Goal: Contribute content: Contribute content

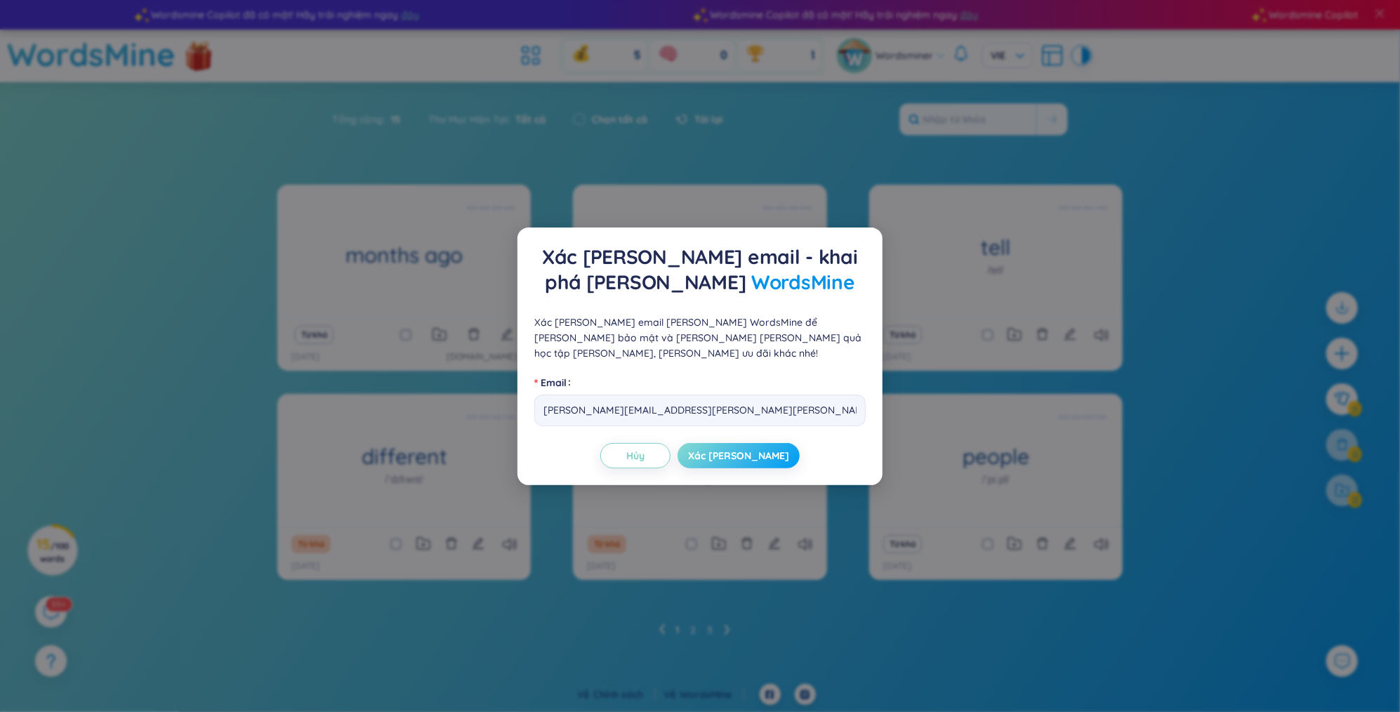
click at [714, 447] on button "Xác [PERSON_NAME]" at bounding box center [738, 455] width 122 height 25
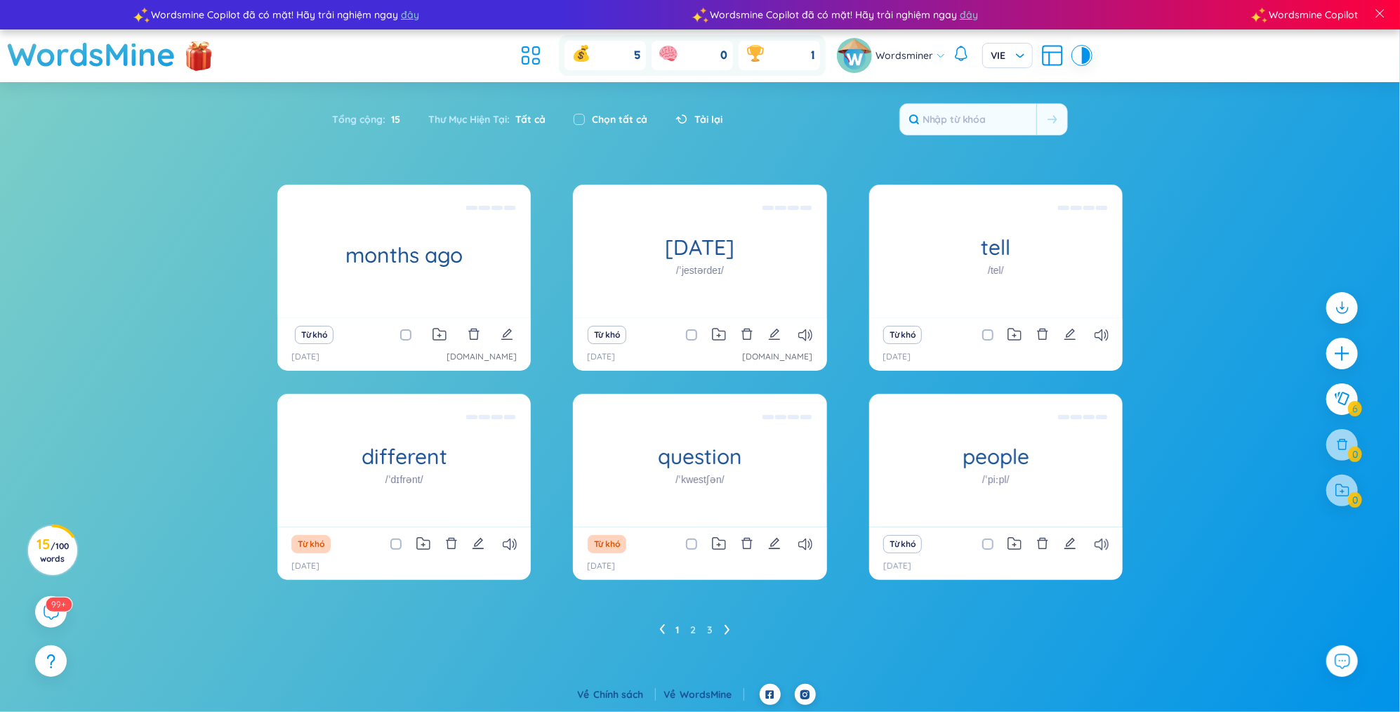
click at [726, 625] on icon at bounding box center [727, 629] width 6 height 11
click at [524, 547] on div "Từ khó" at bounding box center [403, 544] width 239 height 20
click at [511, 543] on icon at bounding box center [510, 544] width 14 height 12
click at [665, 628] on ul "1 2 3" at bounding box center [700, 629] width 82 height 22
click at [659, 628] on icon at bounding box center [662, 629] width 6 height 11
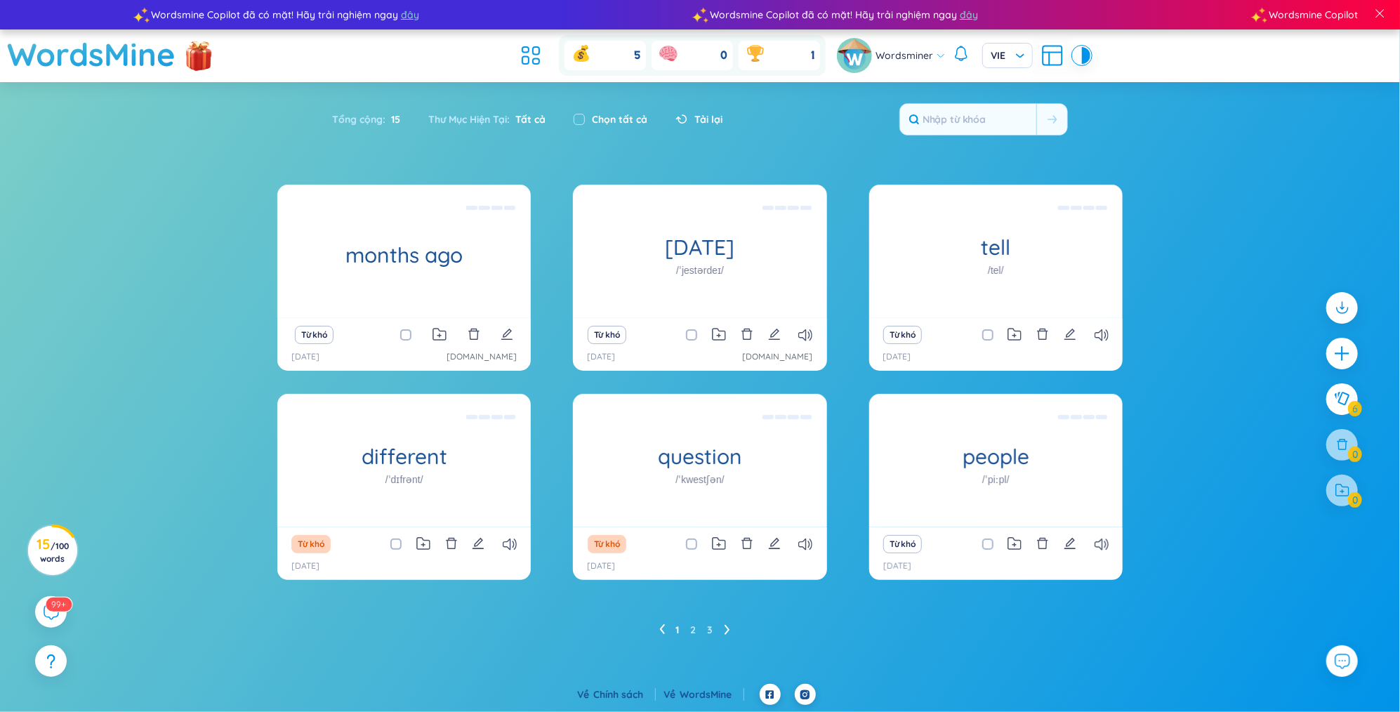
click at [725, 629] on icon at bounding box center [727, 629] width 6 height 11
click at [663, 625] on icon at bounding box center [661, 629] width 5 height 10
click at [722, 626] on ul "1 2 3" at bounding box center [700, 629] width 82 height 22
click at [724, 628] on icon at bounding box center [727, 629] width 6 height 11
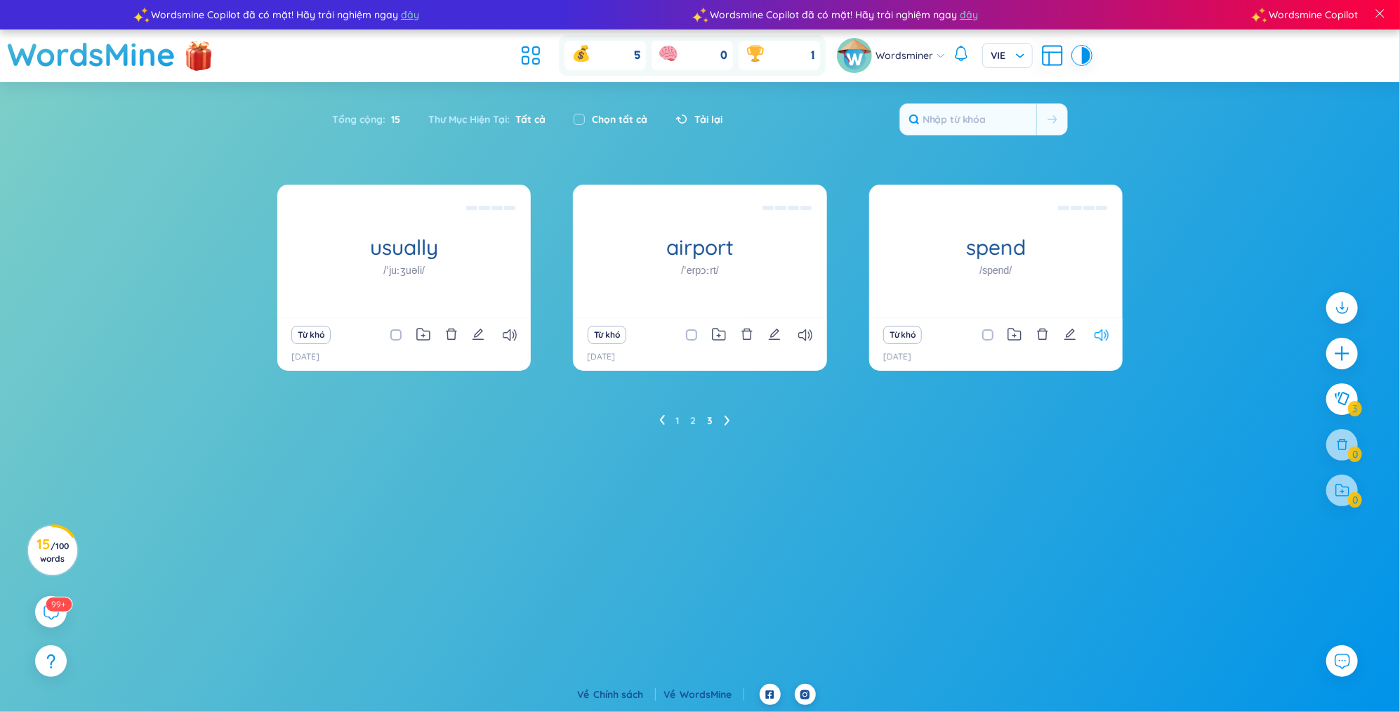
click at [1099, 336] on icon at bounding box center [1101, 335] width 14 height 12
click at [1344, 353] on icon "plus" at bounding box center [1341, 352] width 15 height 1
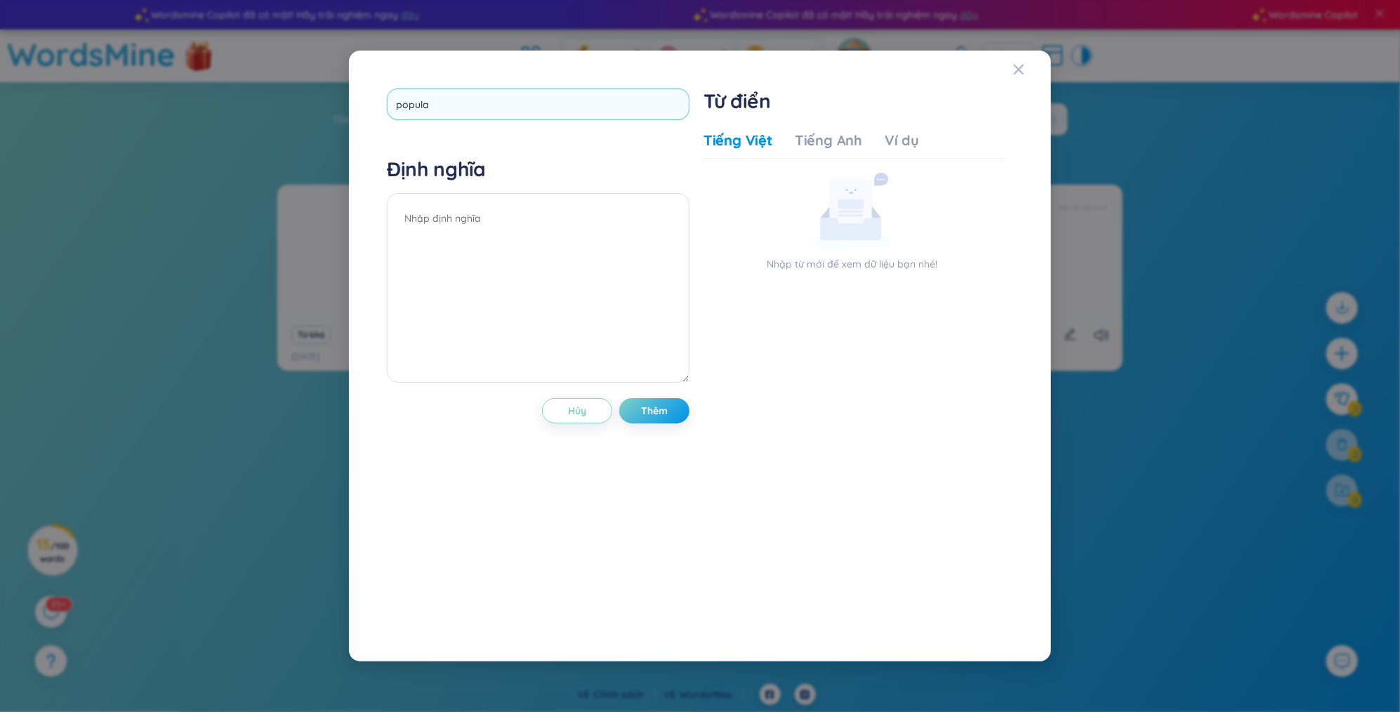
type input "popular"
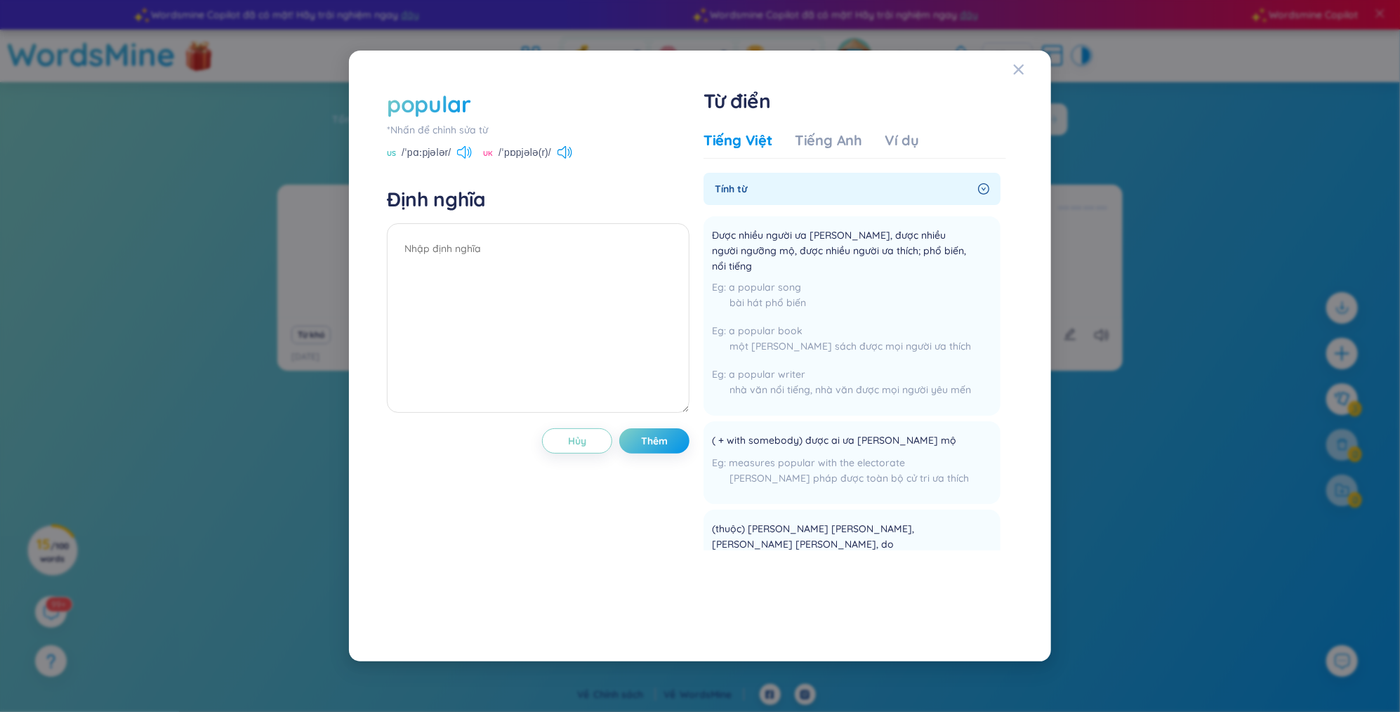
click at [470, 152] on icon at bounding box center [464, 152] width 15 height 13
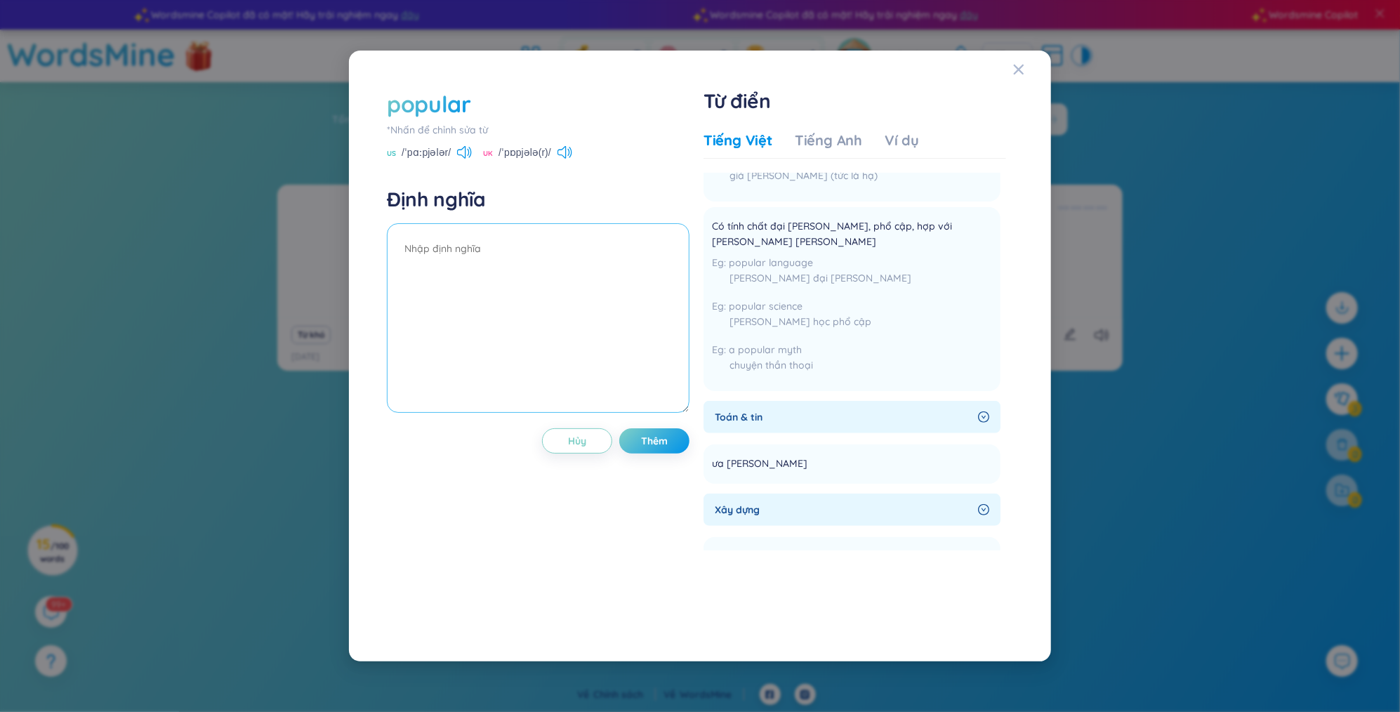
click at [445, 263] on textarea at bounding box center [538, 318] width 303 height 190
type textarea "b"
click at [884, 135] on div "Ví dụ" at bounding box center [901, 141] width 34 height 20
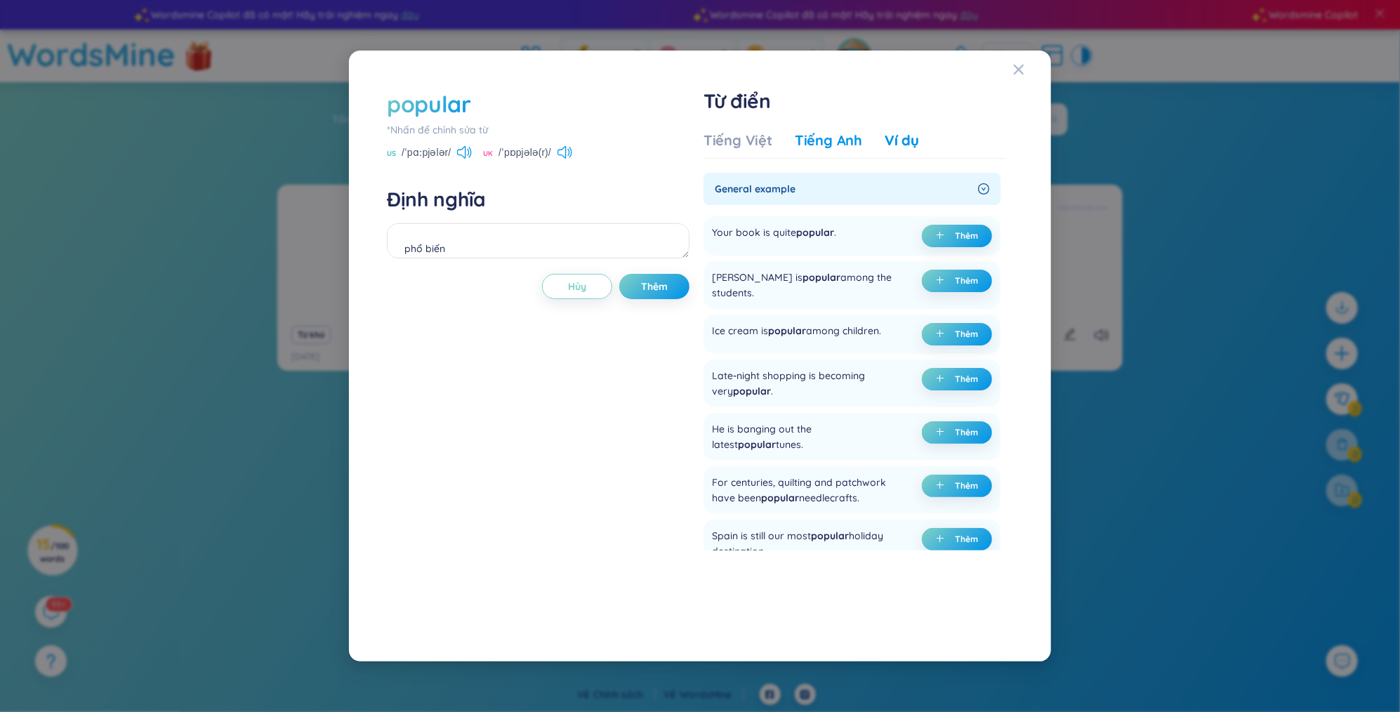
click at [856, 142] on div "Tiếng Anh" at bounding box center [828, 141] width 67 height 20
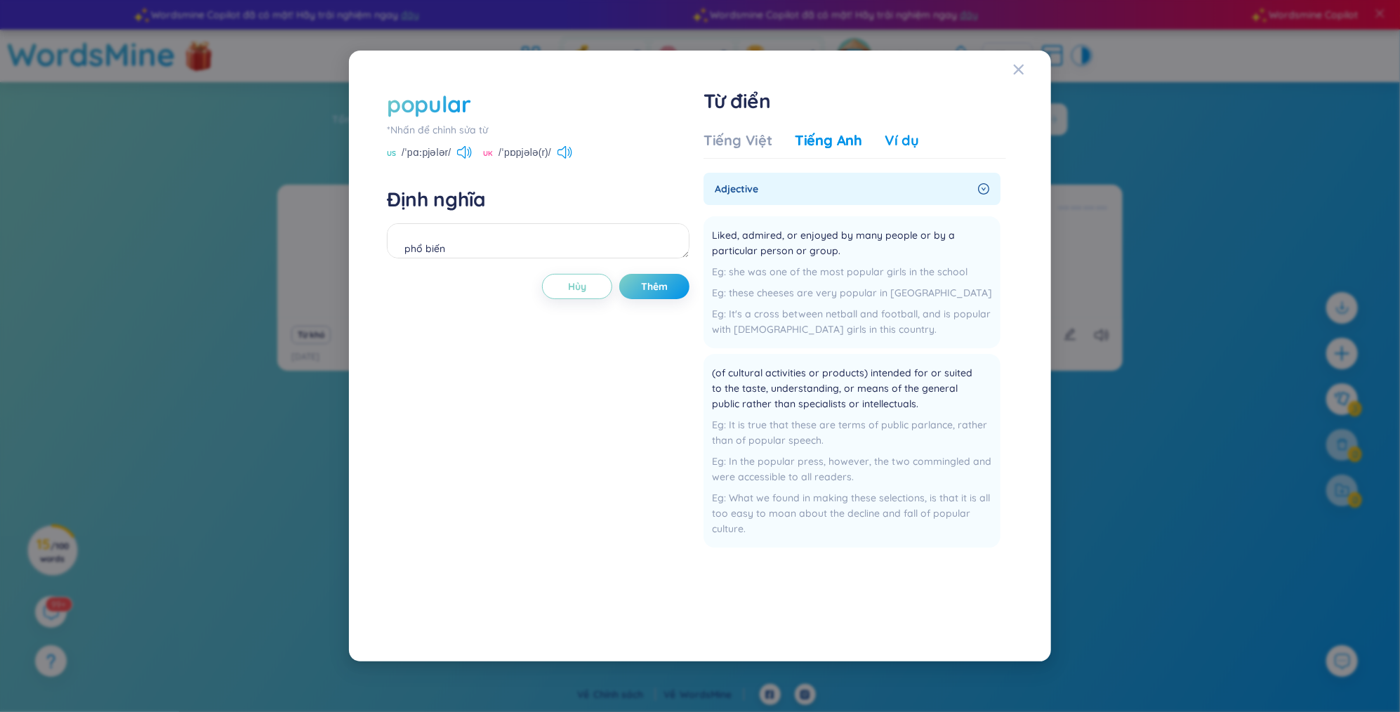
click at [910, 144] on div "Ví dụ" at bounding box center [901, 141] width 34 height 20
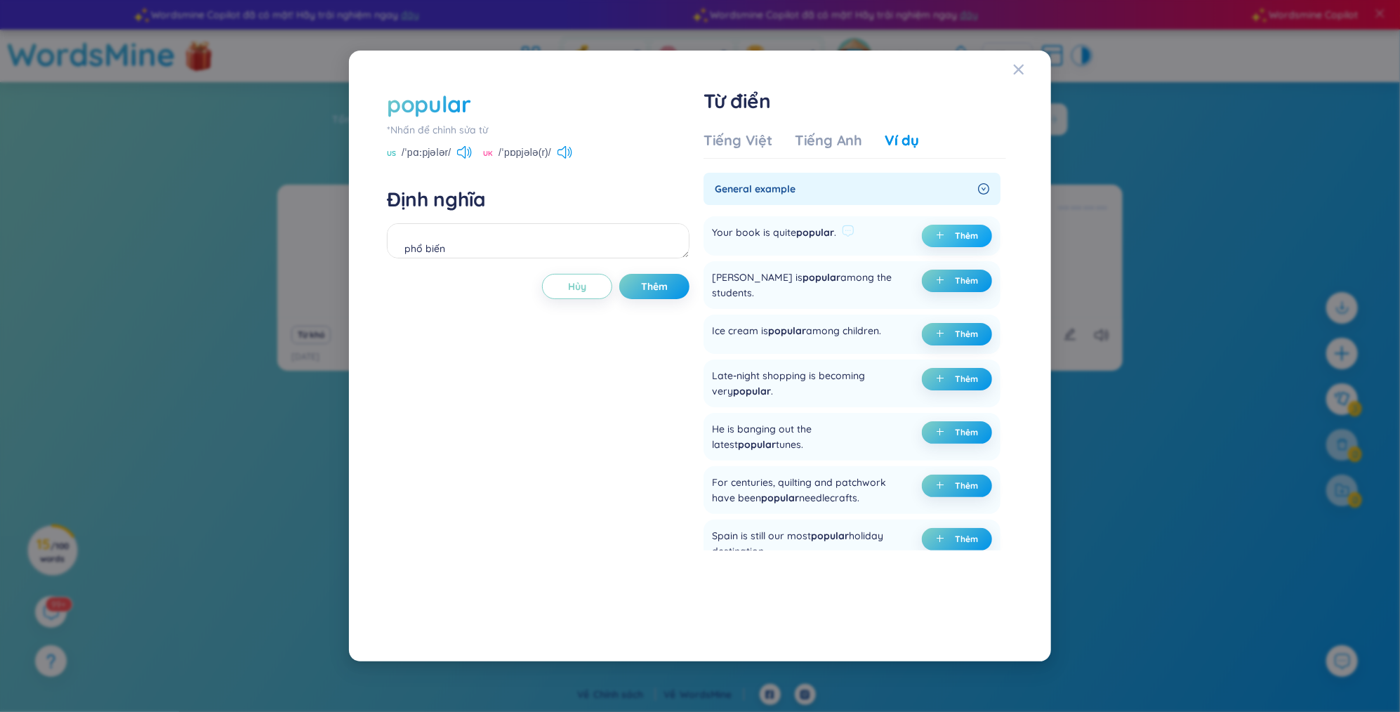
click at [940, 235] on icon "plus" at bounding box center [940, 235] width 8 height 8
click at [660, 285] on span "Thêm" at bounding box center [654, 286] width 27 height 14
type textarea "phổ biến (undefined) Eg: Your book is quite popular."
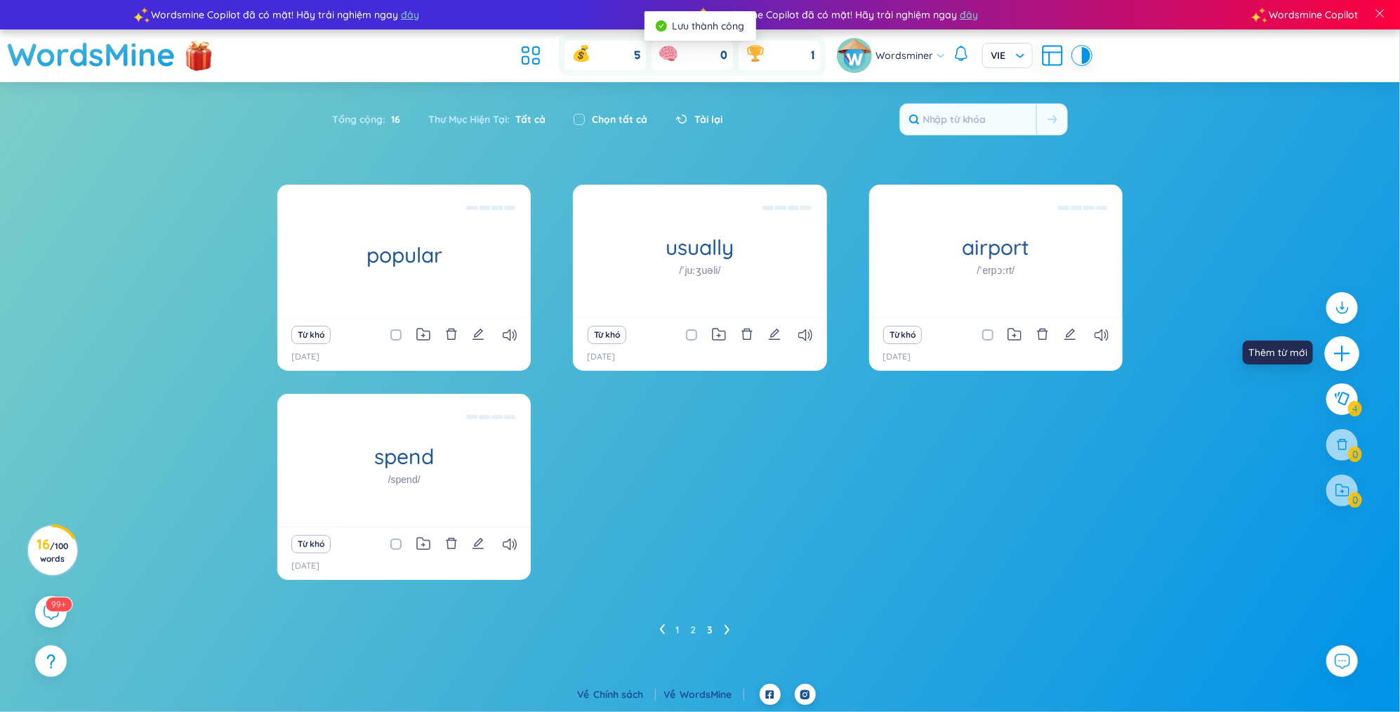
click at [1337, 352] on icon "plus" at bounding box center [1342, 353] width 20 height 20
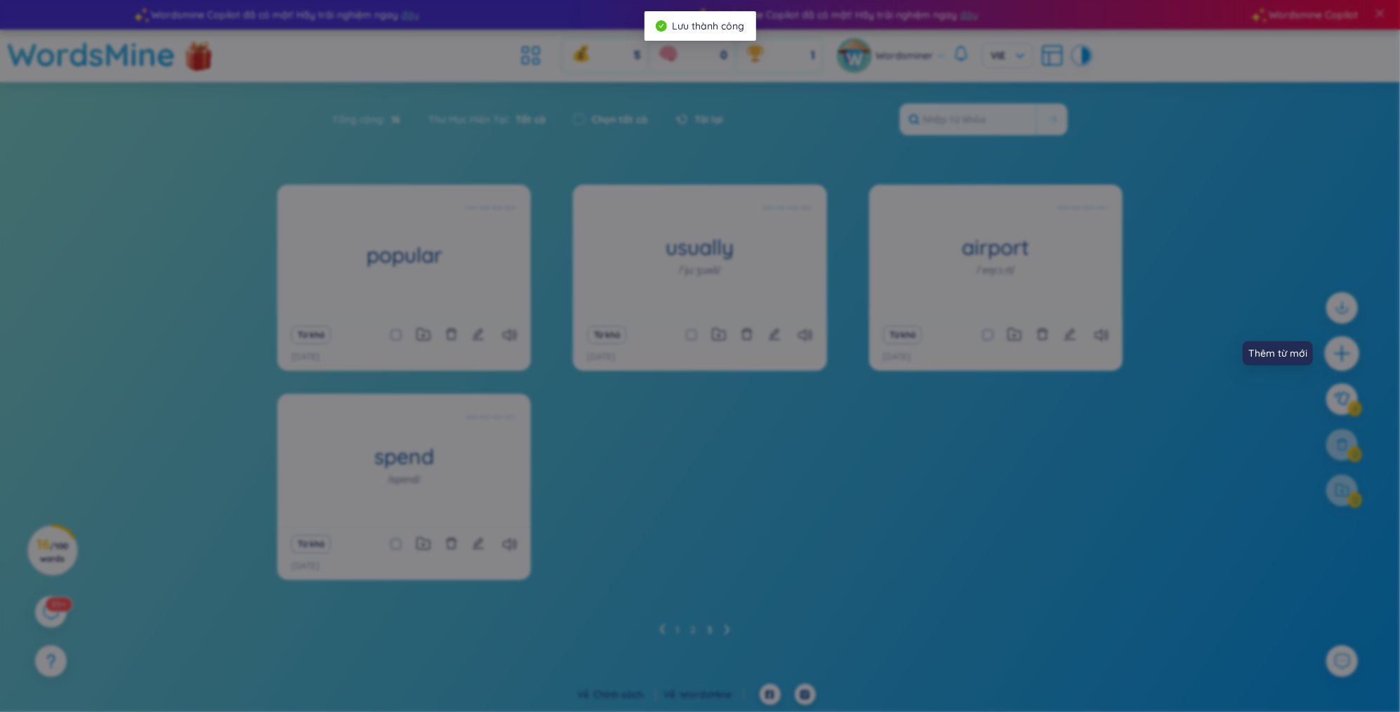
scroll to position [15, 0]
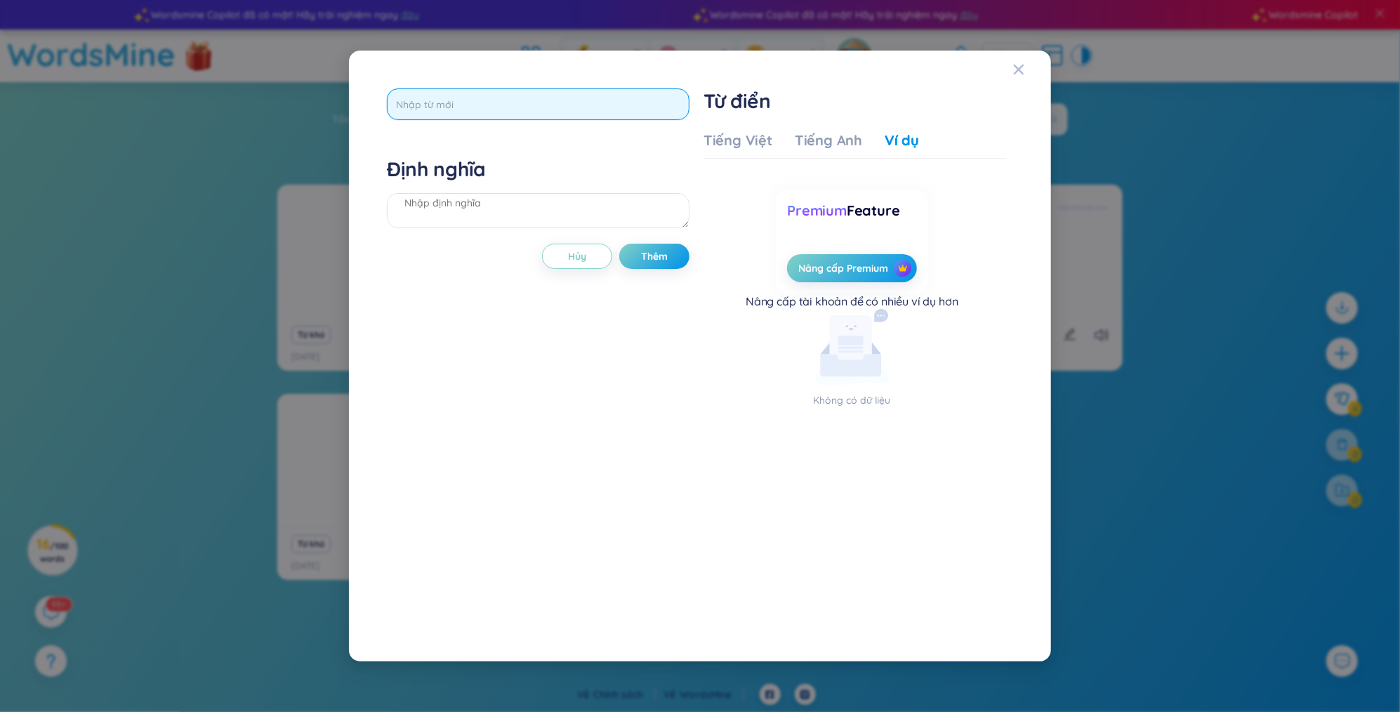
click at [505, 115] on input "text" at bounding box center [538, 104] width 303 height 32
type input "[MEDICAL_DATA]"
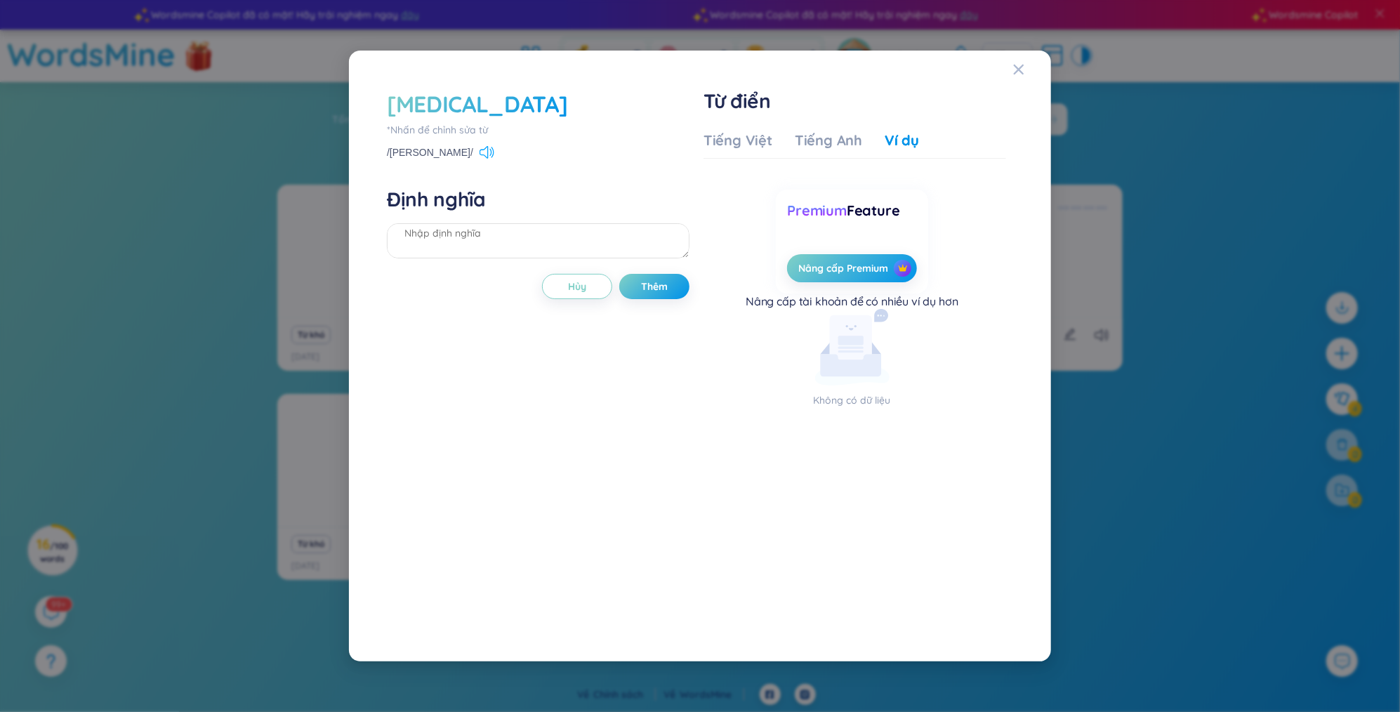
click at [479, 146] on icon at bounding box center [486, 152] width 15 height 13
click at [713, 152] on div "Tiếng Việt Tiếng Anh Ví dụ" at bounding box center [810, 145] width 215 height 28
click at [725, 145] on div "Tiếng Việt" at bounding box center [737, 141] width 69 height 20
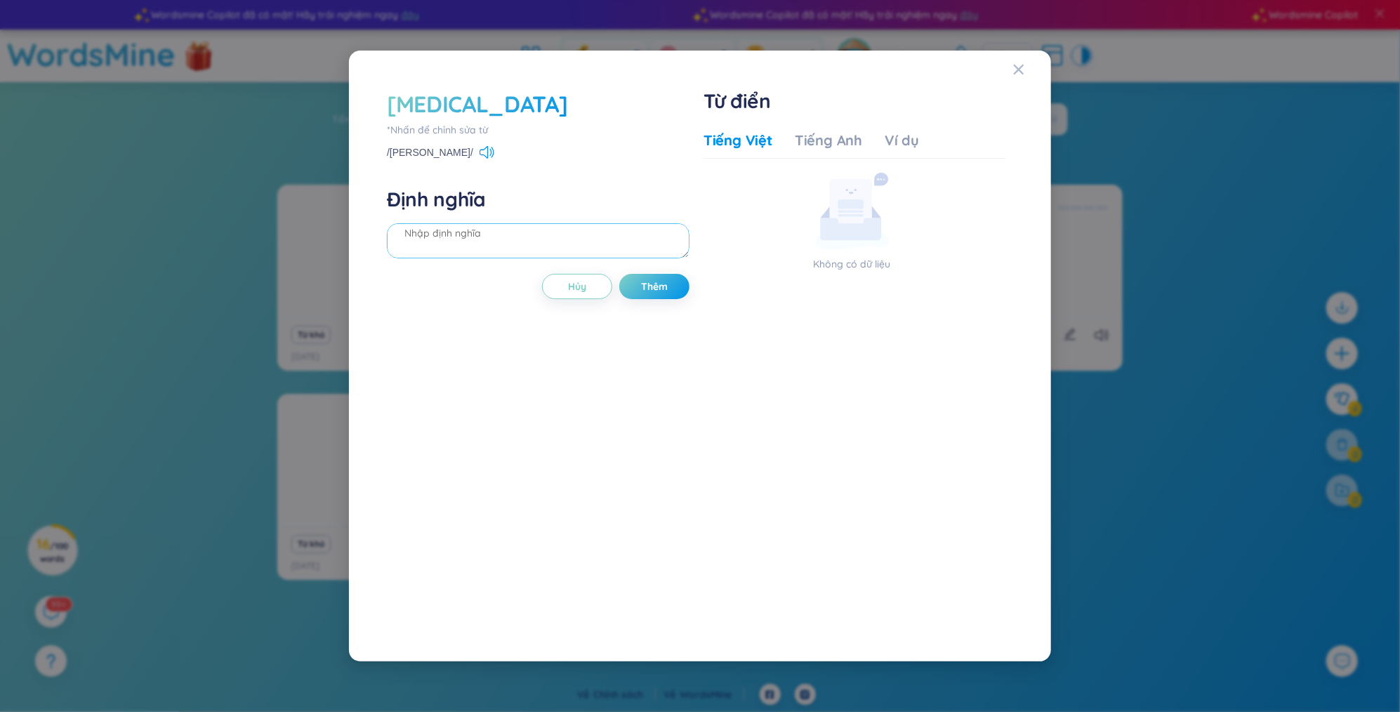
click at [471, 230] on textarea at bounding box center [538, 240] width 303 height 35
type textarea "[PERSON_NAME] da"
click at [661, 284] on span "Thêm" at bounding box center [654, 286] width 27 height 14
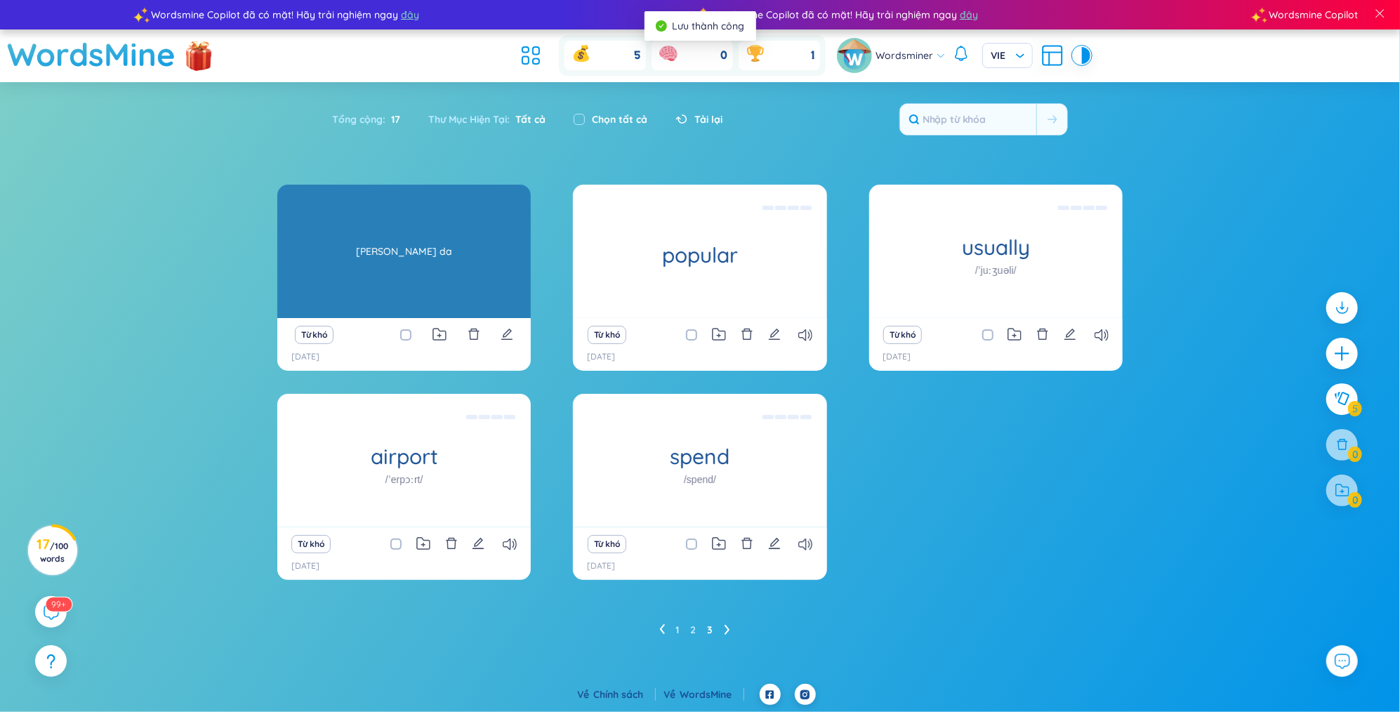
click at [457, 281] on div "[MEDICAL_DATA] [PERSON_NAME] da" at bounding box center [403, 251] width 253 height 133
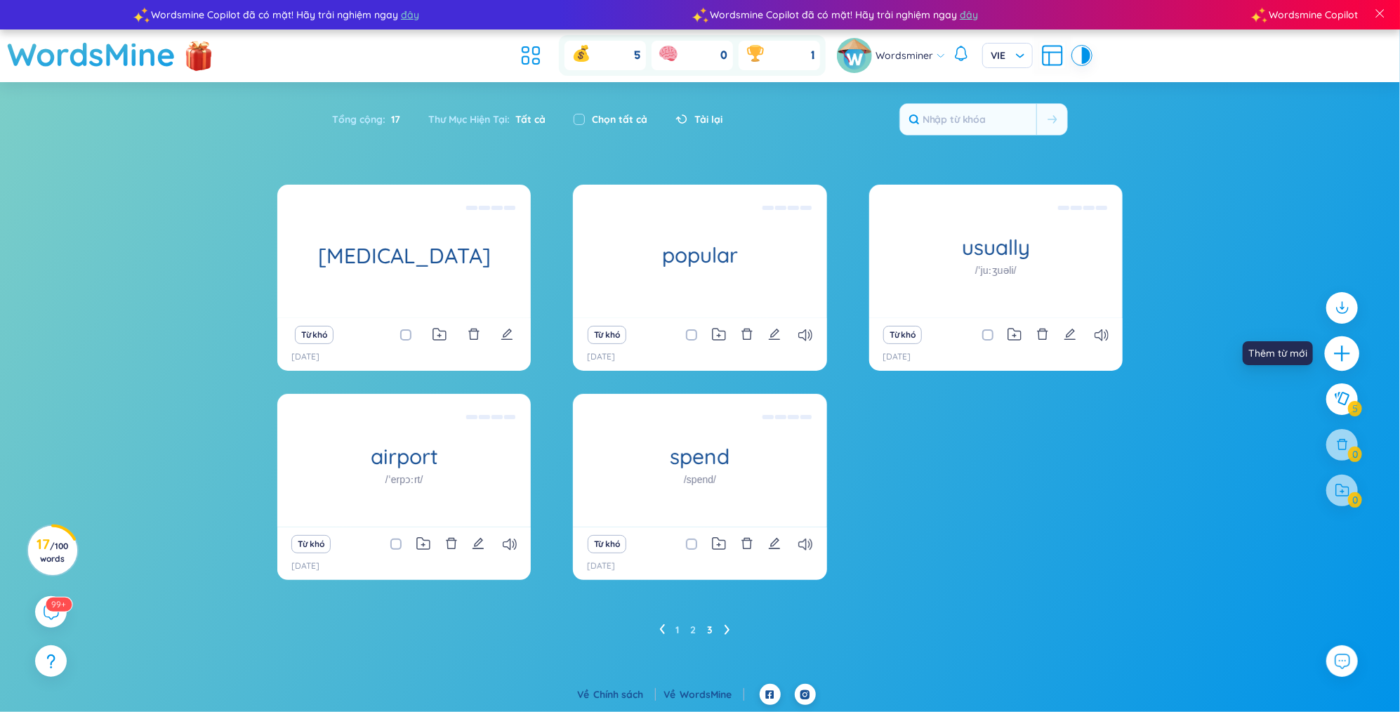
click at [1339, 357] on icon "plus" at bounding box center [1342, 353] width 20 height 20
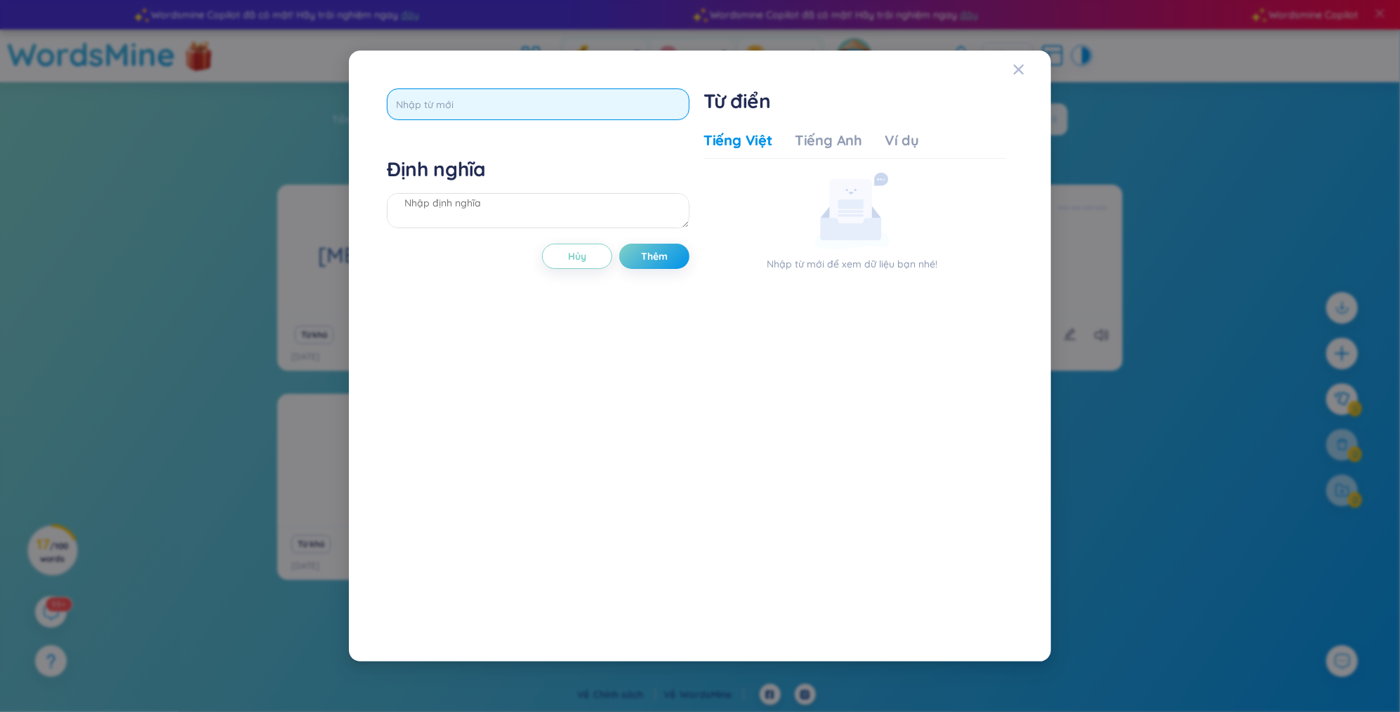
click at [571, 110] on input "text" at bounding box center [538, 104] width 303 height 32
type input "soft drink"
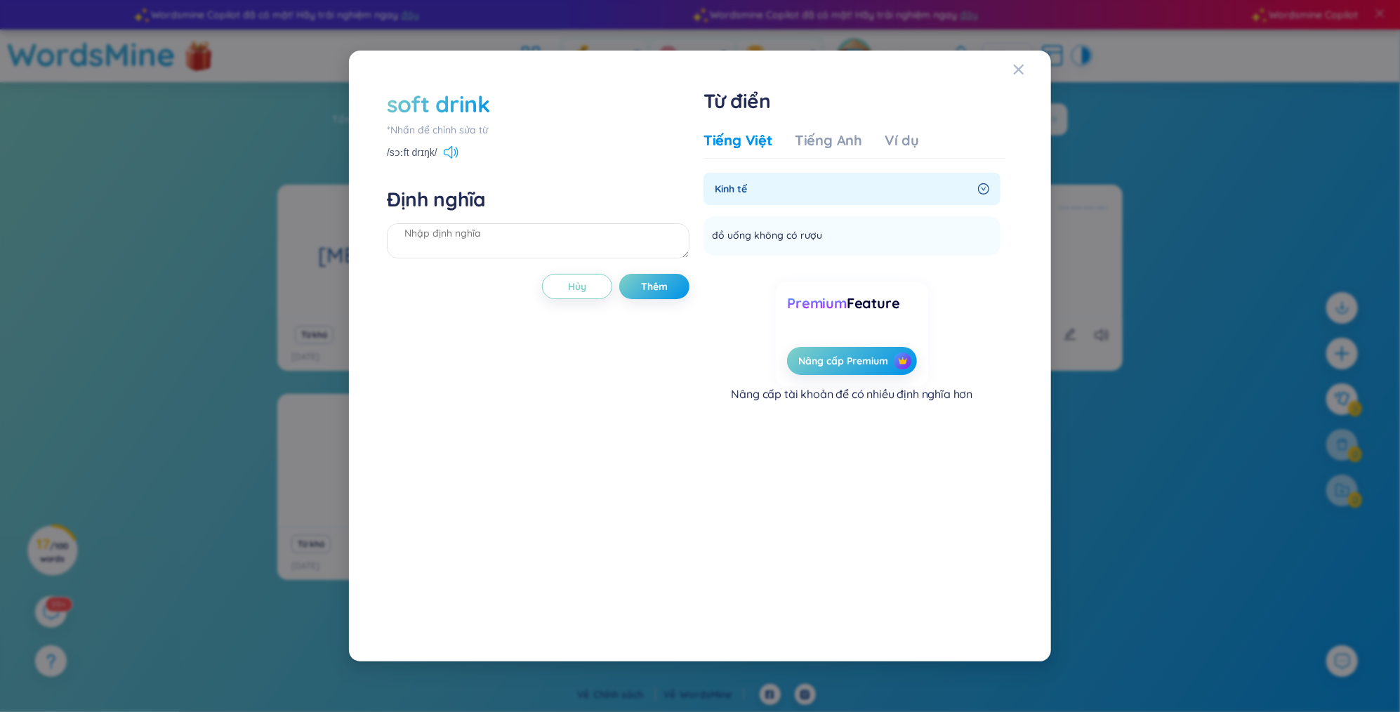
click at [453, 152] on icon at bounding box center [451, 152] width 15 height 13
click at [483, 232] on textarea at bounding box center [538, 240] width 303 height 35
type textarea "nước có ga"
click at [660, 279] on span "Thêm" at bounding box center [654, 286] width 27 height 14
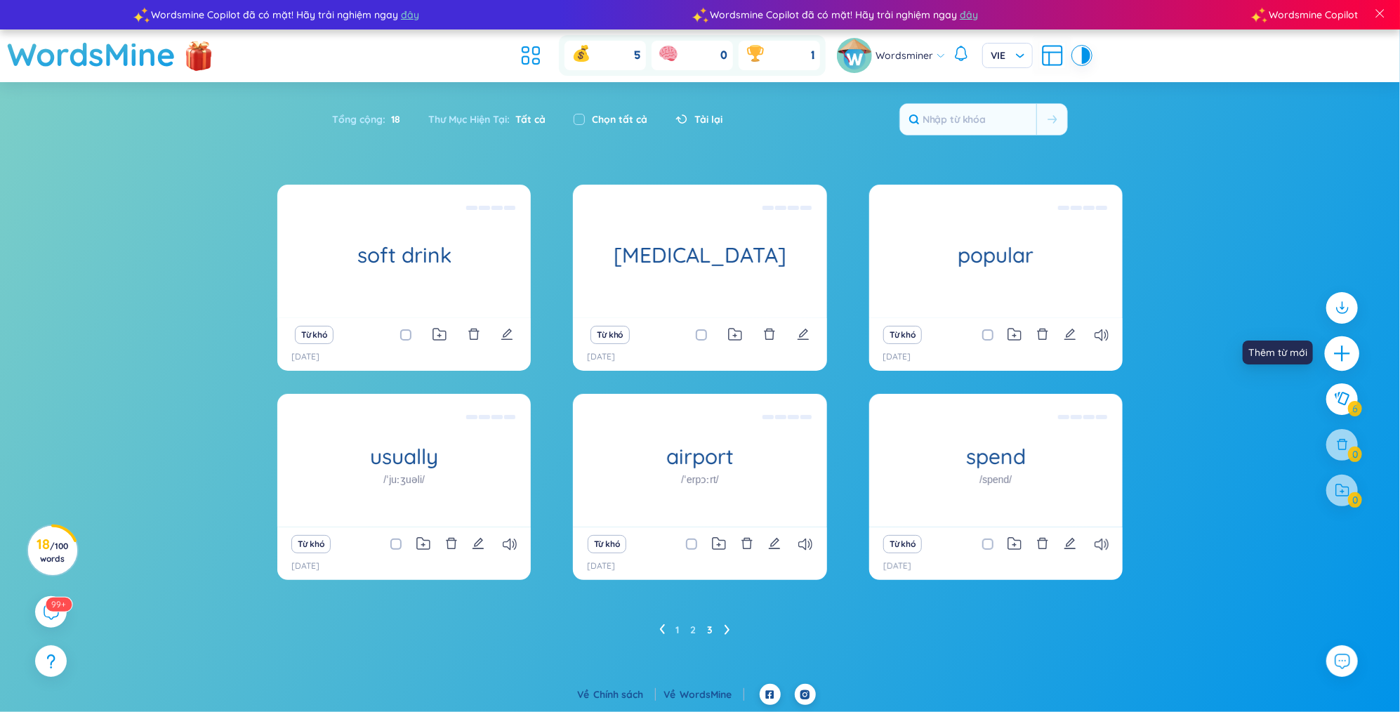
click at [1349, 341] on div at bounding box center [1342, 353] width 35 height 35
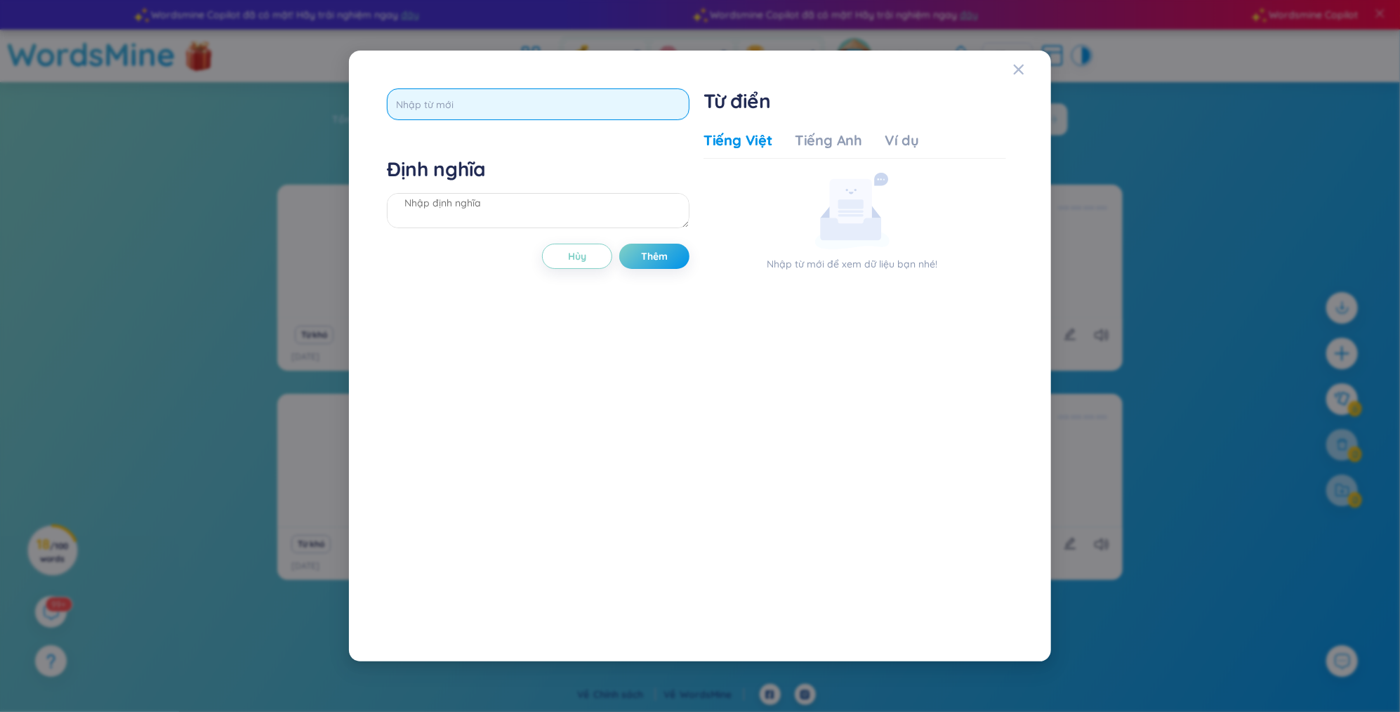
click at [551, 108] on input "text" at bounding box center [538, 104] width 303 height 32
type input "keep"
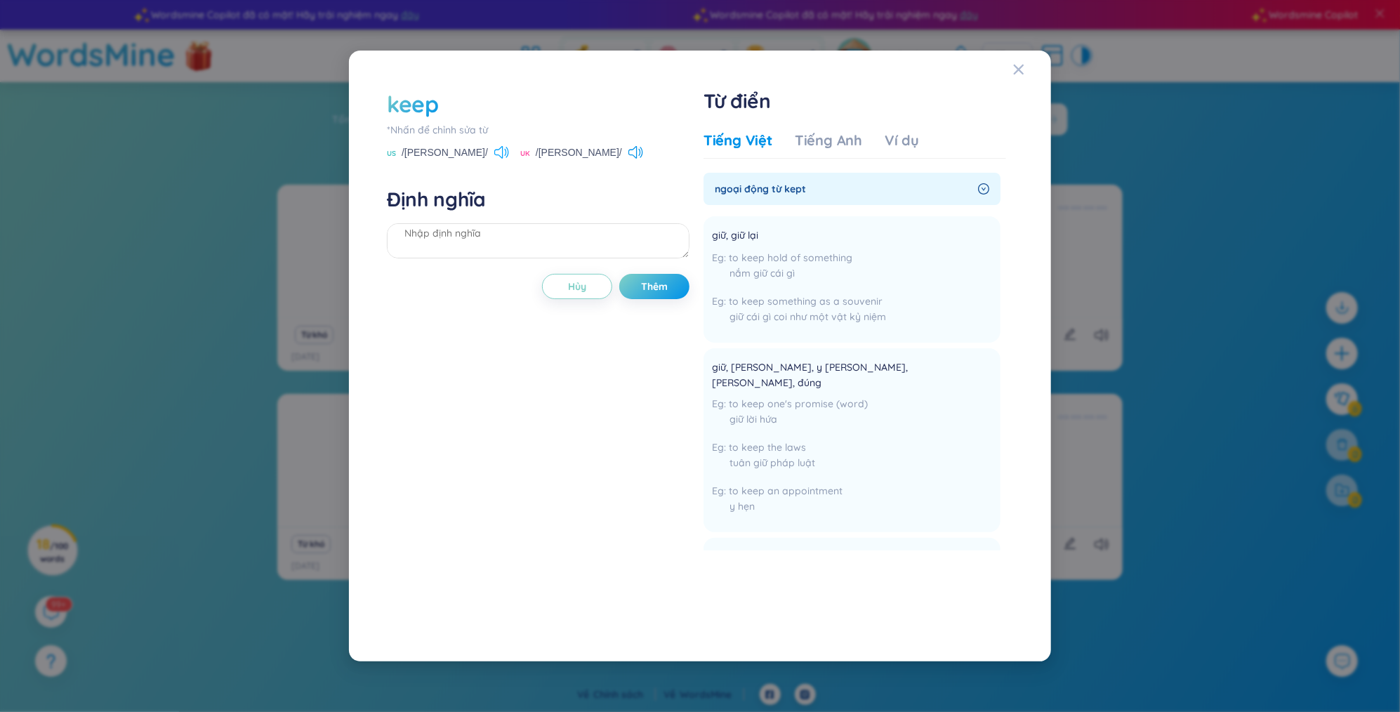
click at [494, 156] on icon at bounding box center [501, 152] width 15 height 13
click at [465, 233] on textarea at bounding box center [538, 240] width 303 height 35
click at [884, 135] on div "Ví dụ" at bounding box center [901, 141] width 34 height 20
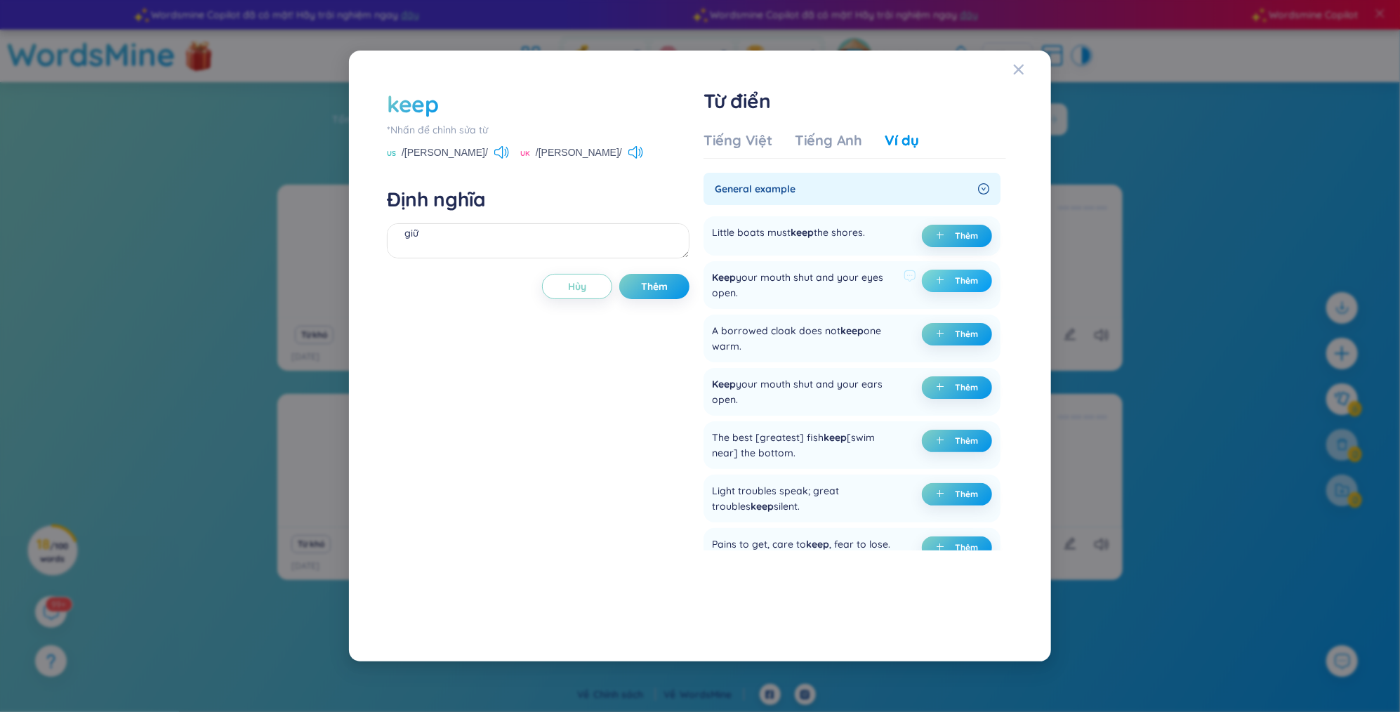
click at [955, 274] on button "Thêm" at bounding box center [957, 281] width 70 height 22
click at [670, 289] on button "Thêm" at bounding box center [654, 286] width 70 height 25
type textarea "giữ (undefined) Eg: Keep your mouth shut and your eyes open."
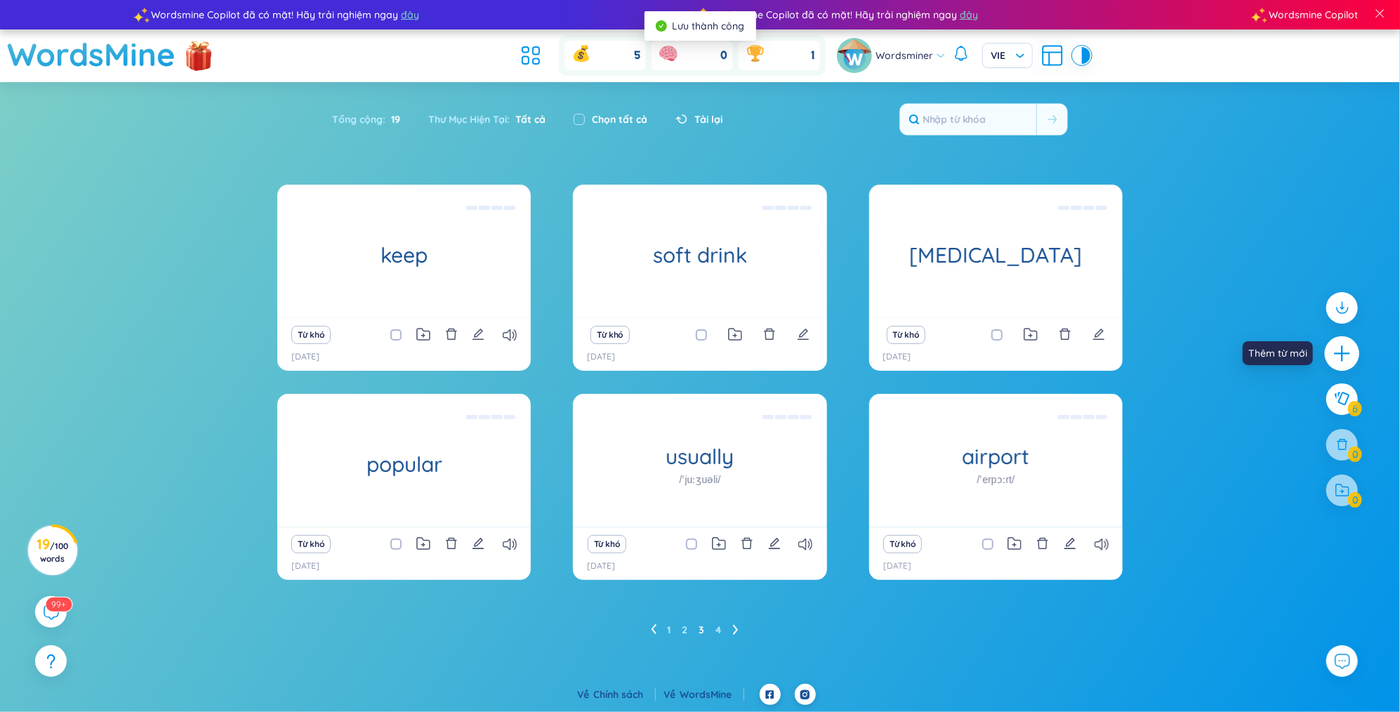
click at [1353, 359] on div at bounding box center [1342, 353] width 35 height 35
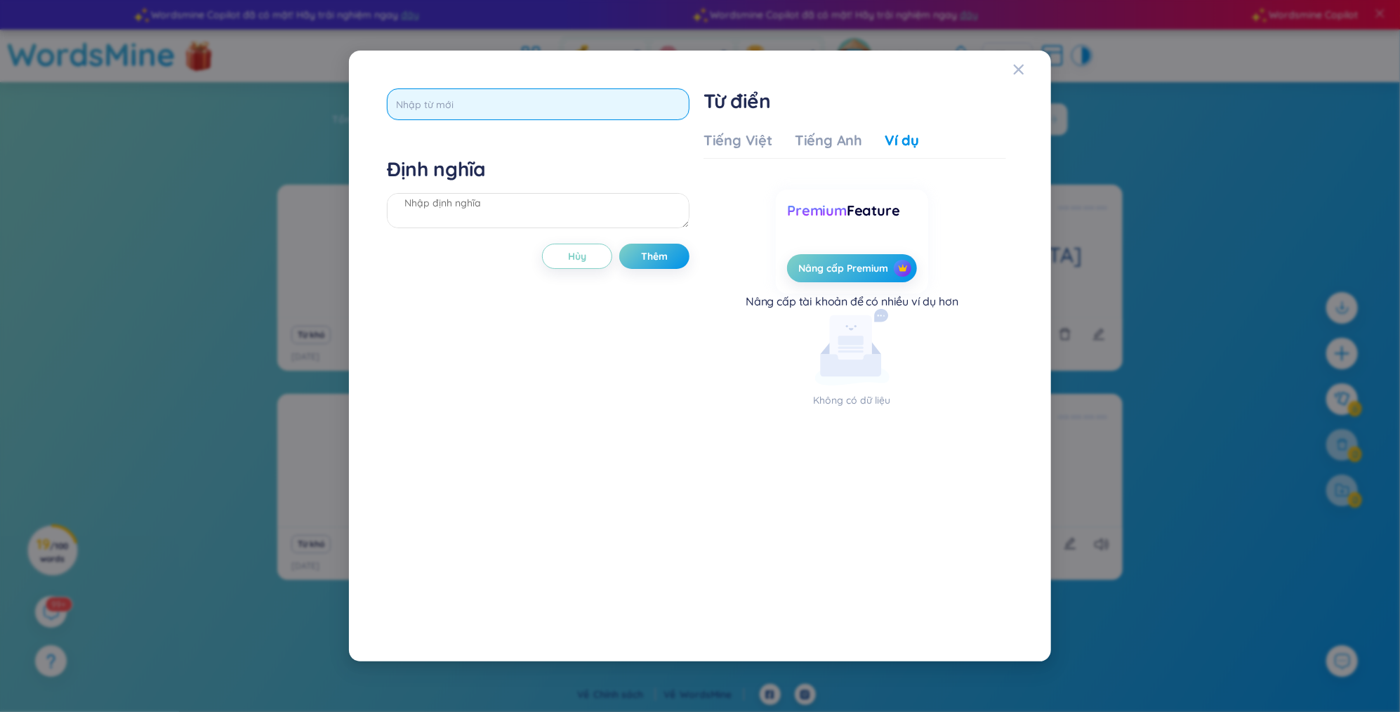
click at [529, 100] on input "text" at bounding box center [538, 104] width 303 height 32
type input "causes"
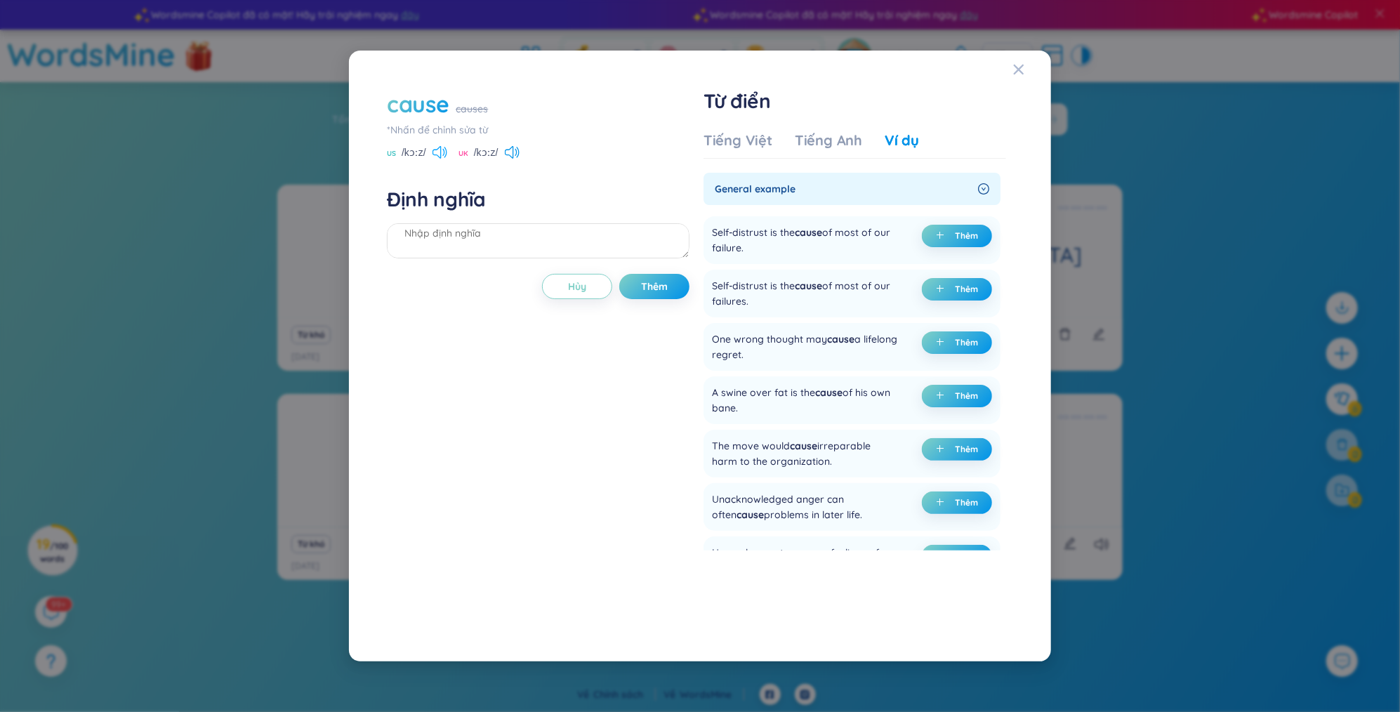
click at [439, 150] on icon at bounding box center [439, 152] width 15 height 13
click at [759, 138] on div "Tiếng Việt" at bounding box center [737, 141] width 69 height 20
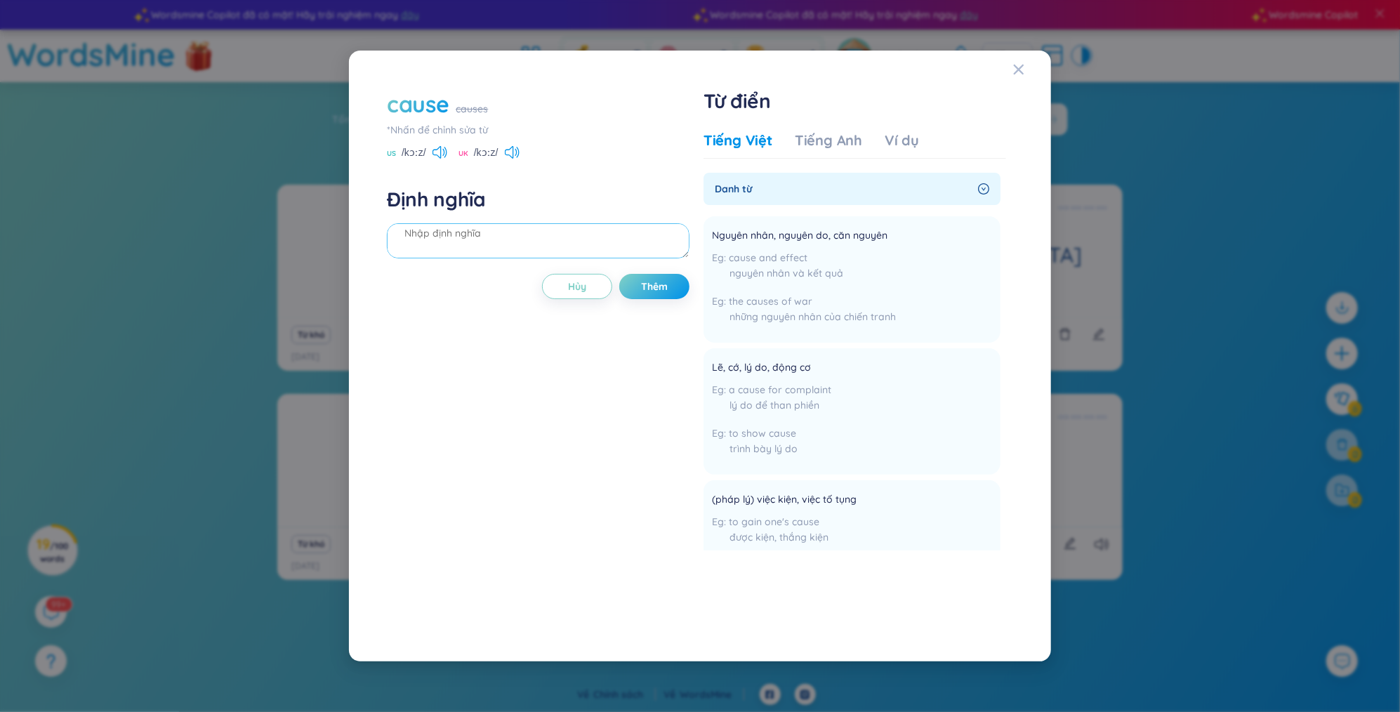
click at [595, 249] on textarea at bounding box center [538, 240] width 303 height 35
type textarea "gây ra"
click at [854, 146] on div "Tiếng Anh" at bounding box center [828, 141] width 67 height 20
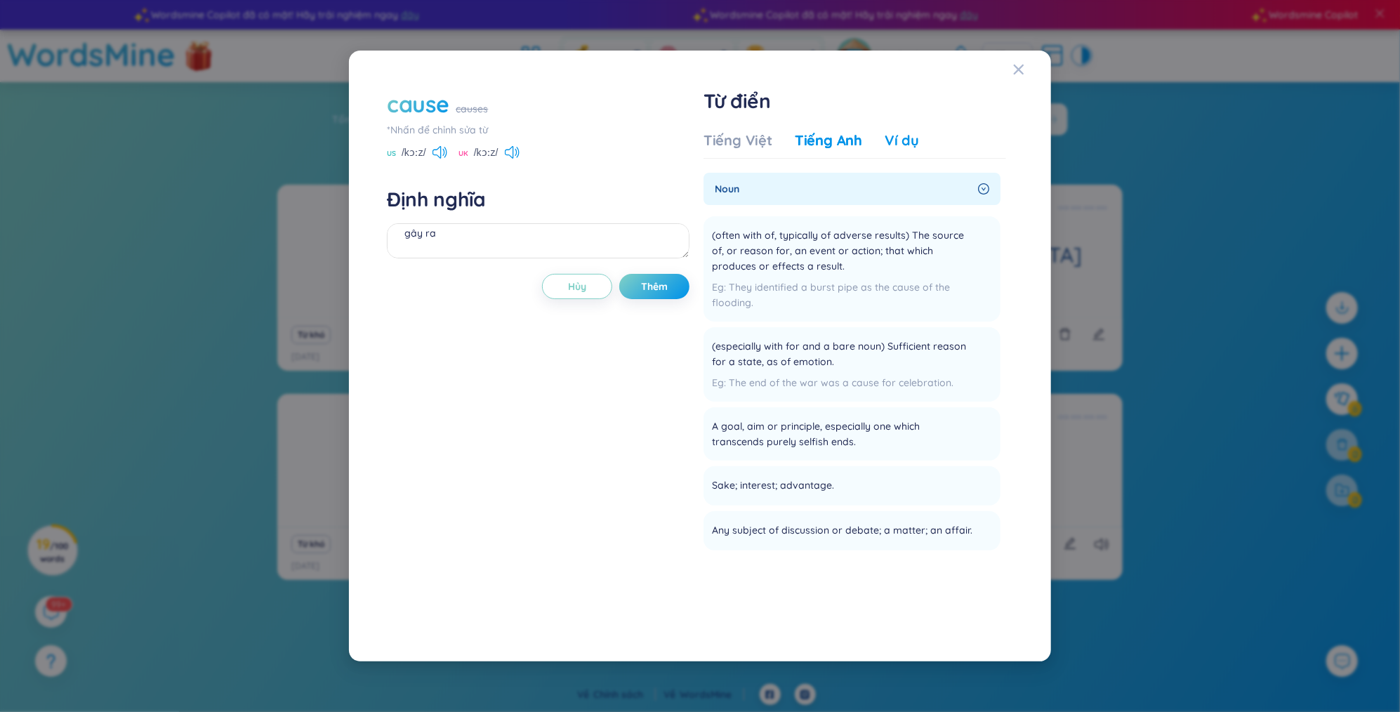
click at [898, 140] on div "Ví dụ" at bounding box center [901, 141] width 34 height 20
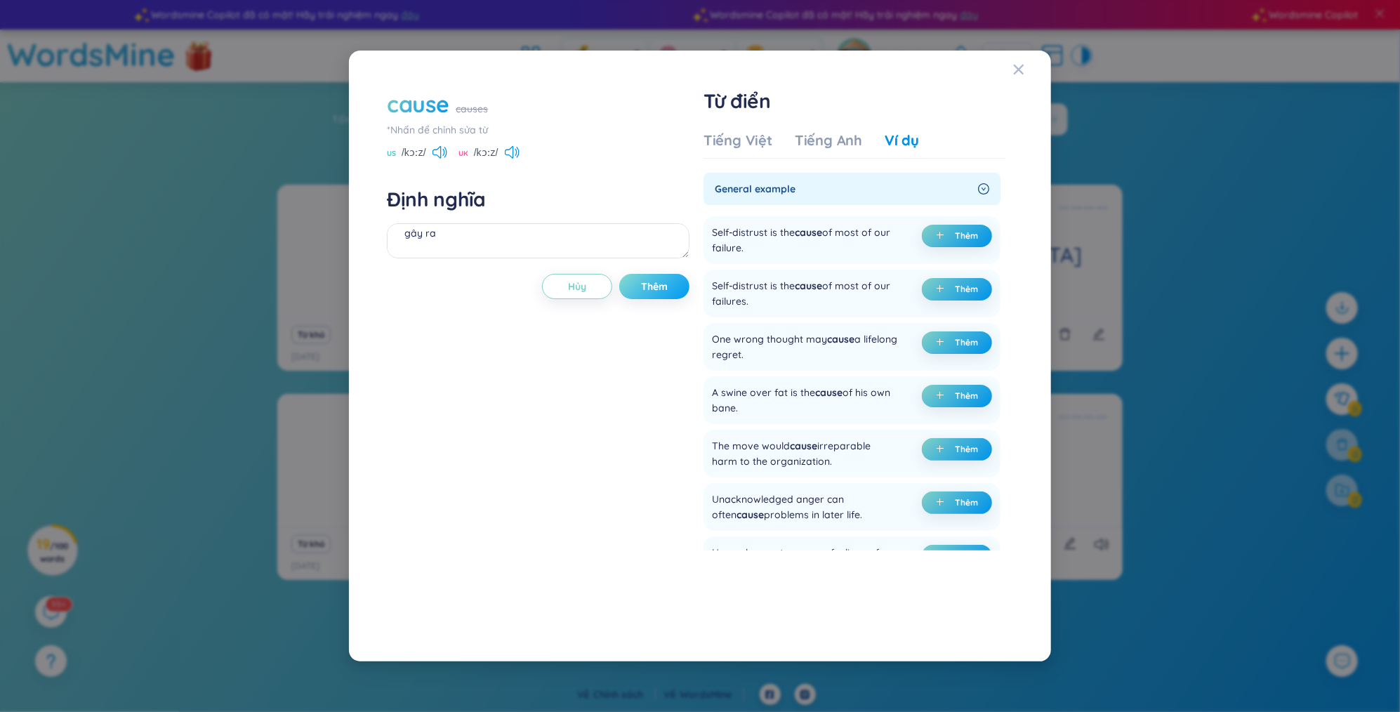
click at [674, 284] on button "Thêm" at bounding box center [654, 286] width 70 height 25
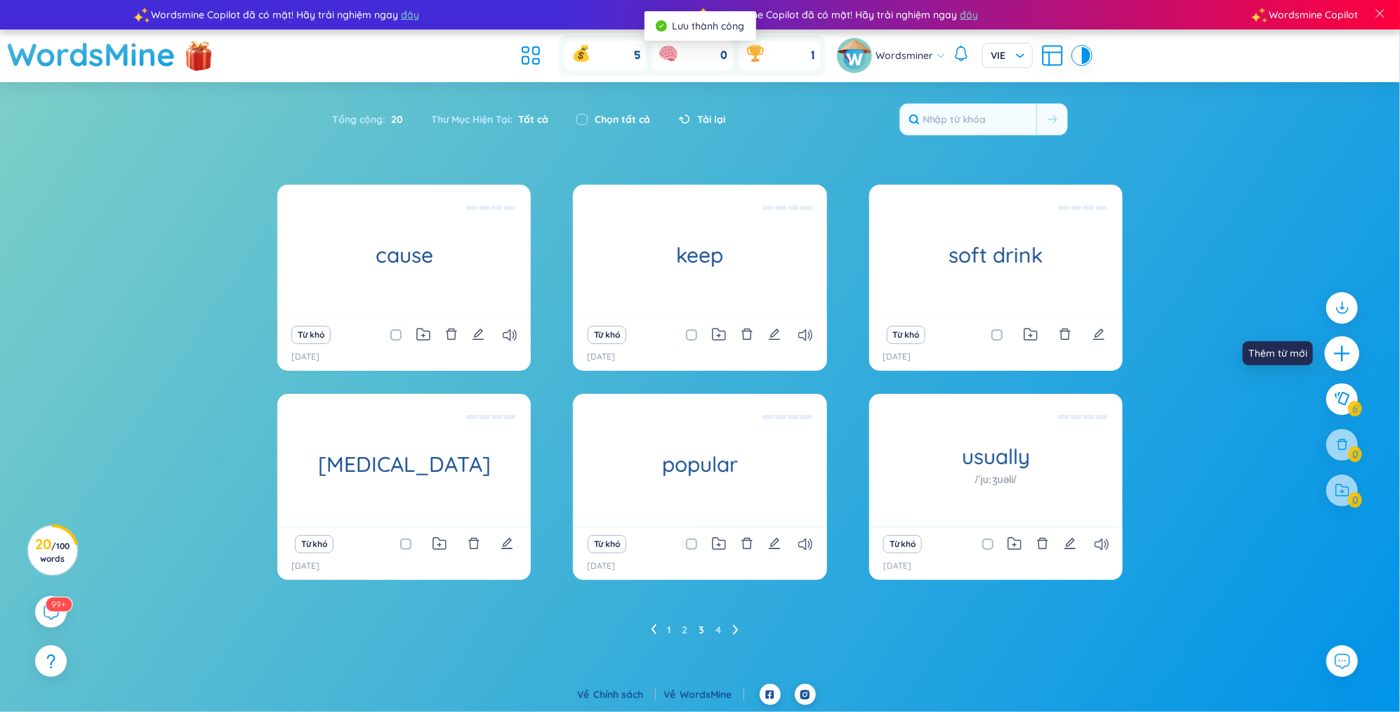
click at [1348, 351] on icon "plus" at bounding box center [1342, 353] width 20 height 20
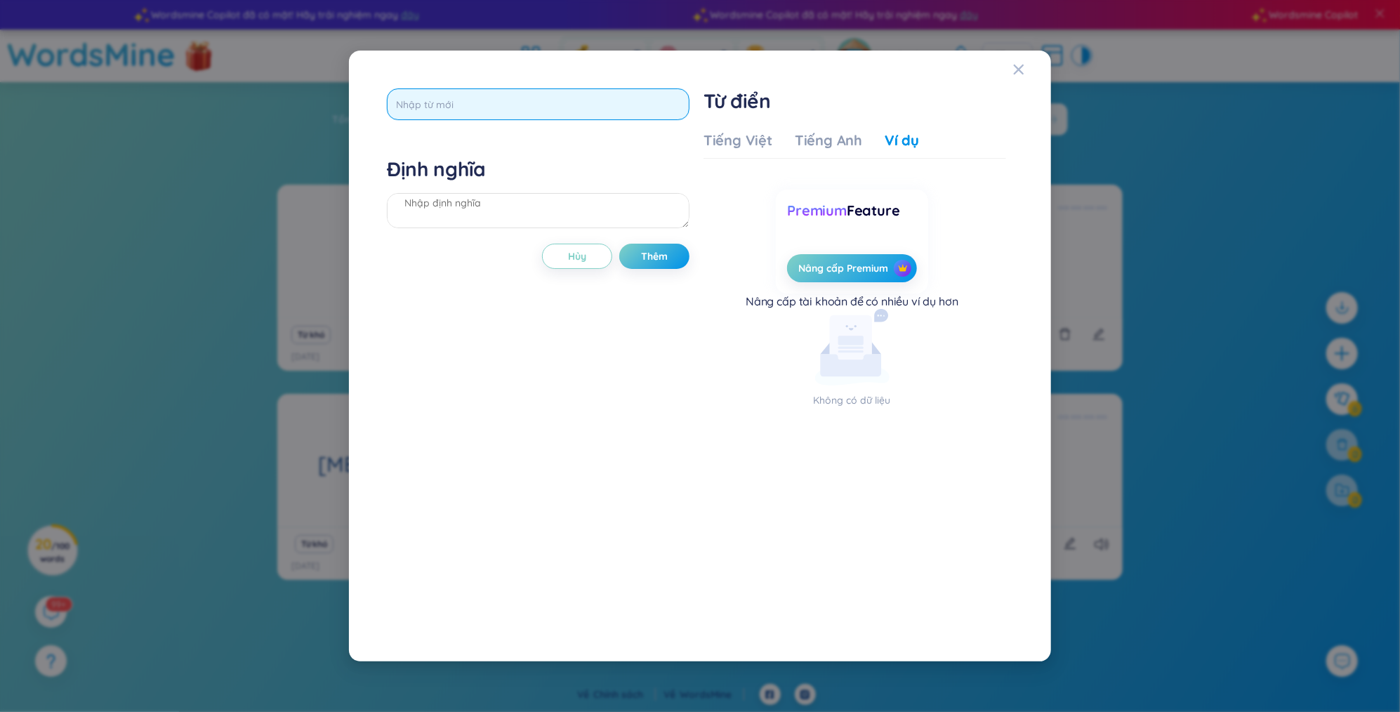
click at [564, 103] on input "text" at bounding box center [538, 104] width 303 height 32
type input "affect"
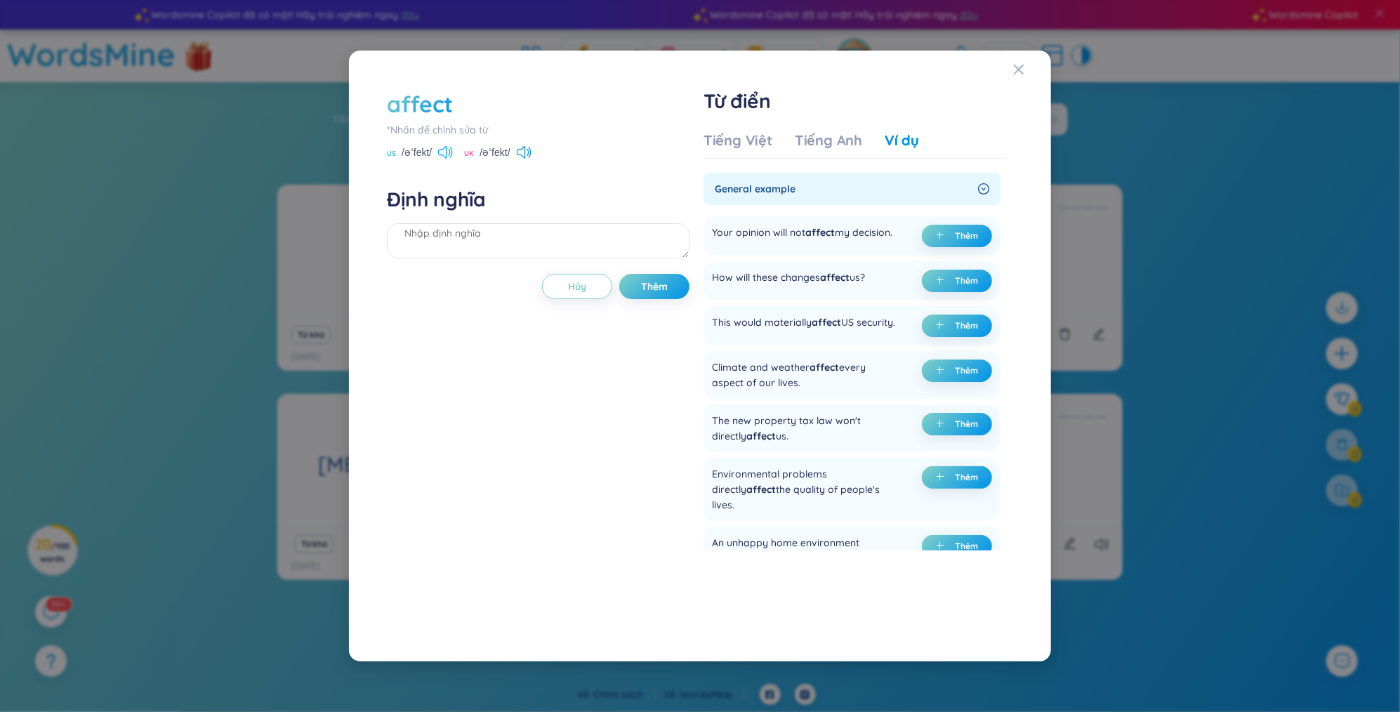
click at [453, 148] on icon at bounding box center [451, 152] width 3 height 11
click at [449, 150] on icon at bounding box center [445, 152] width 15 height 13
click at [451, 151] on icon at bounding box center [445, 152] width 15 height 13
click at [757, 144] on div "Tiếng Việt" at bounding box center [737, 141] width 69 height 20
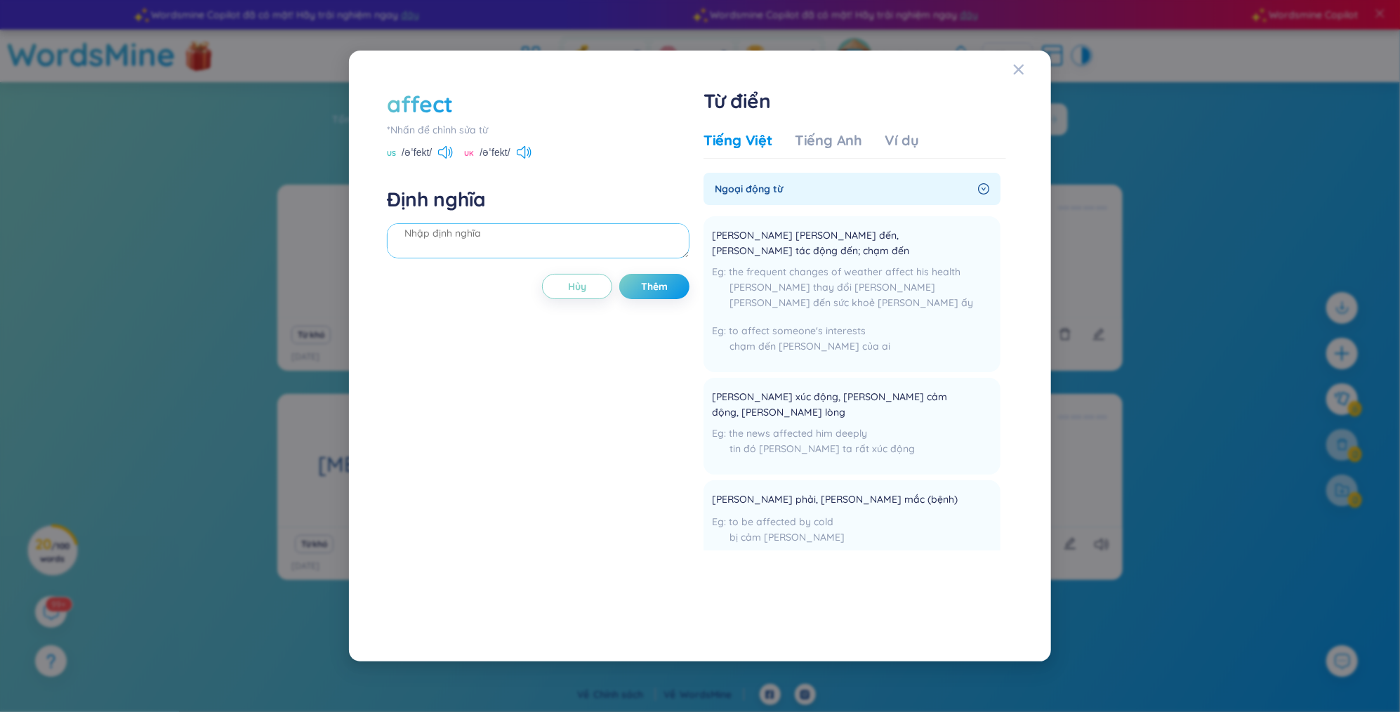
click at [590, 241] on textarea at bounding box center [538, 240] width 303 height 35
type textarea "[PERSON_NAME]"
click at [675, 291] on button "Thêm" at bounding box center [654, 286] width 70 height 25
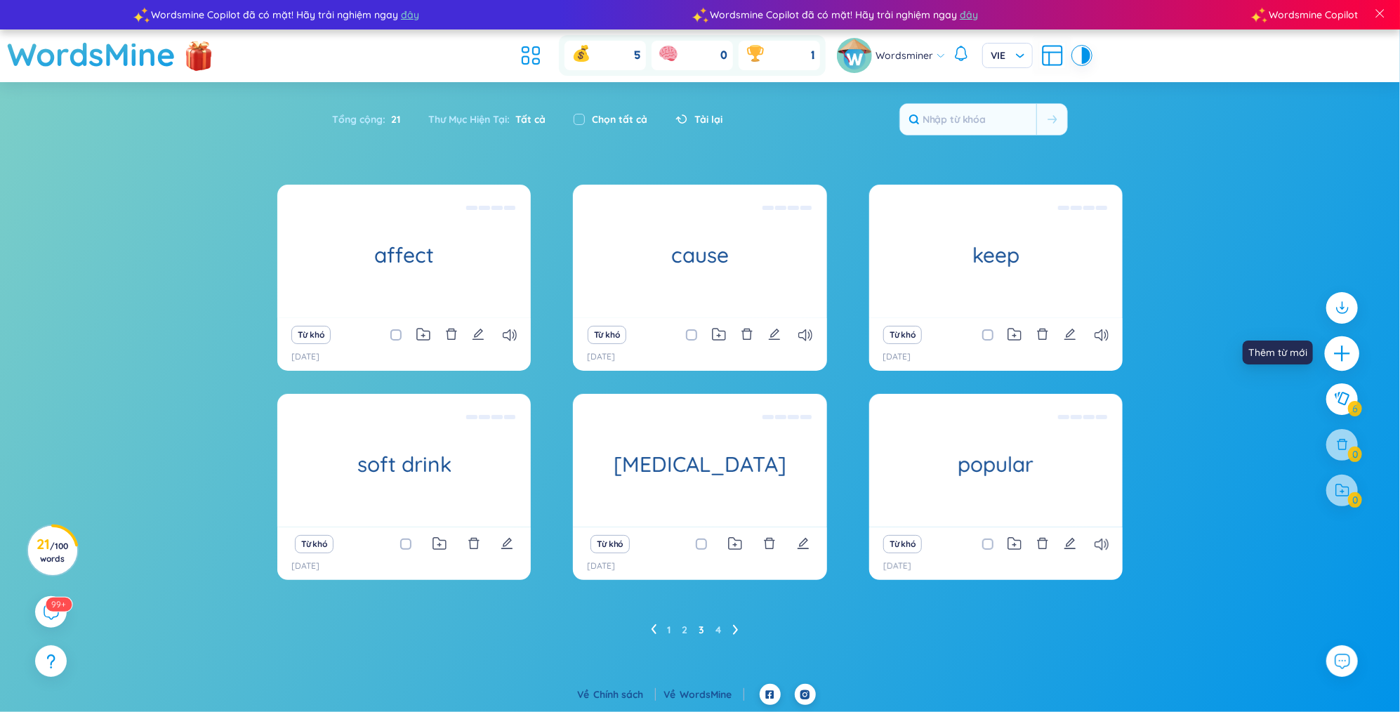
click at [1345, 351] on icon "plus" at bounding box center [1342, 353] width 20 height 20
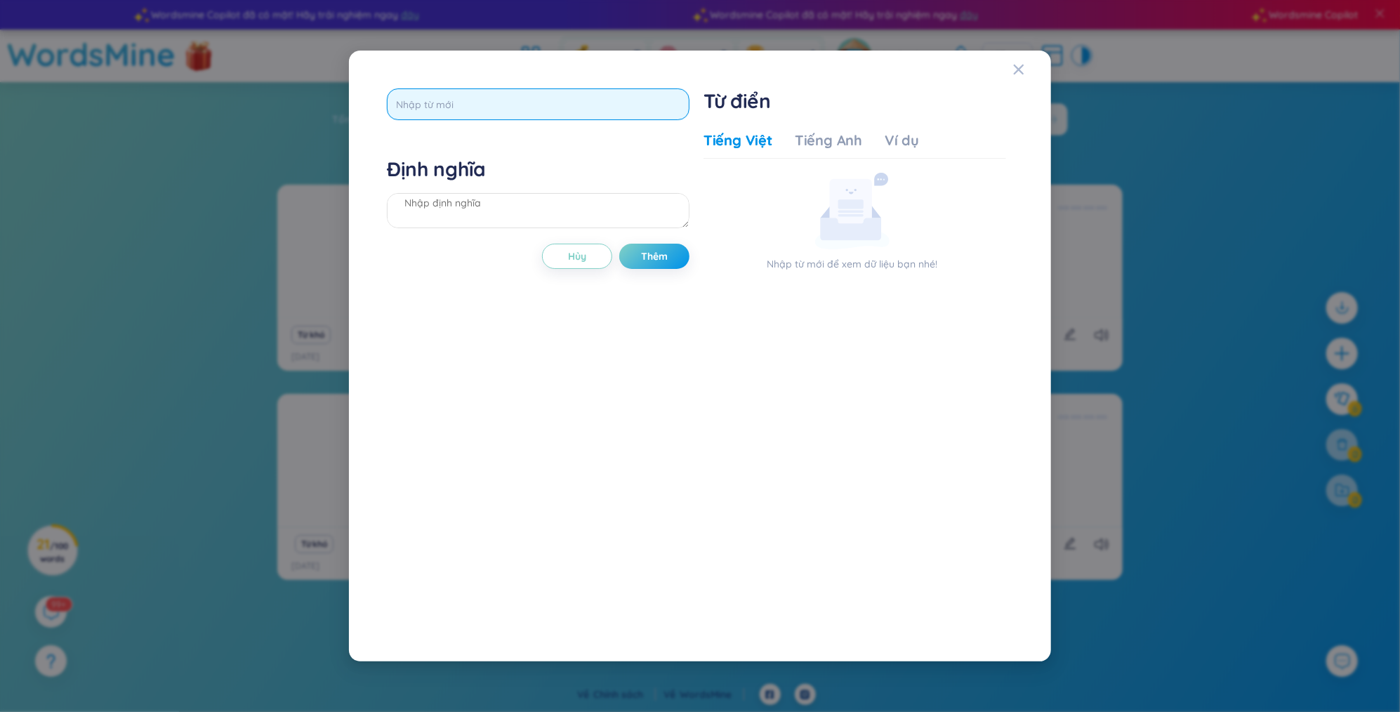
click at [627, 109] on input "text" at bounding box center [538, 104] width 303 height 32
type input "serious disease"
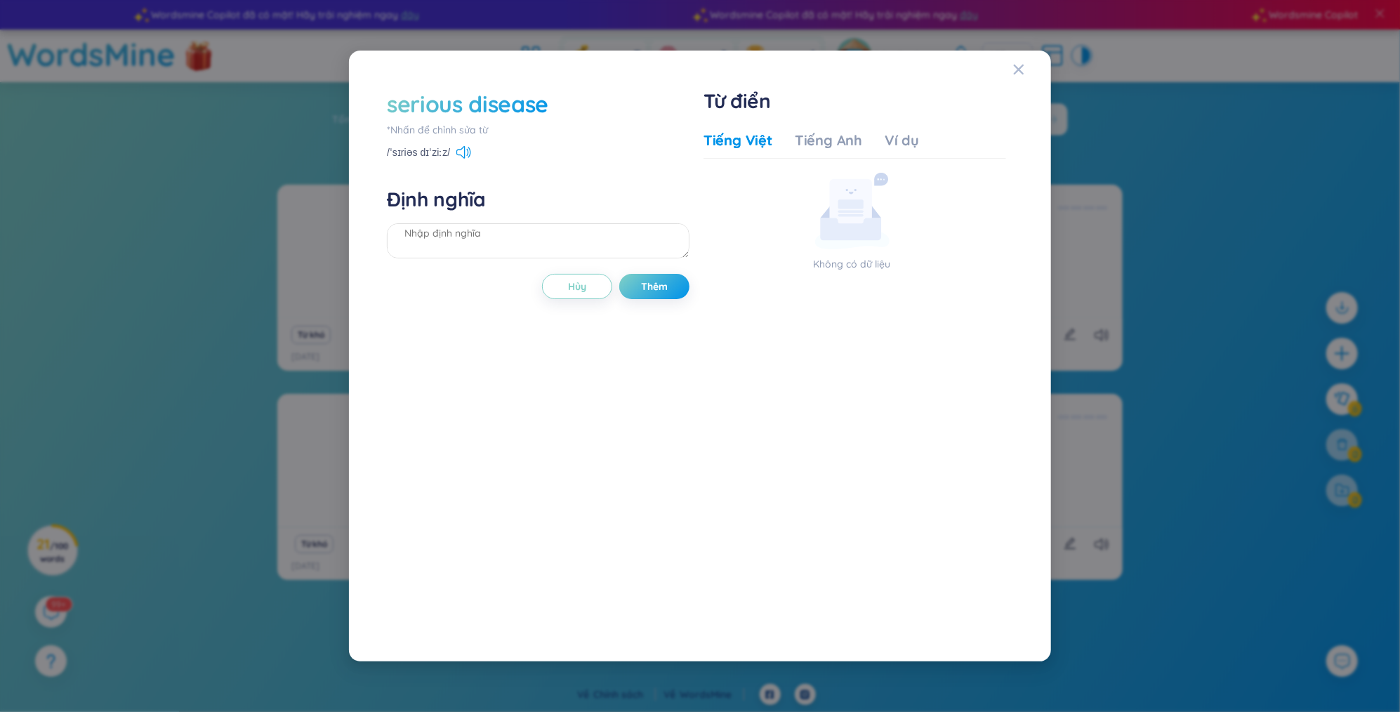
click at [471, 154] on div "/ˈsɪriəs dɪˈziːz/" at bounding box center [538, 153] width 303 height 13
click at [467, 152] on icon at bounding box center [468, 151] width 2 height 7
drag, startPoint x: 550, startPoint y: 102, endPoint x: 393, endPoint y: 98, distance: 157.3
click at [394, 98] on div "serious disease" at bounding box center [538, 103] width 303 height 31
click at [390, 98] on div "serious disease" at bounding box center [467, 103] width 161 height 31
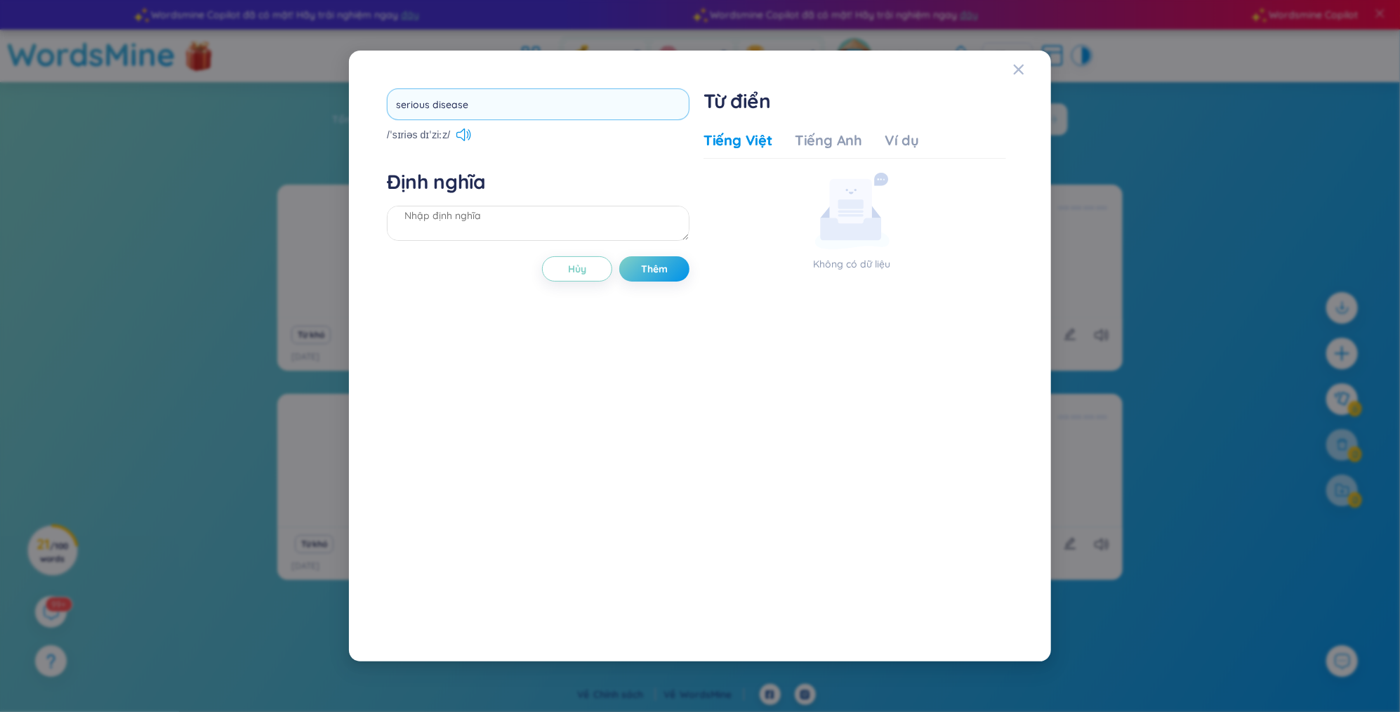
drag, startPoint x: 390, startPoint y: 101, endPoint x: 496, endPoint y: 113, distance: 106.7
click at [496, 113] on input "serious disease" at bounding box center [538, 104] width 303 height 32
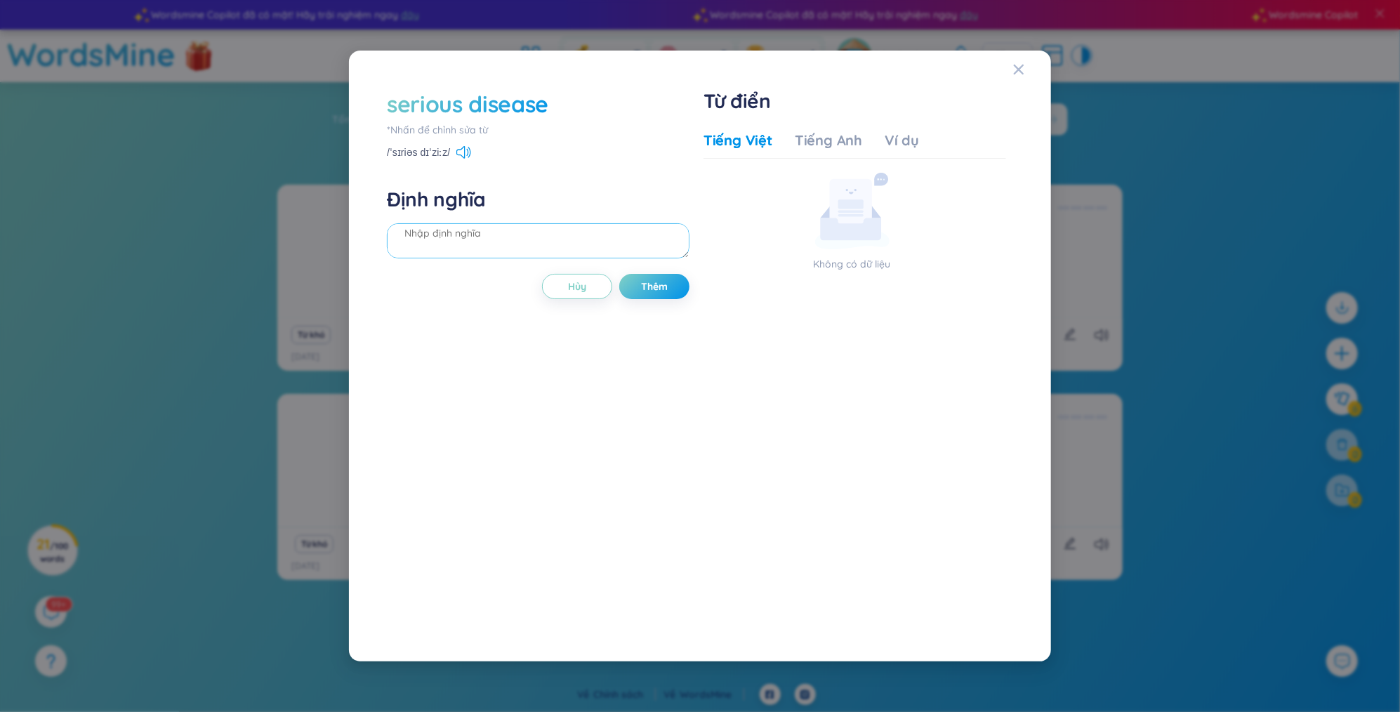
click at [438, 238] on textarea at bounding box center [538, 240] width 303 height 35
type textarea "bệnh [PERSON_NAME]"
click at [644, 290] on span "Thêm" at bounding box center [654, 286] width 27 height 14
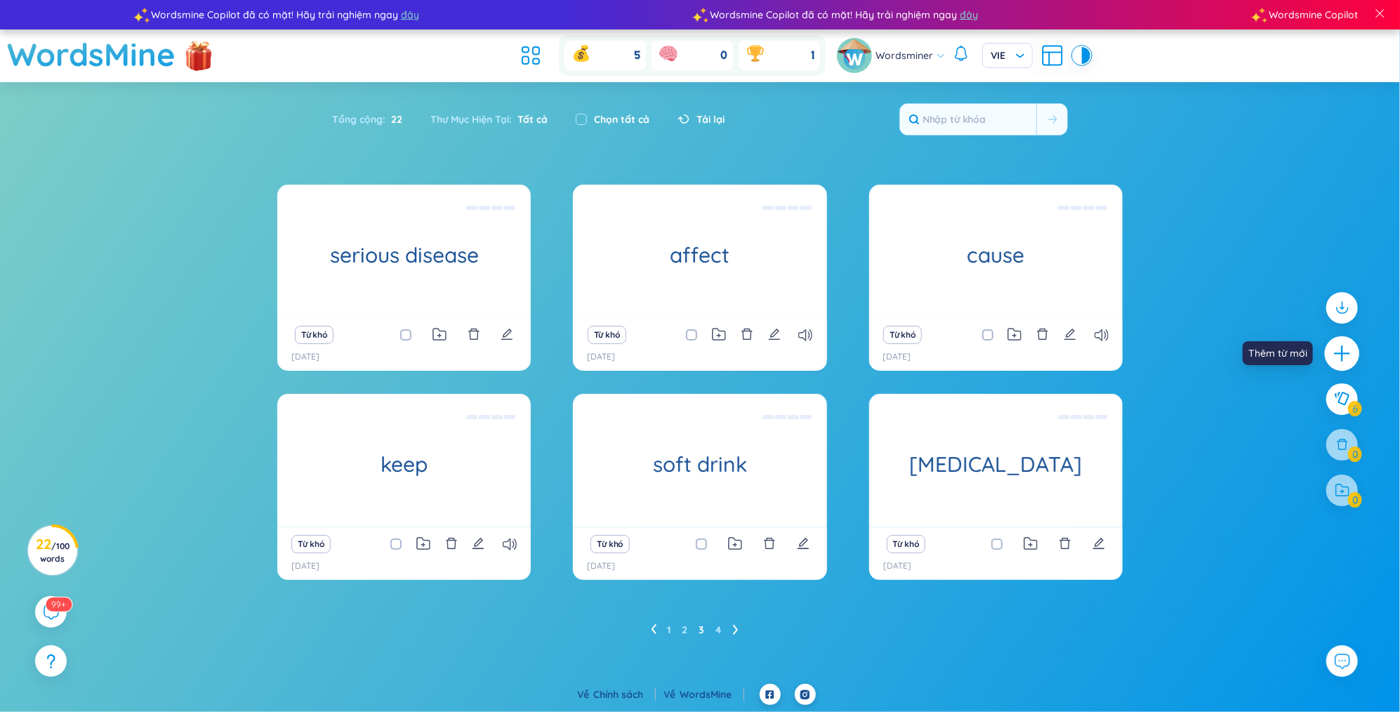
click at [1339, 353] on icon "plus" at bounding box center [1341, 352] width 15 height 1
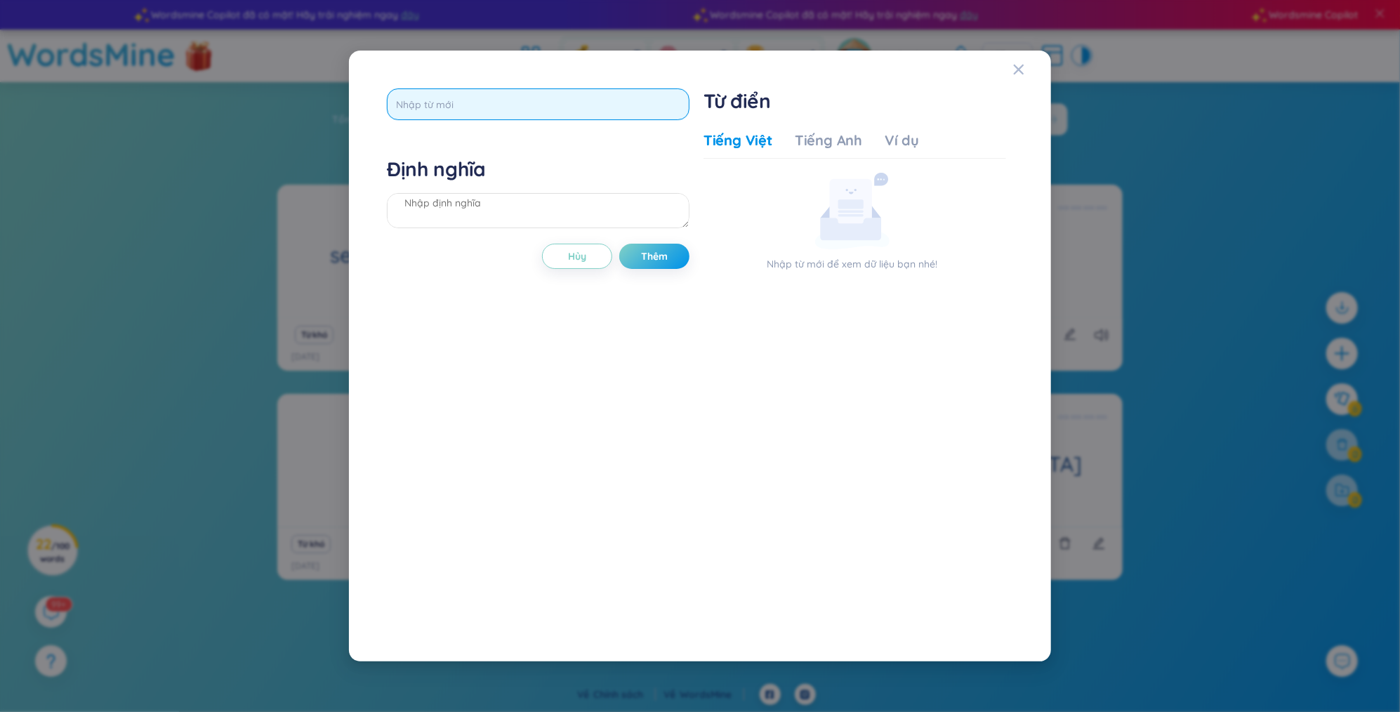
click at [522, 115] on input "text" at bounding box center [538, 104] width 303 height 32
type input "acne"
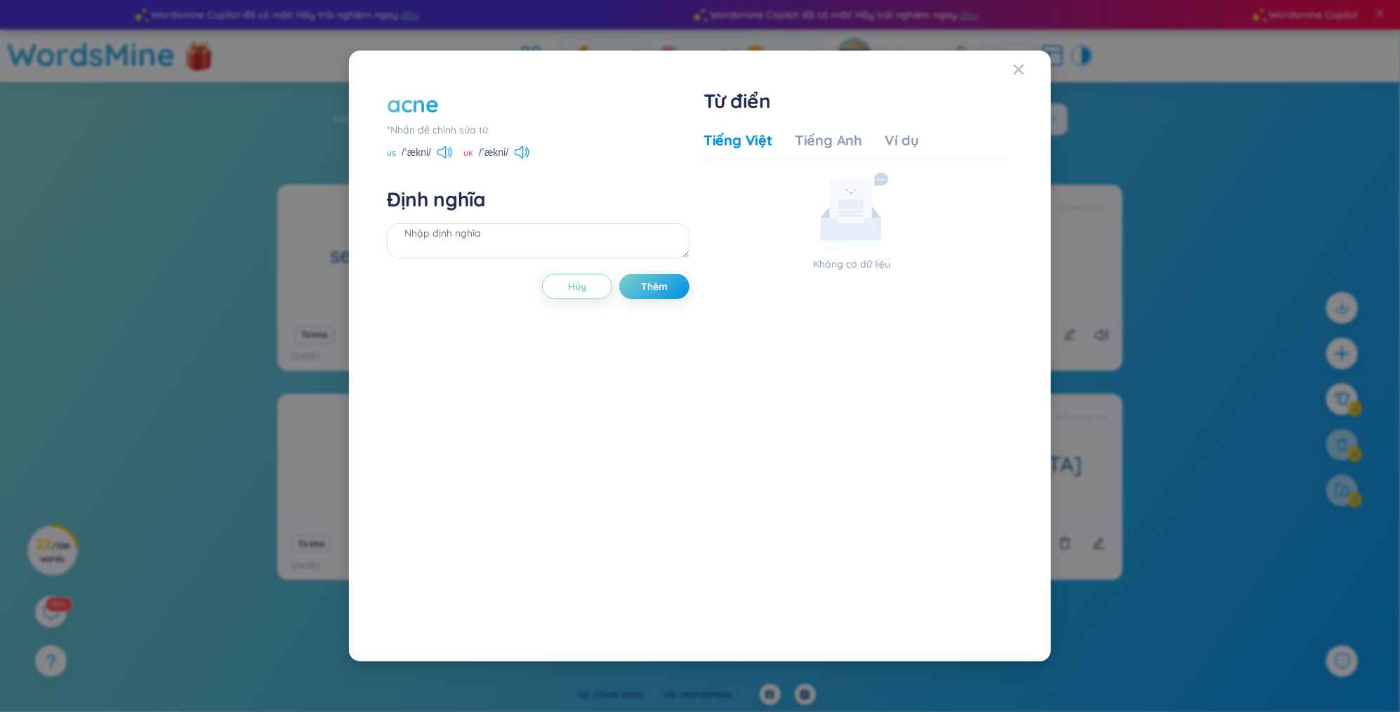
click at [446, 152] on icon at bounding box center [444, 152] width 15 height 13
click at [456, 230] on textarea at bounding box center [538, 240] width 303 height 35
type textarea "mụn"
click at [441, 148] on icon at bounding box center [444, 152] width 15 height 13
click at [449, 149] on icon at bounding box center [444, 152] width 15 height 13
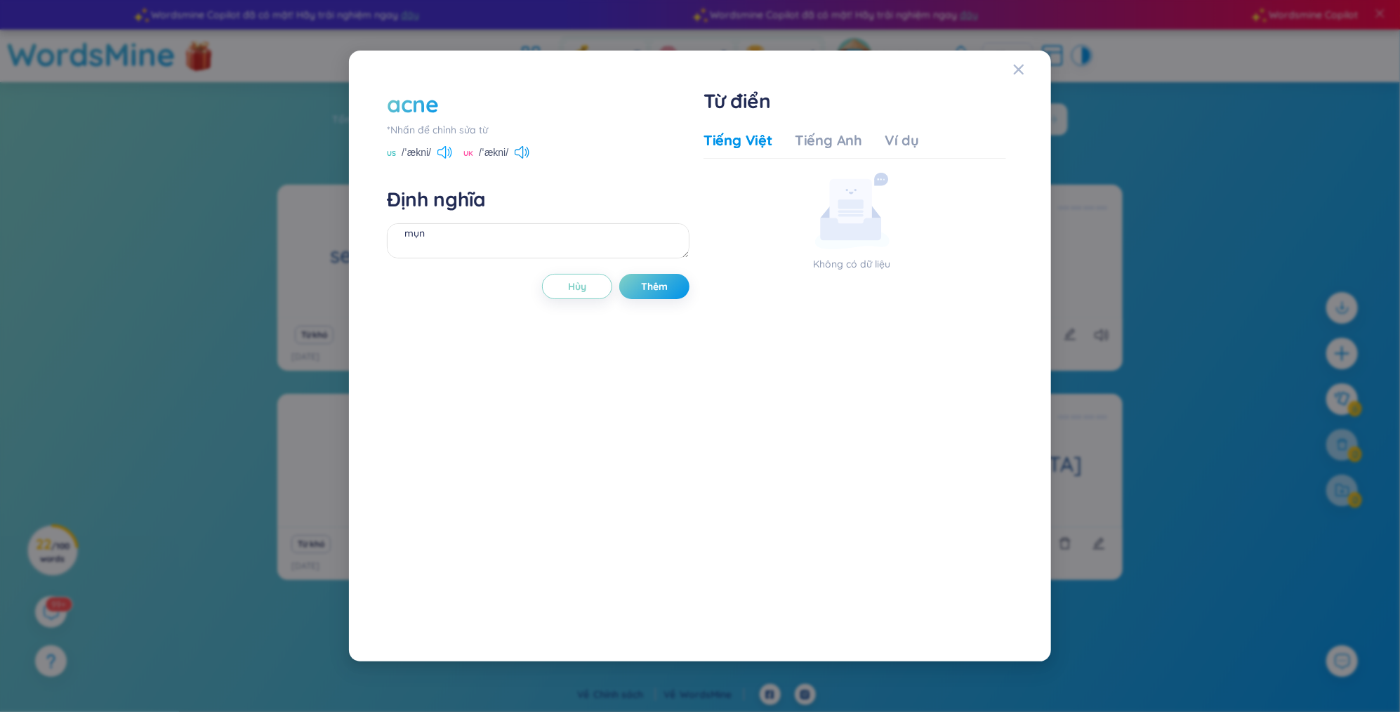
click at [442, 150] on icon at bounding box center [444, 152] width 15 height 13
click at [658, 279] on span "Thêm" at bounding box center [654, 286] width 27 height 14
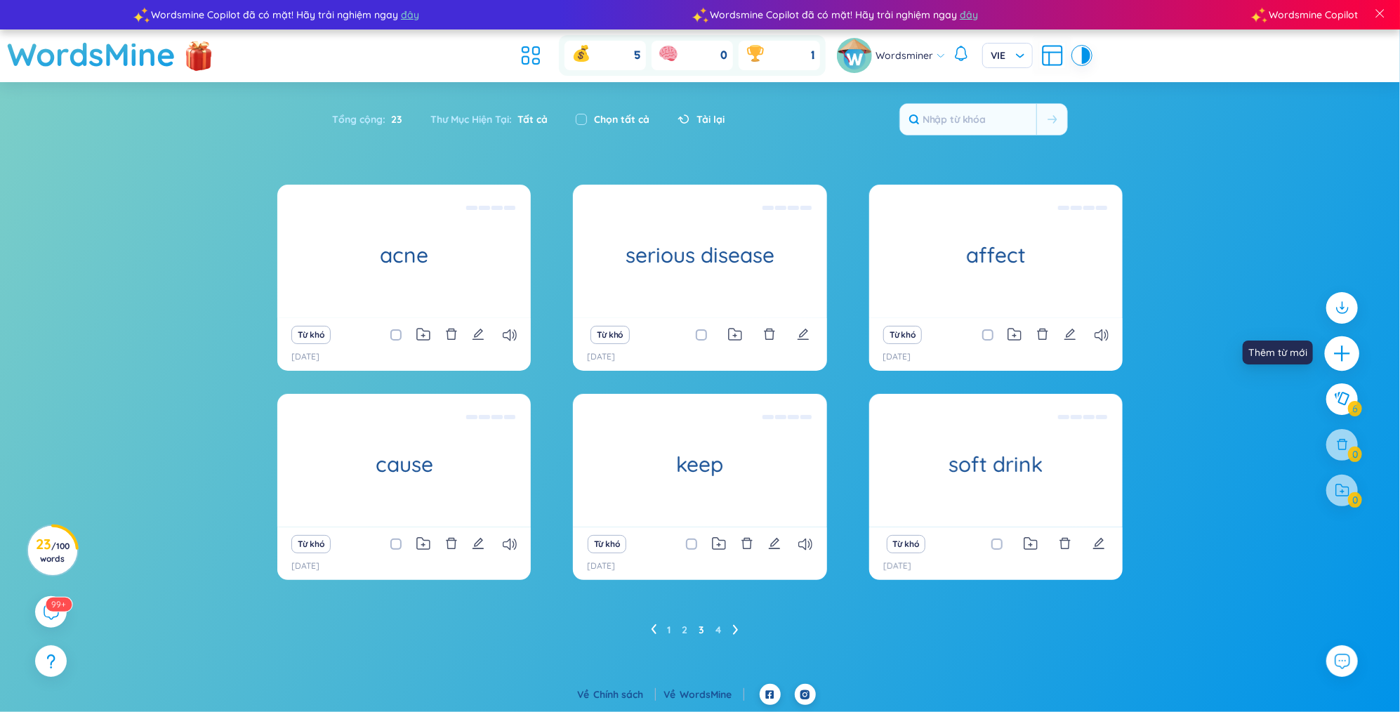
click at [1355, 351] on div at bounding box center [1342, 353] width 35 height 35
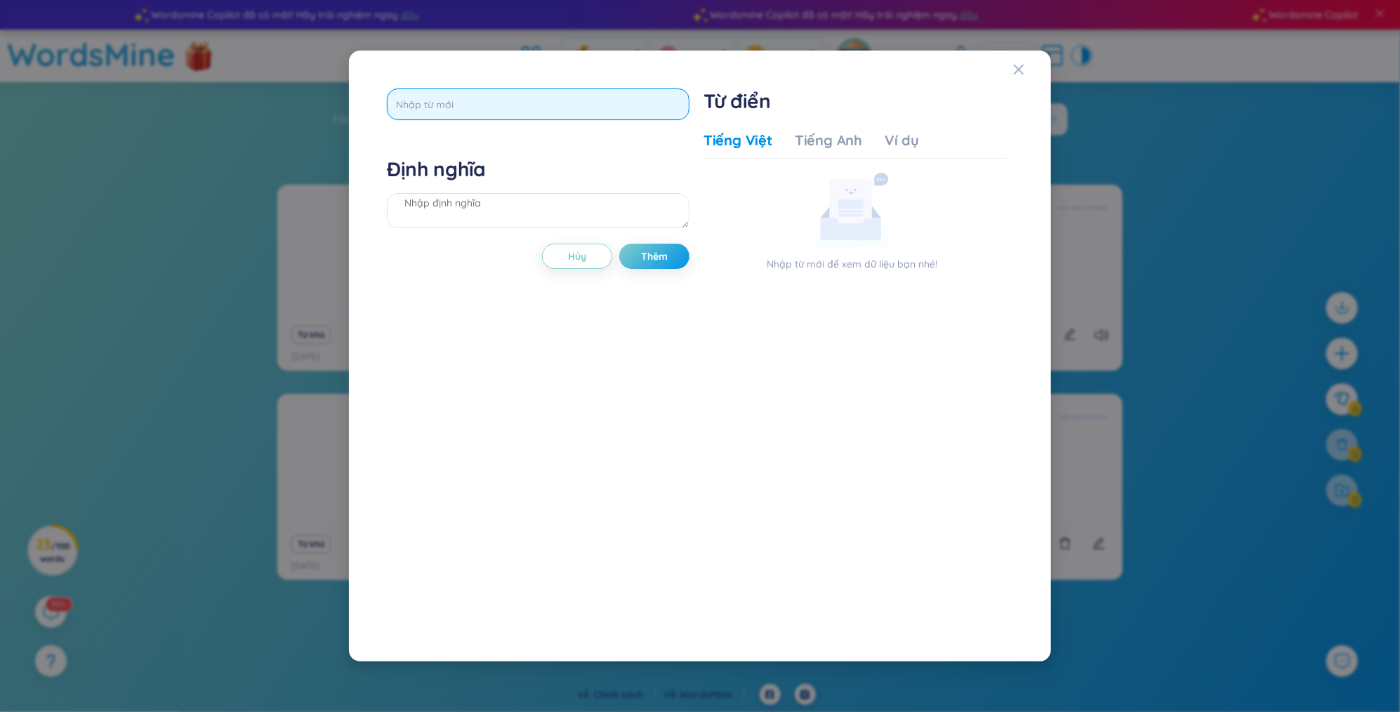
click at [576, 115] on input "text" at bounding box center [538, 104] width 303 height 32
type input "avoid"
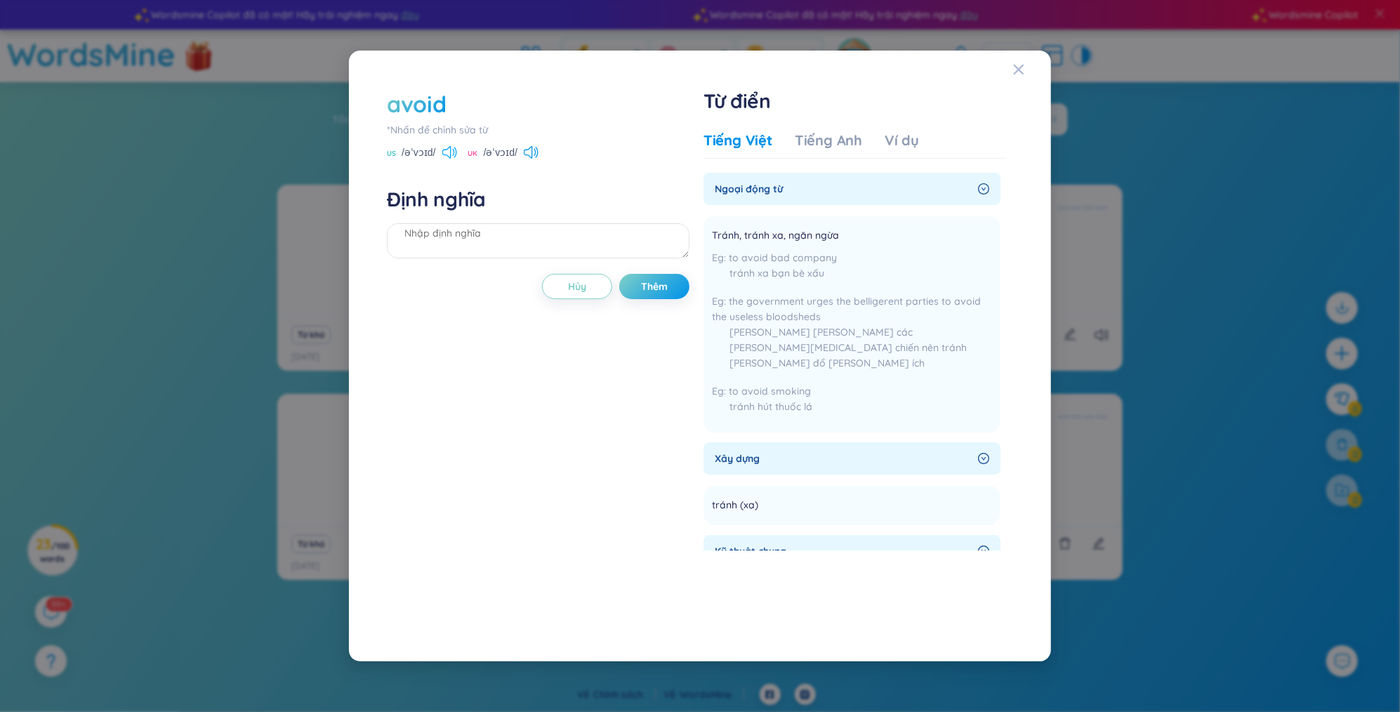
click at [444, 152] on icon at bounding box center [449, 152] width 15 height 13
click at [456, 240] on textarea at bounding box center [538, 240] width 303 height 35
type textarea "tránh"
click at [647, 283] on span "Thêm" at bounding box center [654, 286] width 27 height 14
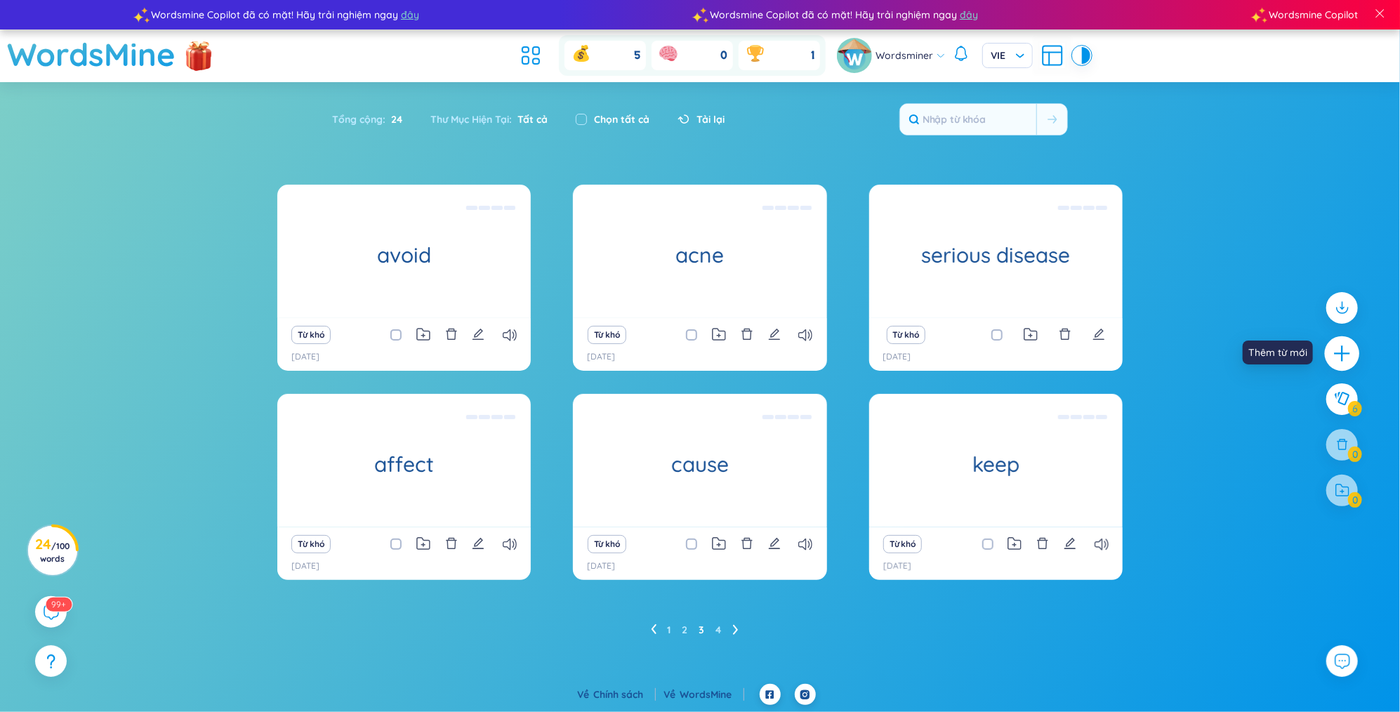
click at [1355, 350] on div at bounding box center [1342, 353] width 35 height 35
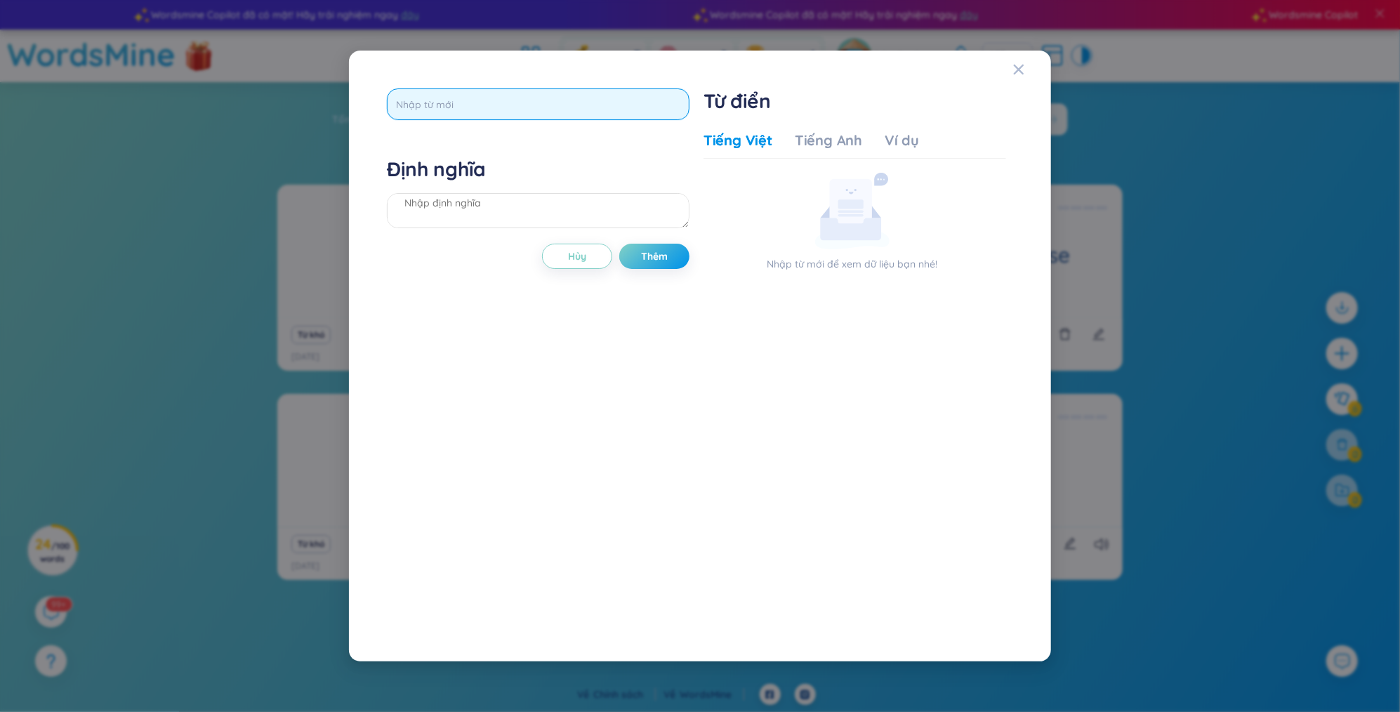
click at [515, 100] on input "text" at bounding box center [538, 104] width 303 height 32
type input "patient"
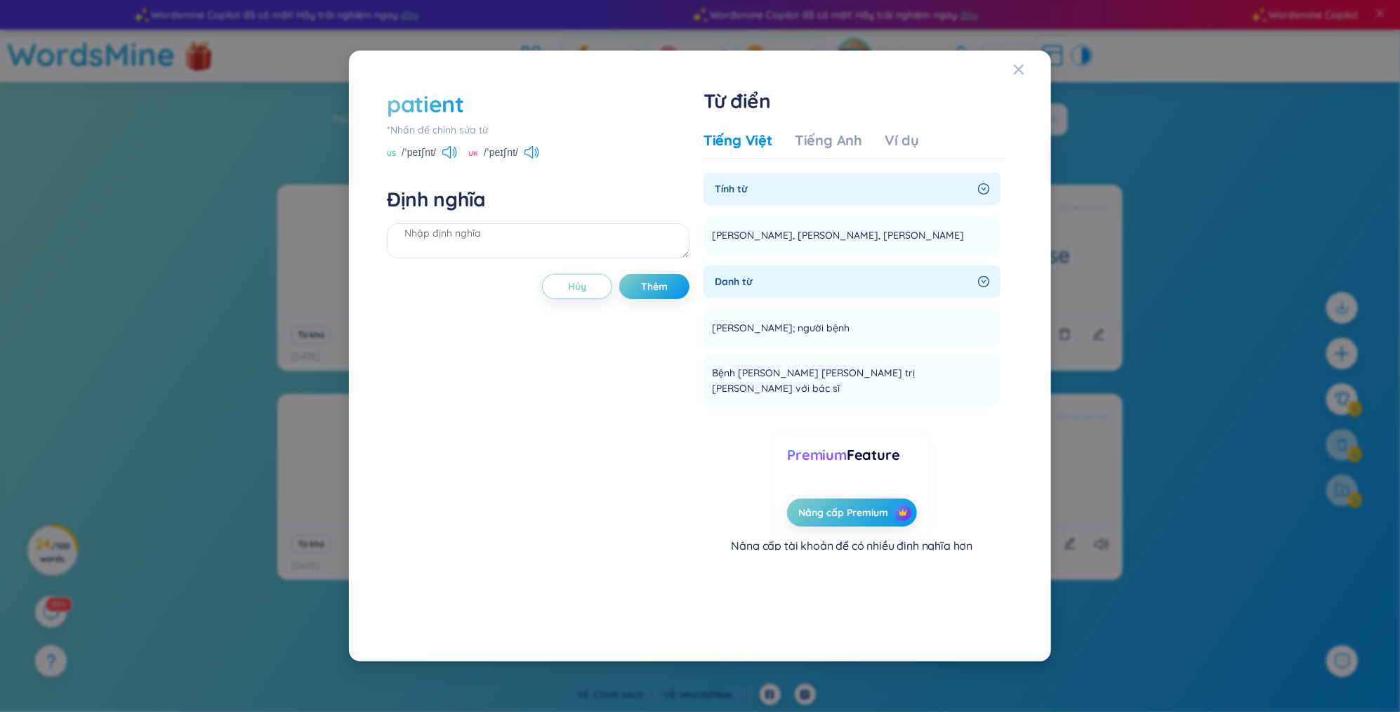
click at [441, 152] on div "US /ˈpeɪʃnt/" at bounding box center [422, 153] width 70 height 13
click at [447, 152] on icon at bounding box center [449, 152] width 15 height 13
click at [453, 220] on div "Định nghĩa" at bounding box center [538, 225] width 303 height 76
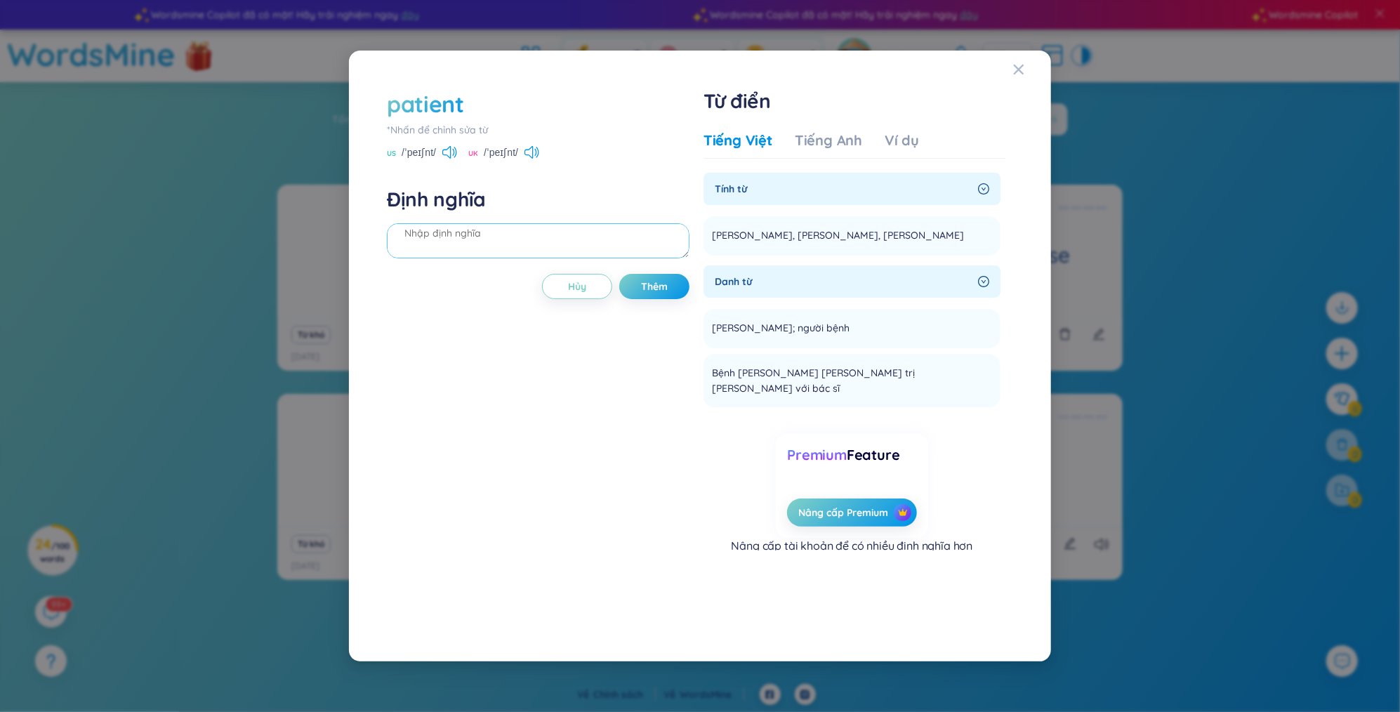
click at [453, 227] on textarea at bounding box center [538, 240] width 303 height 35
type textarea "j"
type textarea "[PERSON_NAME]"
click at [643, 293] on button "Thêm" at bounding box center [654, 286] width 70 height 25
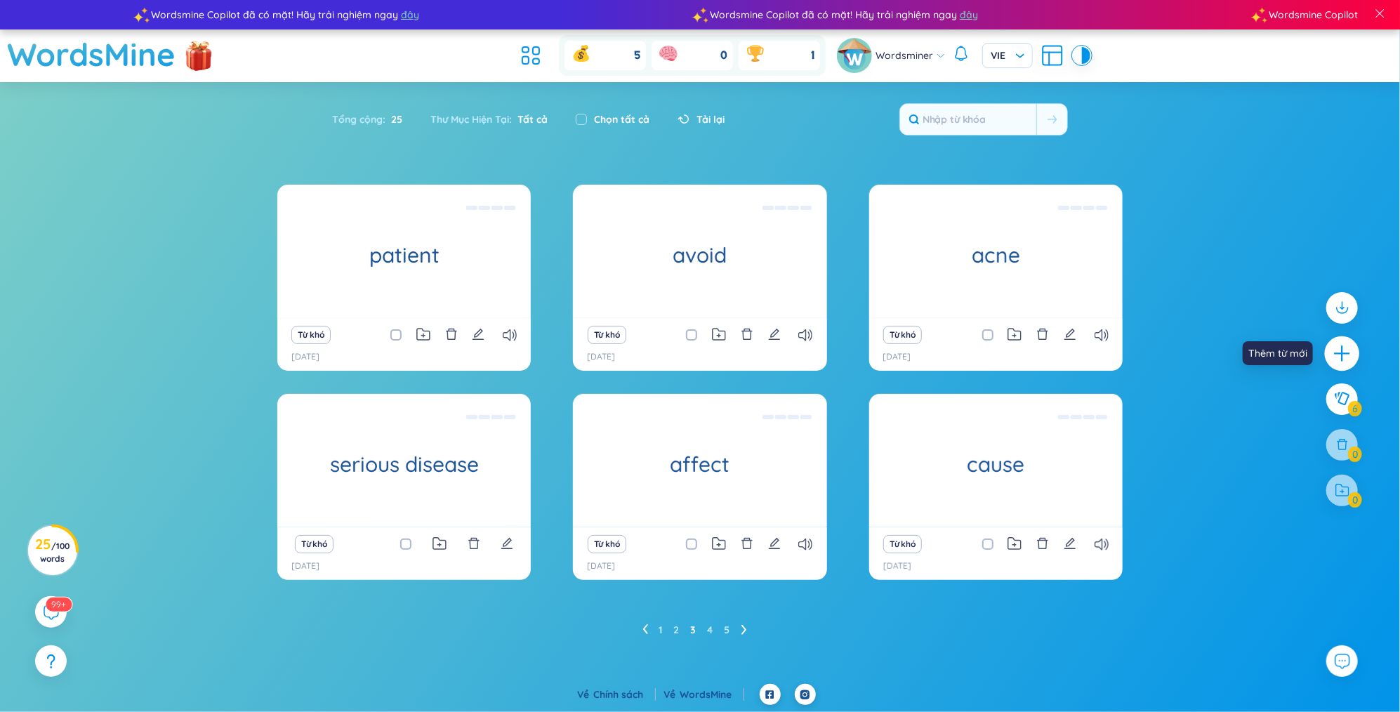
click at [1339, 366] on div at bounding box center [1342, 353] width 35 height 35
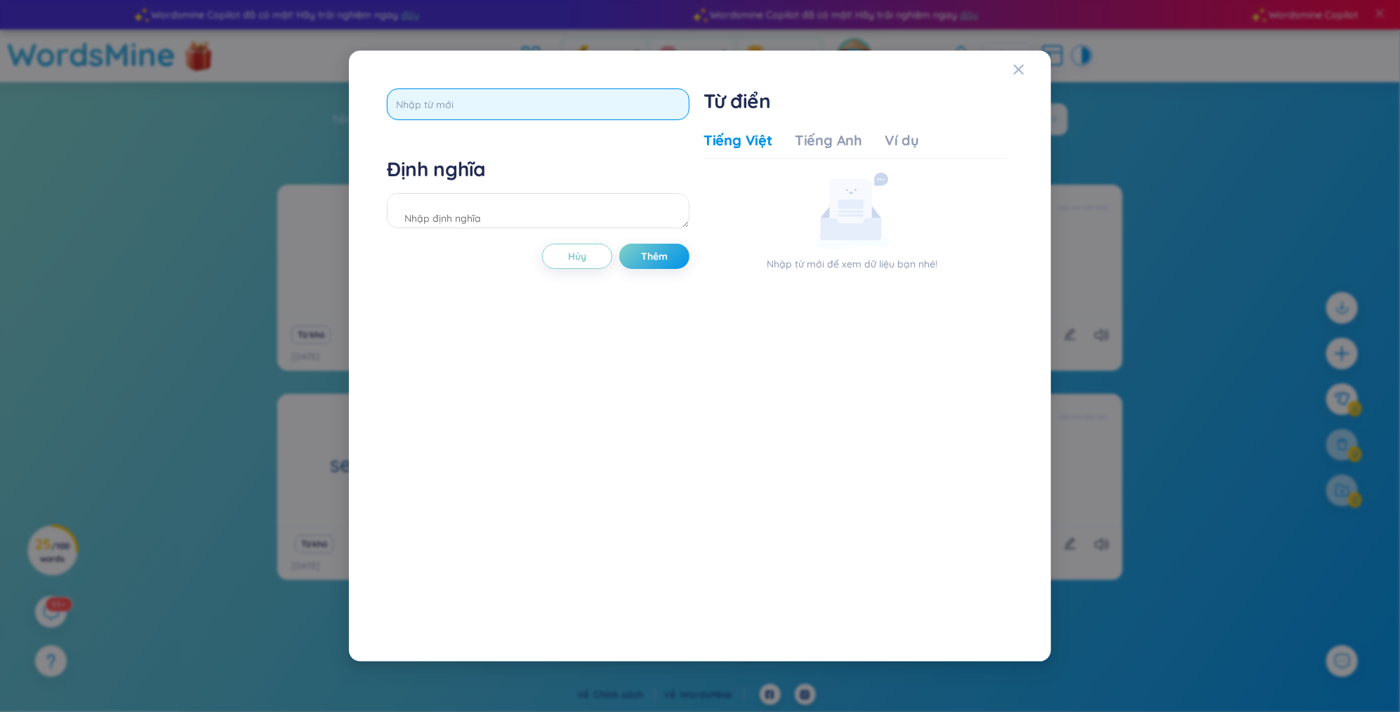
click at [483, 101] on input "text" at bounding box center [538, 104] width 303 height 32
click at [449, 107] on input "responsibitilyti" at bounding box center [538, 104] width 303 height 32
click at [467, 105] on input "responsibitilyti" at bounding box center [538, 104] width 303 height 32
type input "responsibility"
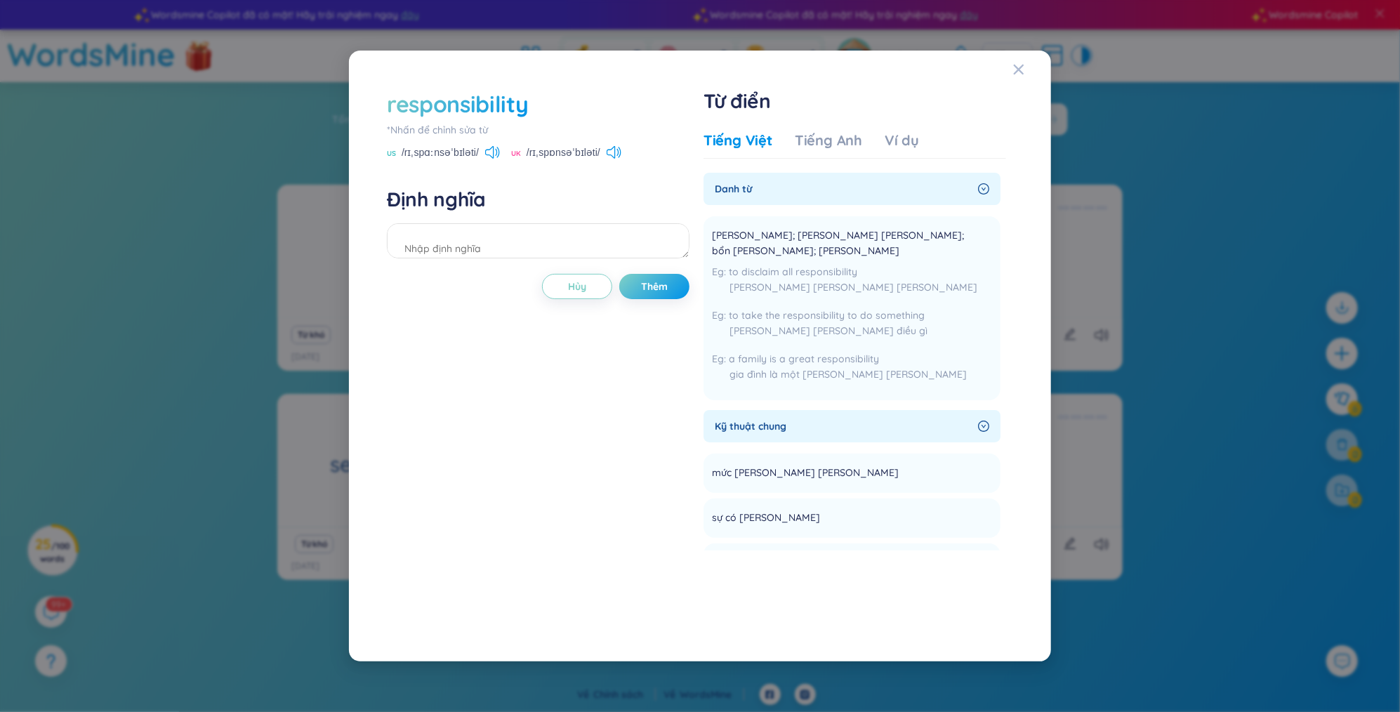
click at [480, 154] on div "US /rɪˌspɑːnsəˈbɪləti/" at bounding box center [443, 153] width 113 height 13
click at [489, 152] on icon at bounding box center [492, 152] width 15 height 13
click at [478, 241] on textarea at bounding box center [538, 240] width 303 height 35
type textarea "[PERSON_NAME]"
click at [649, 276] on button "Thêm" at bounding box center [654, 286] width 70 height 25
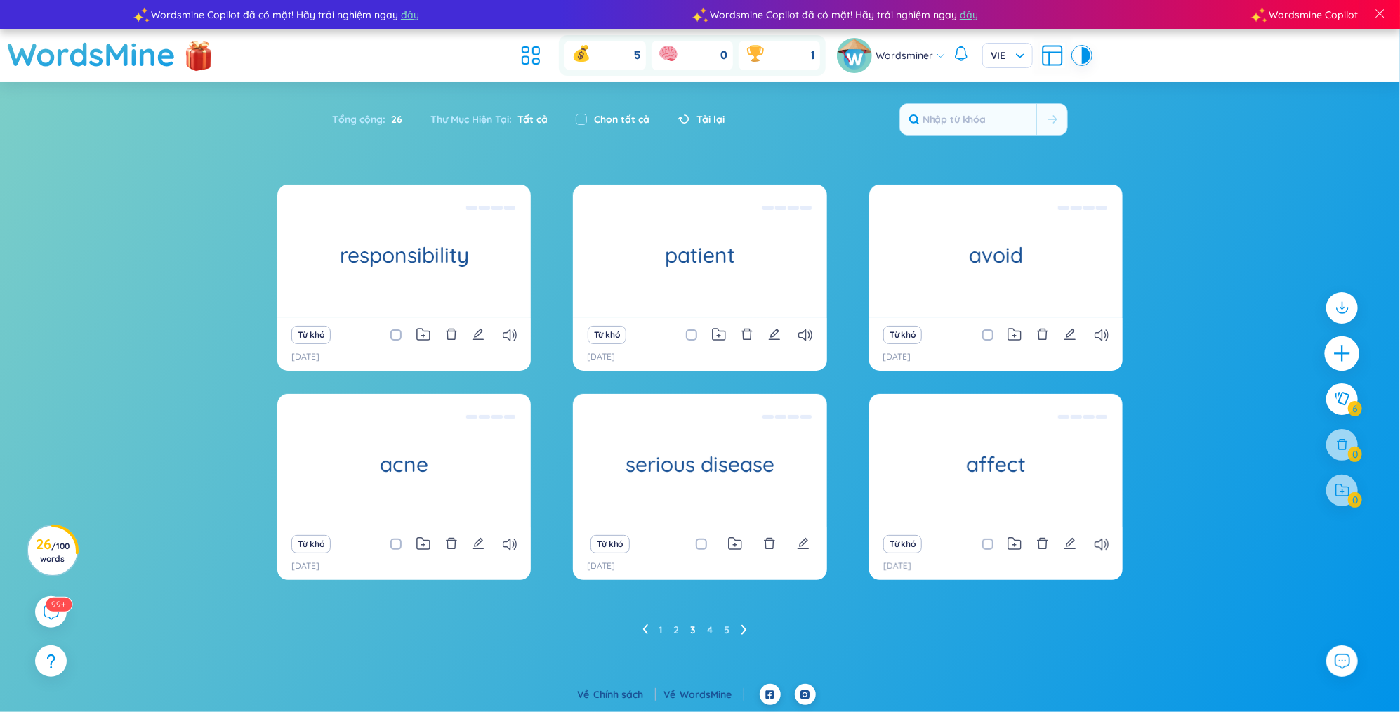
click at [1339, 352] on icon "plus" at bounding box center [1342, 353] width 20 height 20
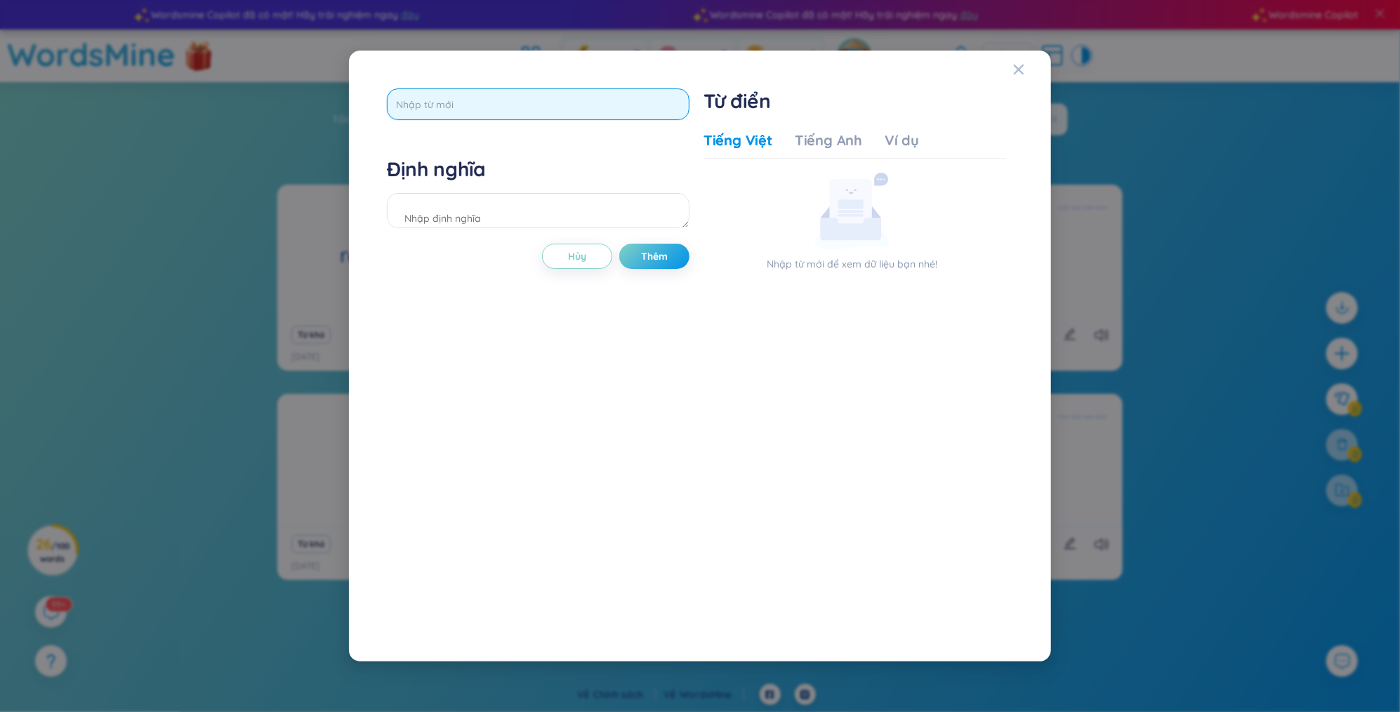
click at [569, 101] on input "text" at bounding box center [538, 104] width 303 height 32
type input "maturity"
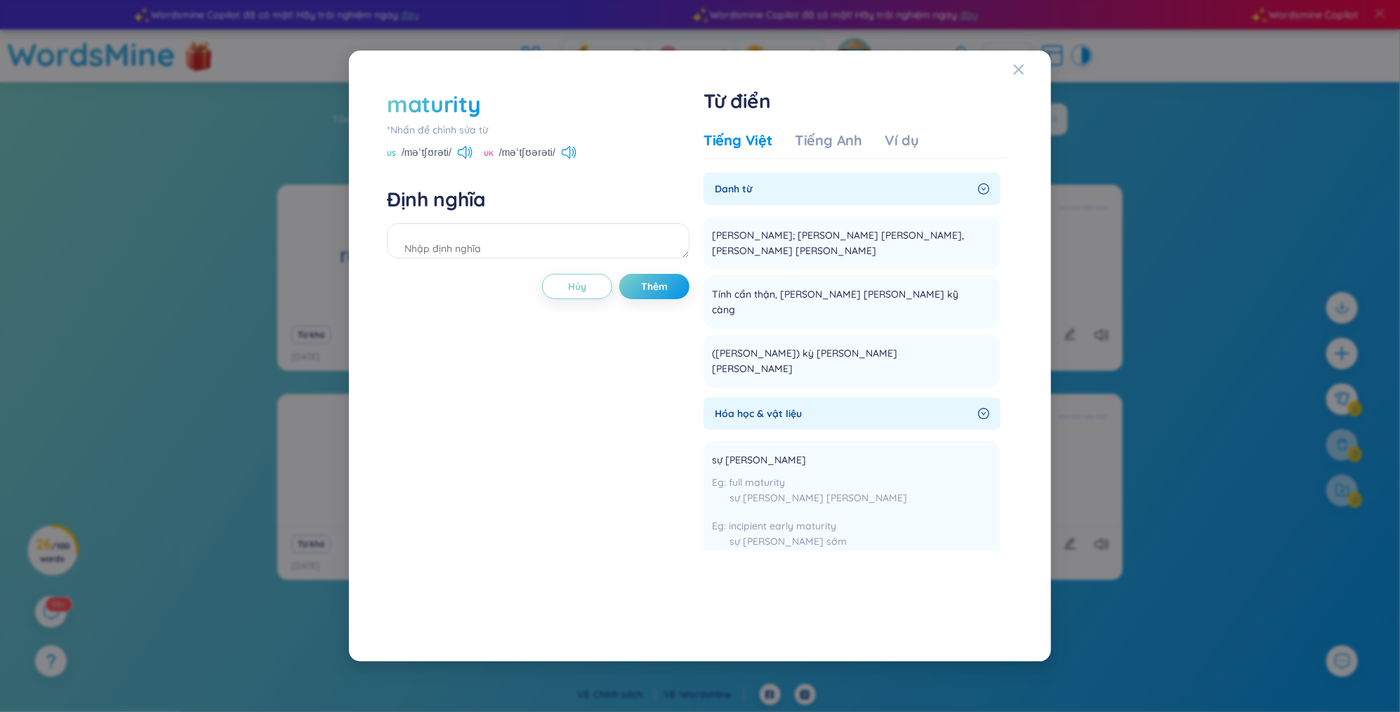
click at [452, 151] on div "US /məˈtʃʊrəti/" at bounding box center [430, 153] width 86 height 13
click at [458, 150] on icon at bounding box center [462, 152] width 8 height 13
click at [602, 248] on textarea at bounding box center [538, 240] width 303 height 35
type textarea "trưởng thành"
click at [668, 291] on span "Thêm" at bounding box center [654, 286] width 27 height 14
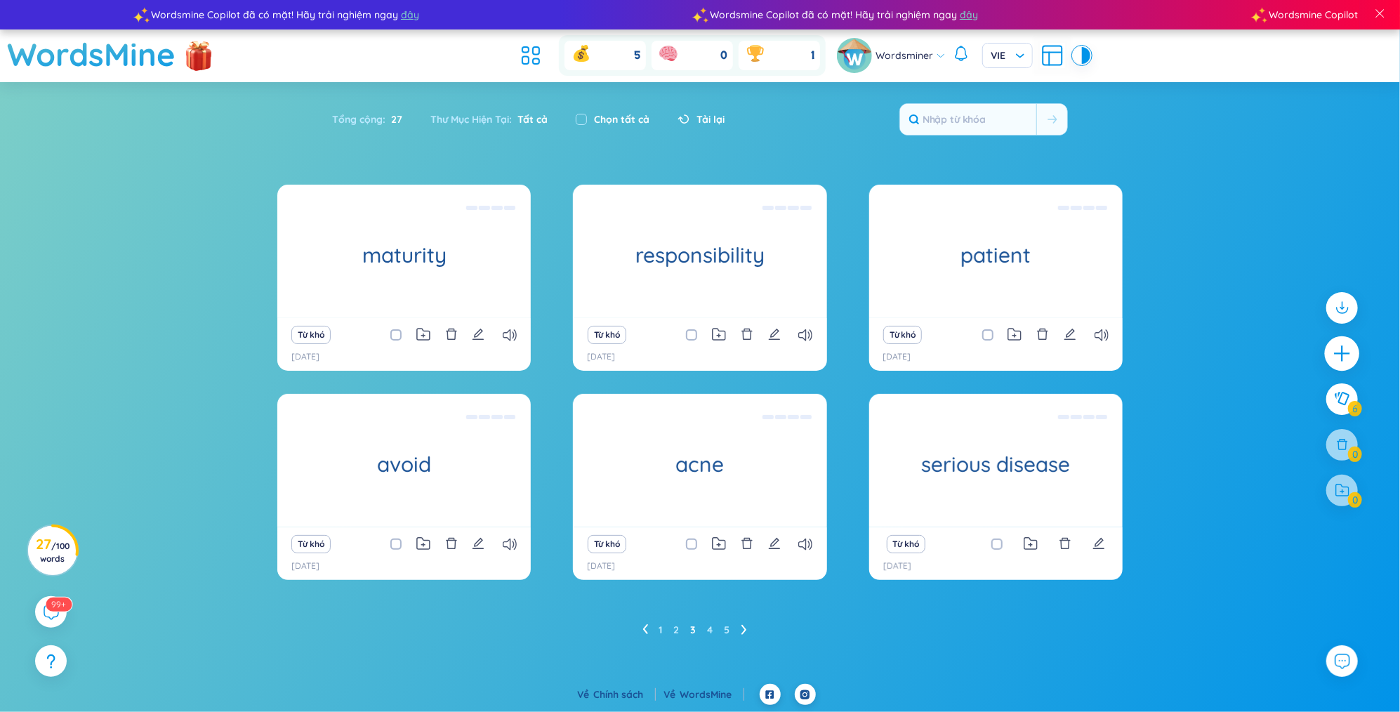
click at [1353, 347] on div at bounding box center [1342, 353] width 35 height 35
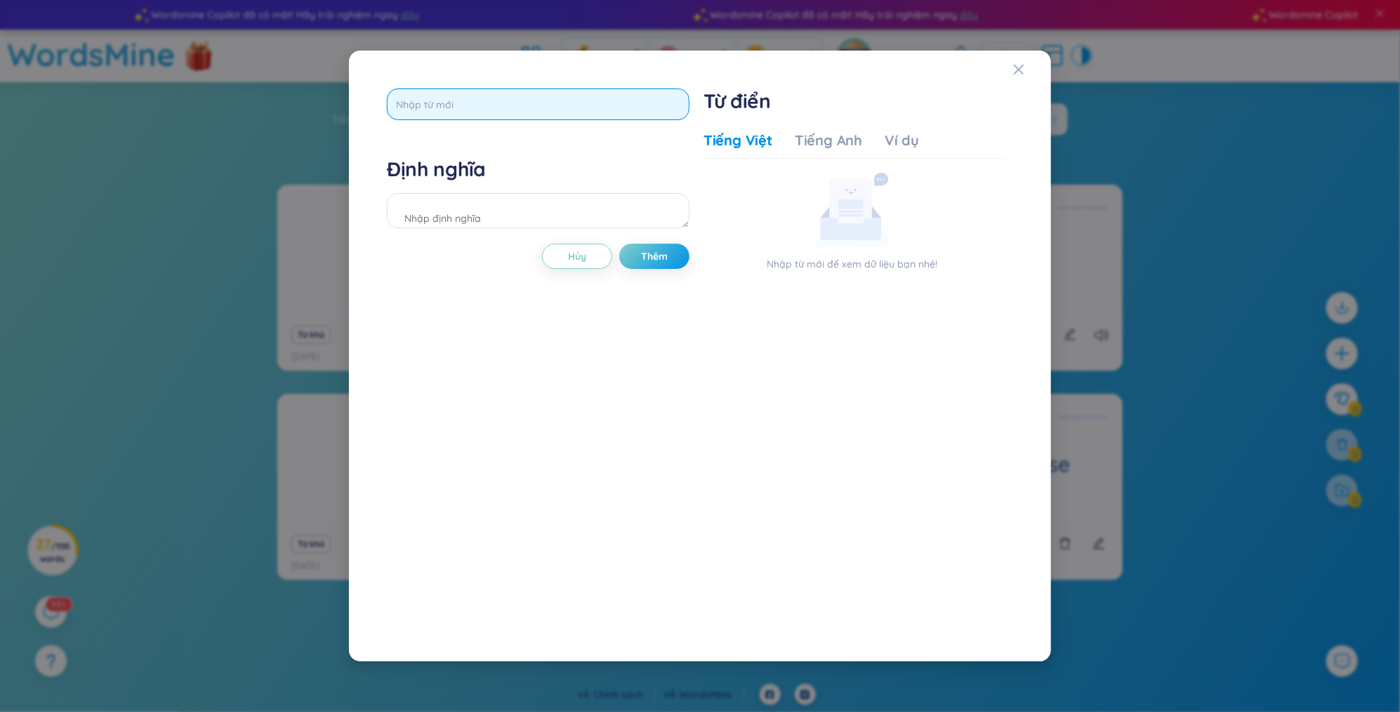
click at [576, 102] on input "text" at bounding box center [538, 104] width 303 height 32
type input "valuable"
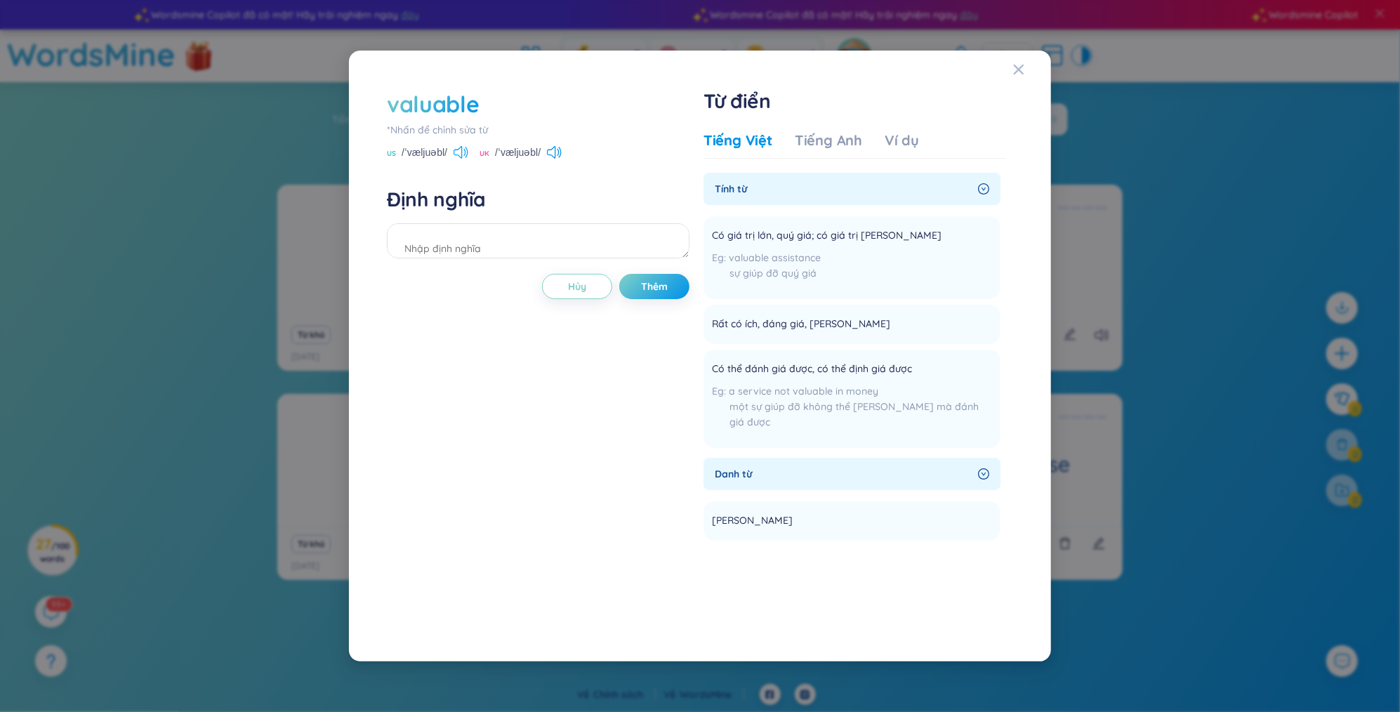
click at [464, 154] on icon at bounding box center [460, 152] width 15 height 13
click at [538, 239] on textarea at bounding box center [538, 240] width 303 height 35
type textarea "có giá trị"
click at [657, 297] on button "Thêm" at bounding box center [654, 286] width 70 height 25
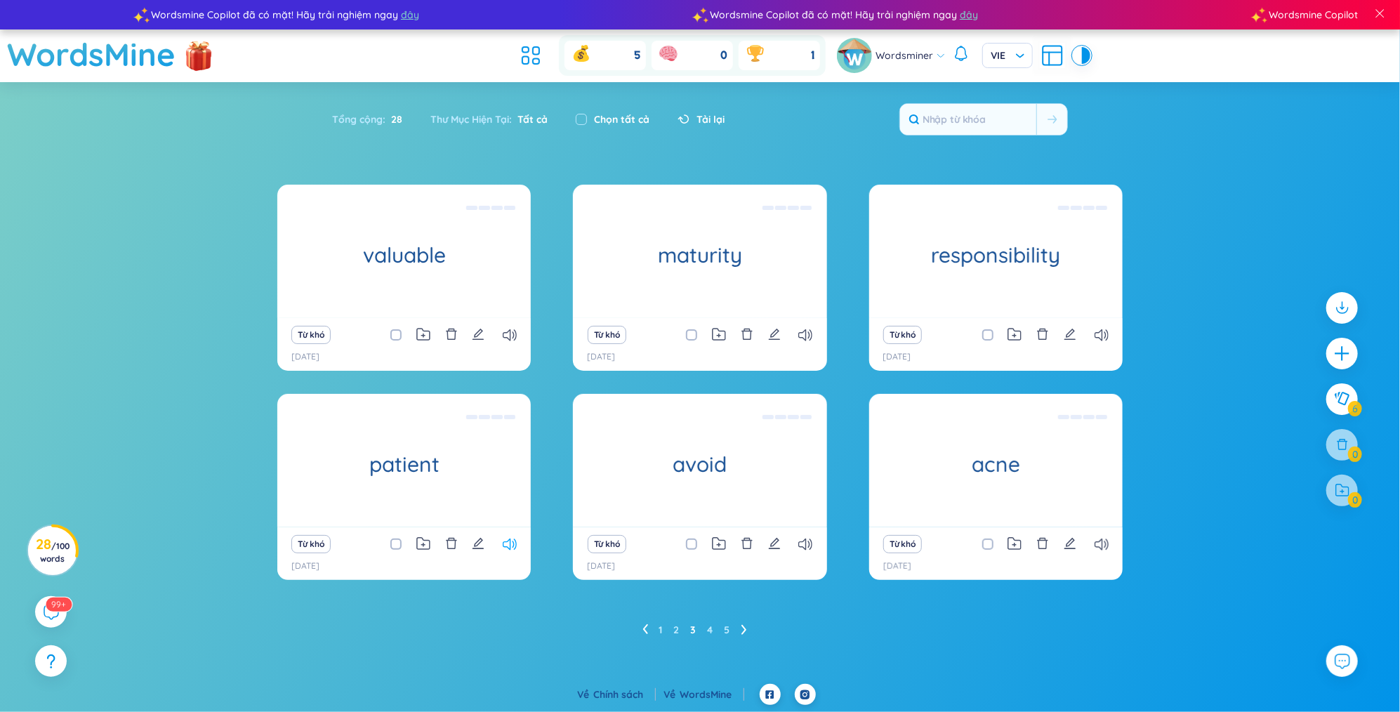
click at [511, 543] on icon at bounding box center [510, 544] width 14 height 12
drag, startPoint x: 733, startPoint y: 626, endPoint x: 741, endPoint y: 626, distance: 7.7
click at [734, 626] on ul "1 2 3 4 5" at bounding box center [700, 629] width 116 height 22
click at [747, 627] on ul "1 2 3 4 5" at bounding box center [700, 629] width 116 height 22
click at [745, 630] on icon at bounding box center [744, 629] width 6 height 11
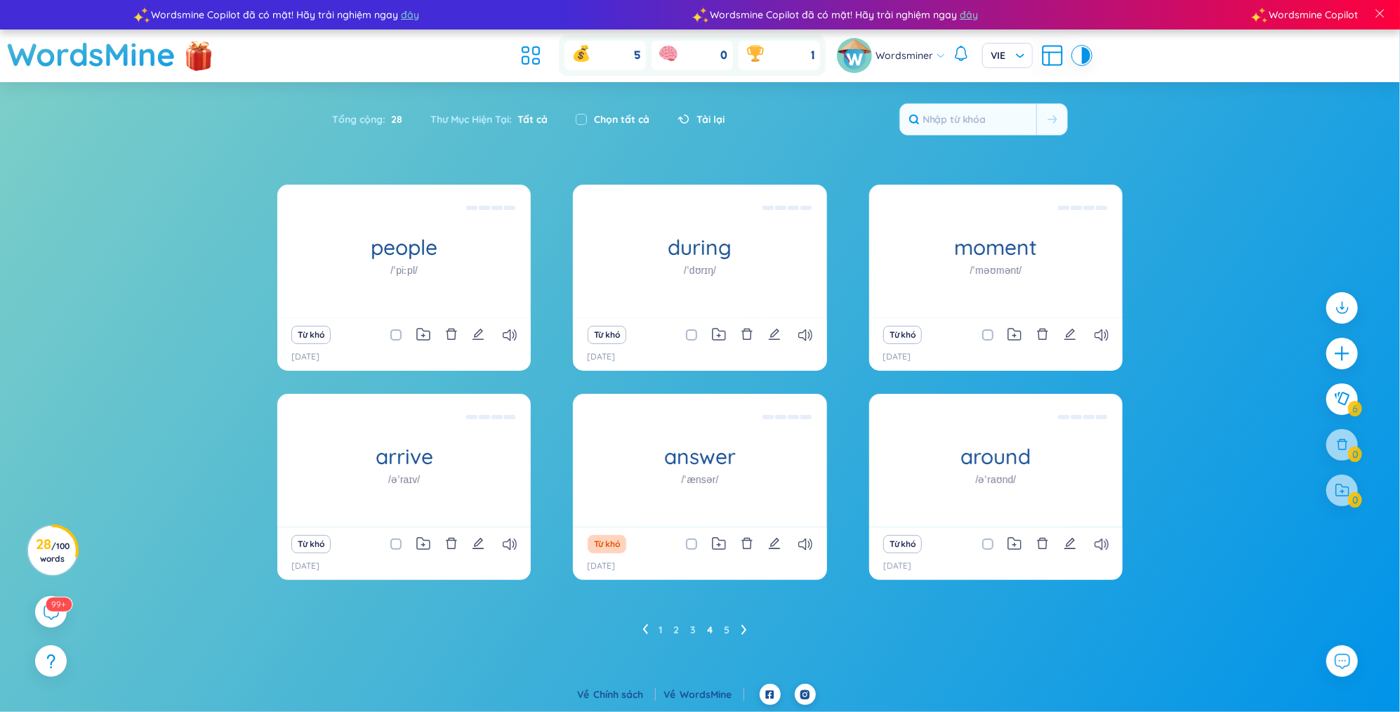
click at [641, 629] on div "1 2 3 4 5" at bounding box center [699, 629] width 845 height 22
click at [675, 627] on link "2" at bounding box center [677, 629] width 6 height 21
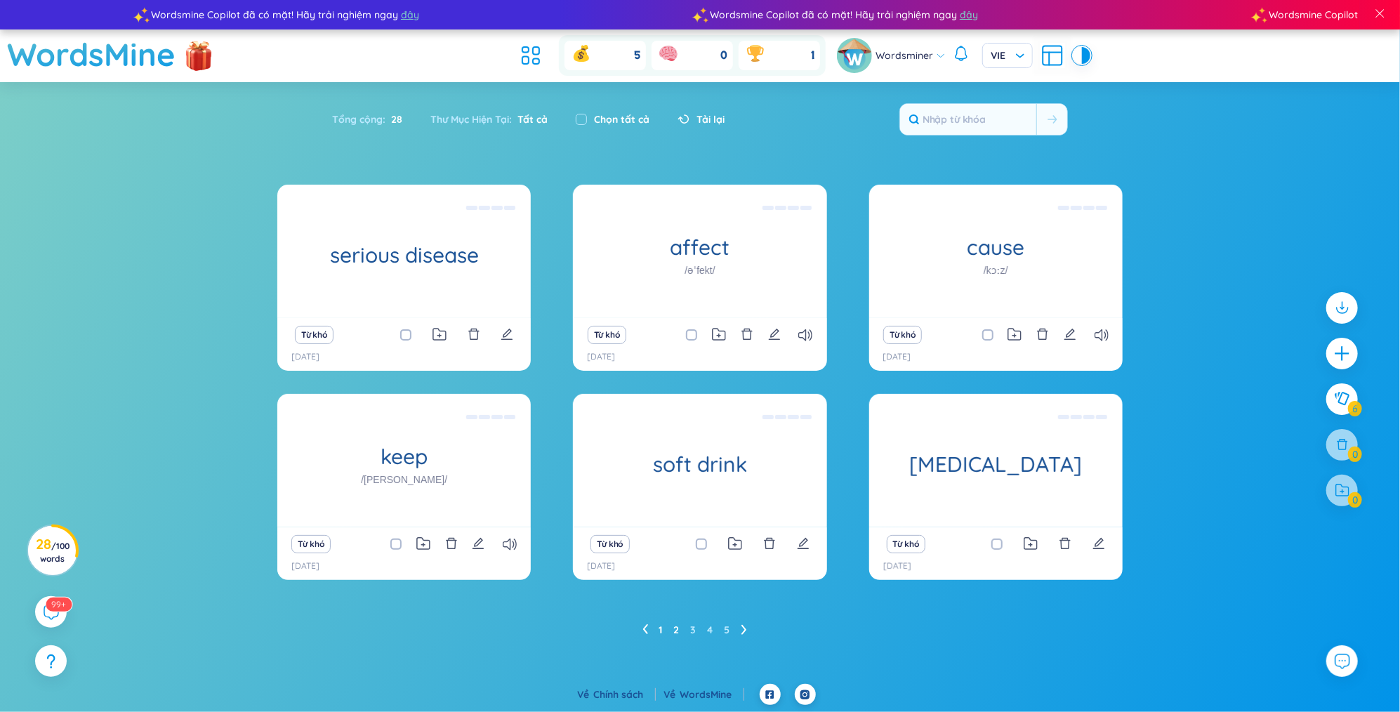
click at [662, 629] on link "1" at bounding box center [661, 629] width 4 height 21
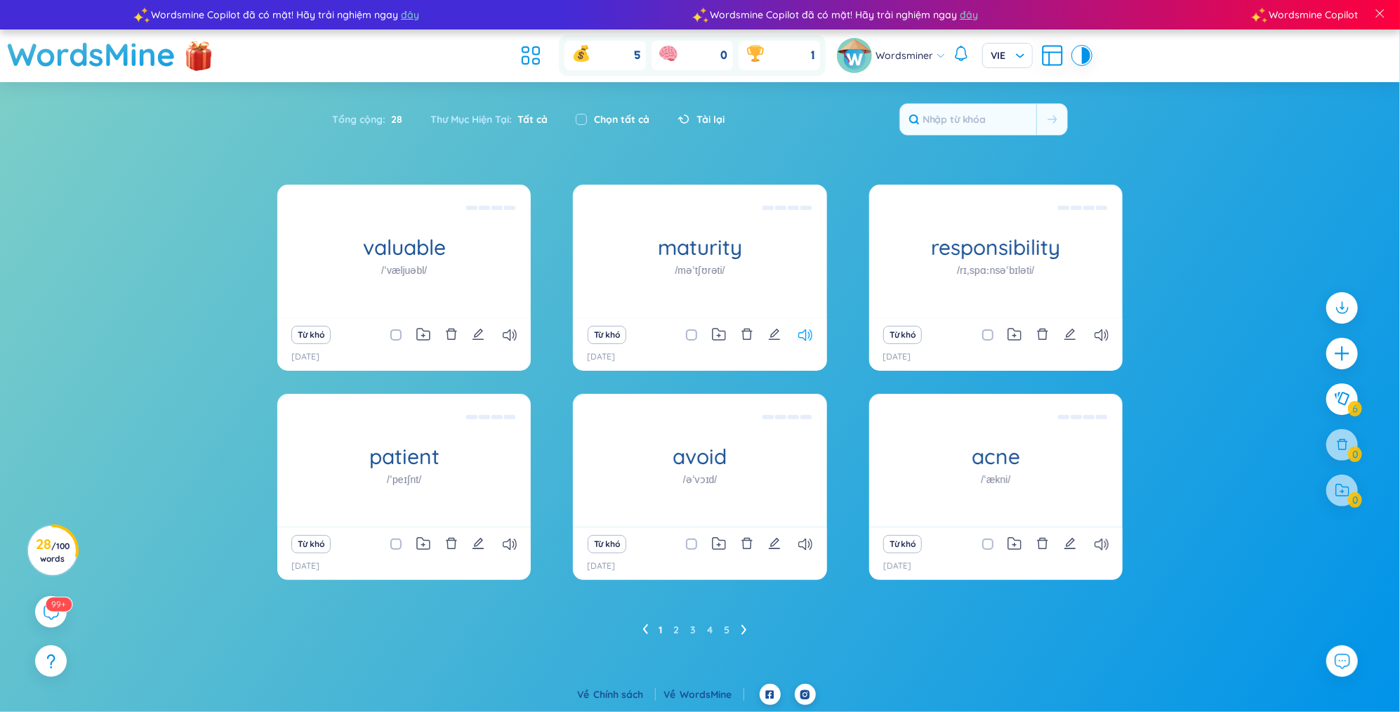
click at [810, 337] on icon at bounding box center [805, 335] width 14 height 12
click at [750, 630] on ul "1 2 3 4 5" at bounding box center [700, 629] width 116 height 22
click at [745, 628] on icon at bounding box center [744, 629] width 6 height 11
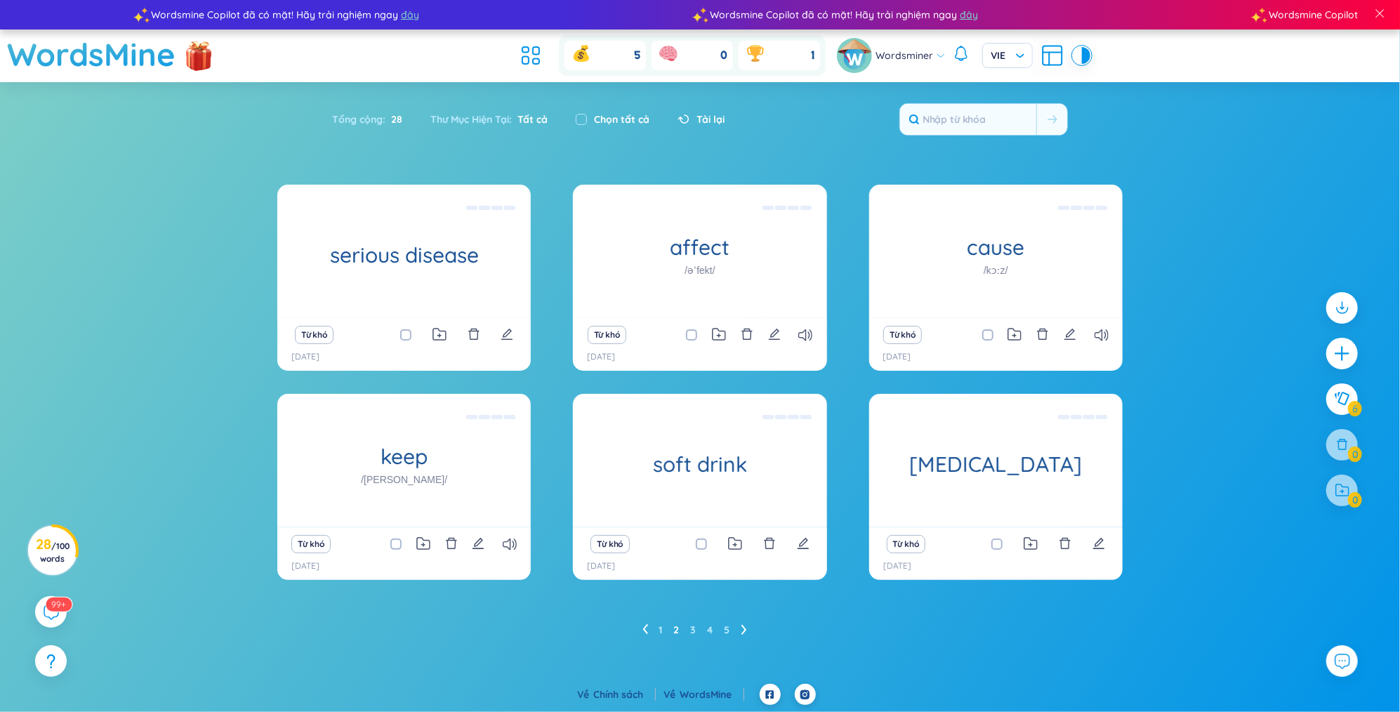
click at [745, 628] on icon at bounding box center [744, 629] width 6 height 11
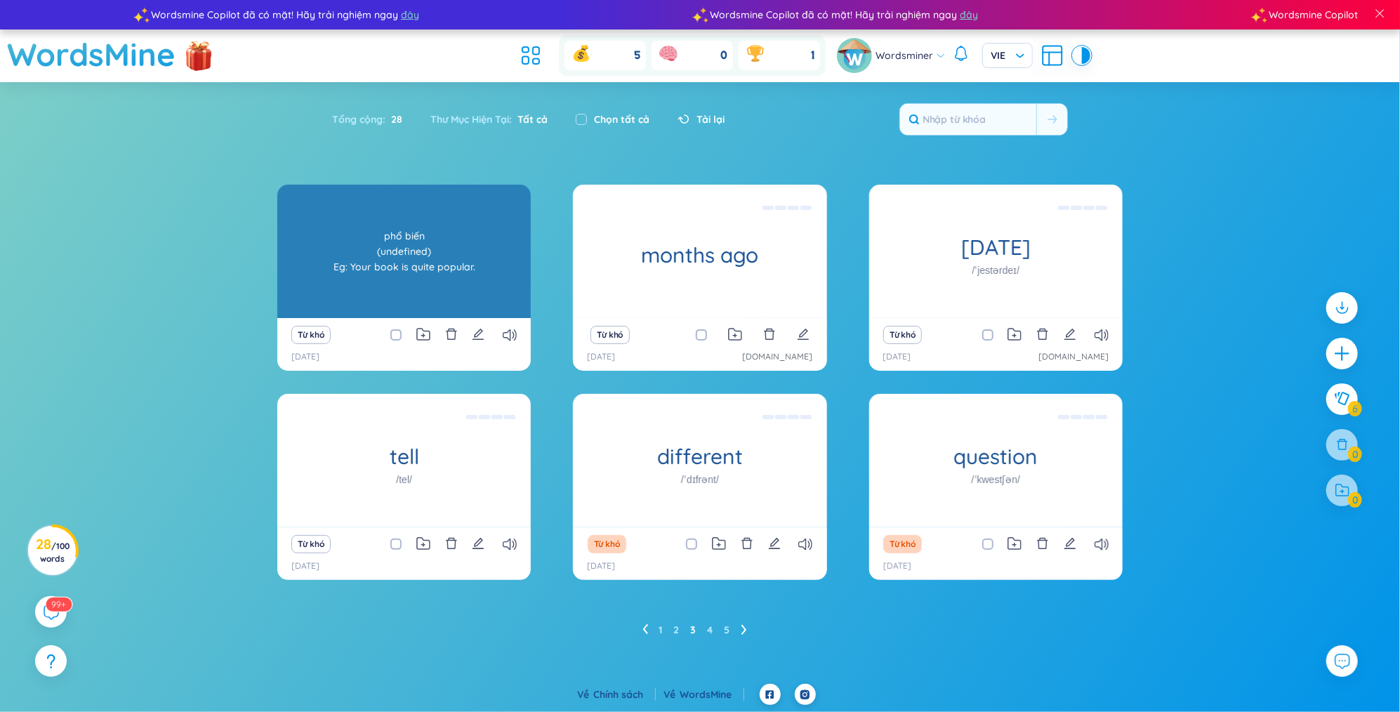
click at [437, 259] on div "popular /ˈpɑːpjələr/ phổ biến (undefined) Eg: Your book is quite popular." at bounding box center [403, 251] width 253 height 133
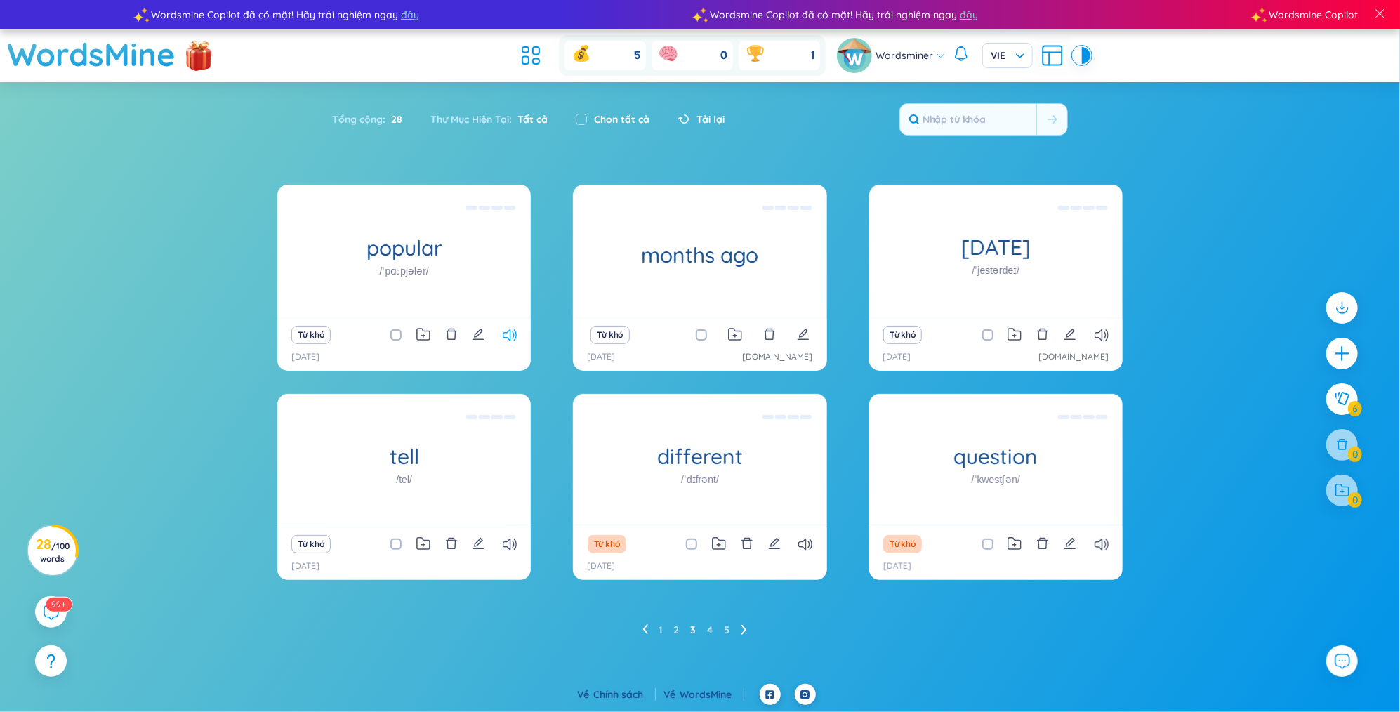
click at [505, 331] on icon at bounding box center [510, 335] width 14 height 12
click at [758, 611] on div "popular /ˈpɑːpjələr/ phổ biến (undefined) Eg: Your book is quite popular. Từ kh…" at bounding box center [699, 413] width 845 height 456
click at [747, 628] on ul "1 2 3 4 5" at bounding box center [700, 629] width 116 height 22
click at [1328, 340] on div at bounding box center [1342, 354] width 32 height 32
click at [1330, 343] on div at bounding box center [1342, 353] width 35 height 35
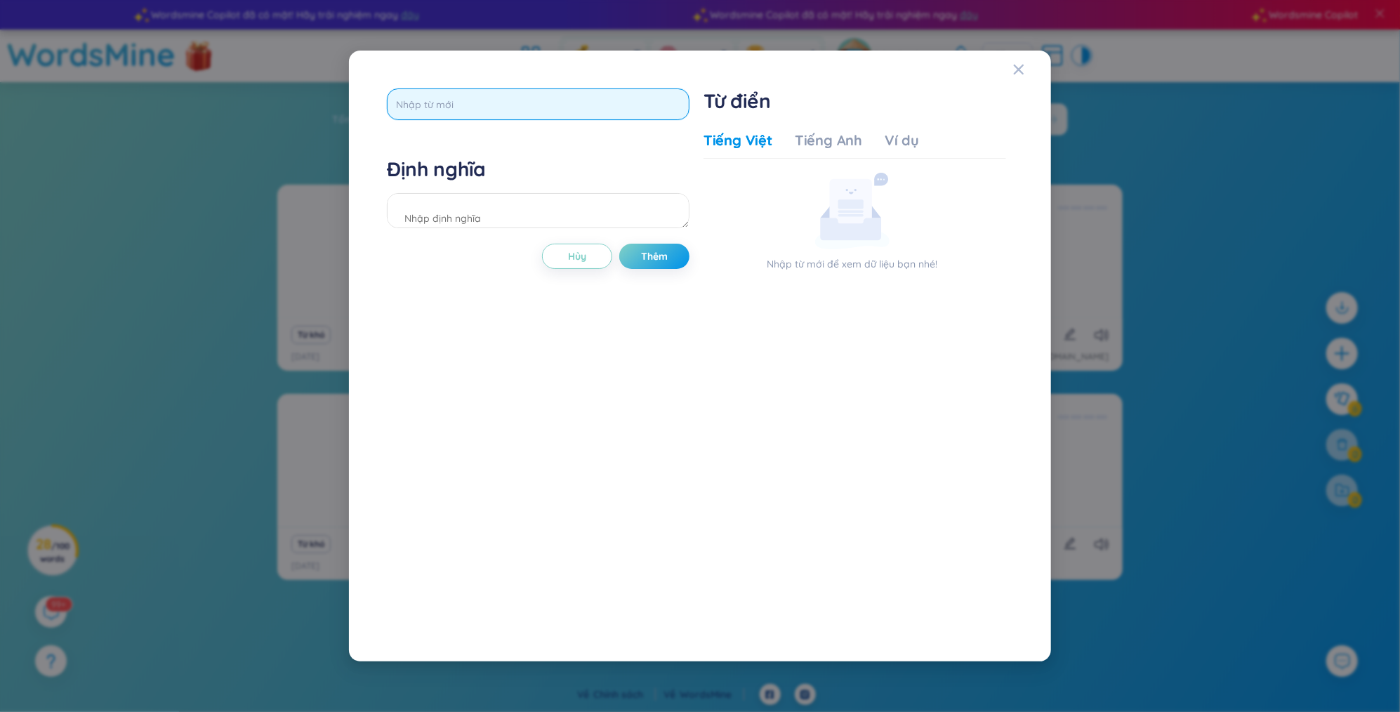
click at [487, 101] on input "text" at bounding box center [538, 104] width 303 height 32
type input "fit"
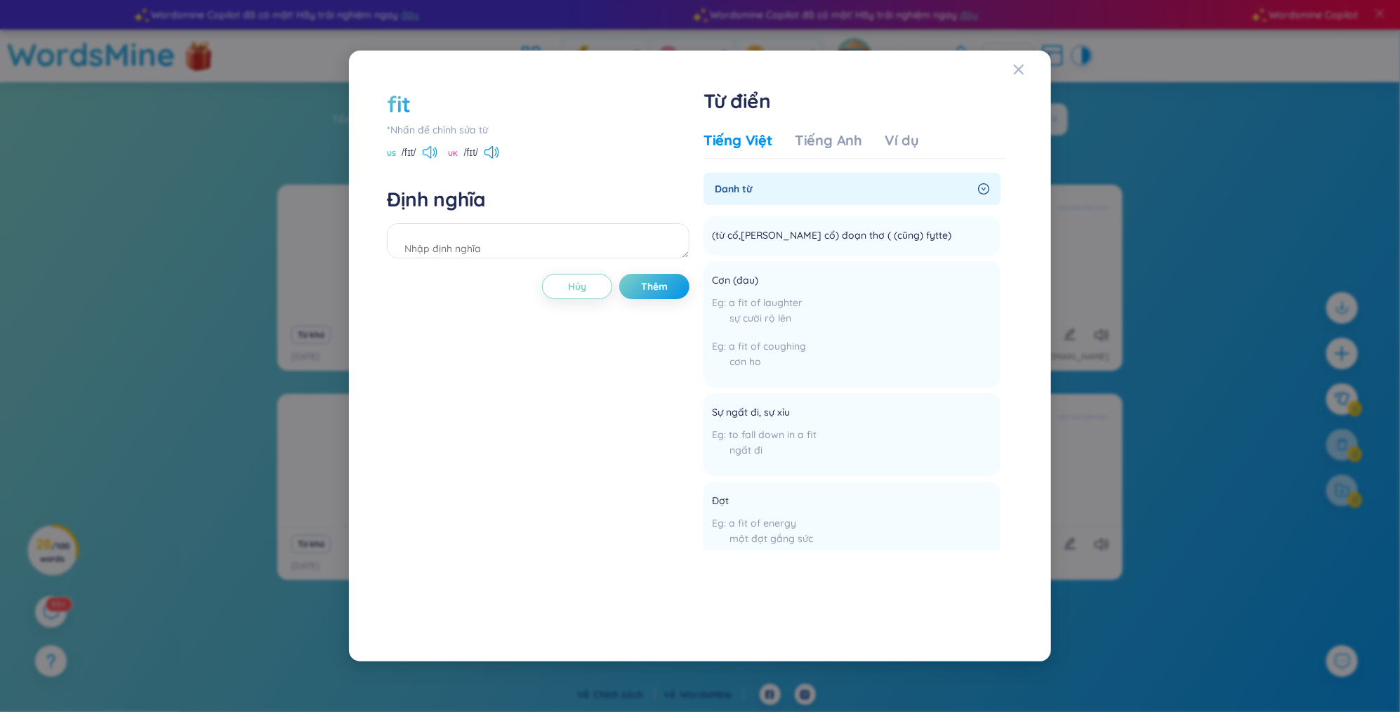
click at [431, 151] on icon at bounding box center [427, 152] width 8 height 13
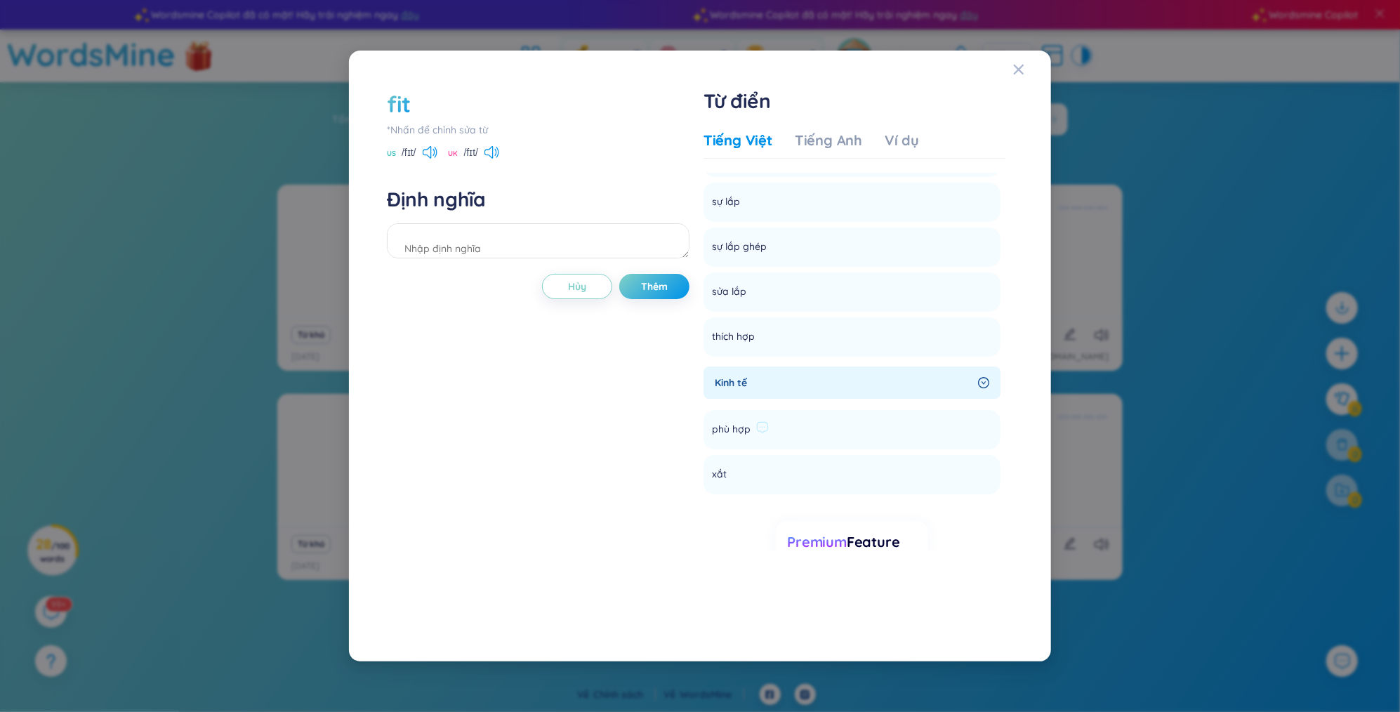
scroll to position [2561, 0]
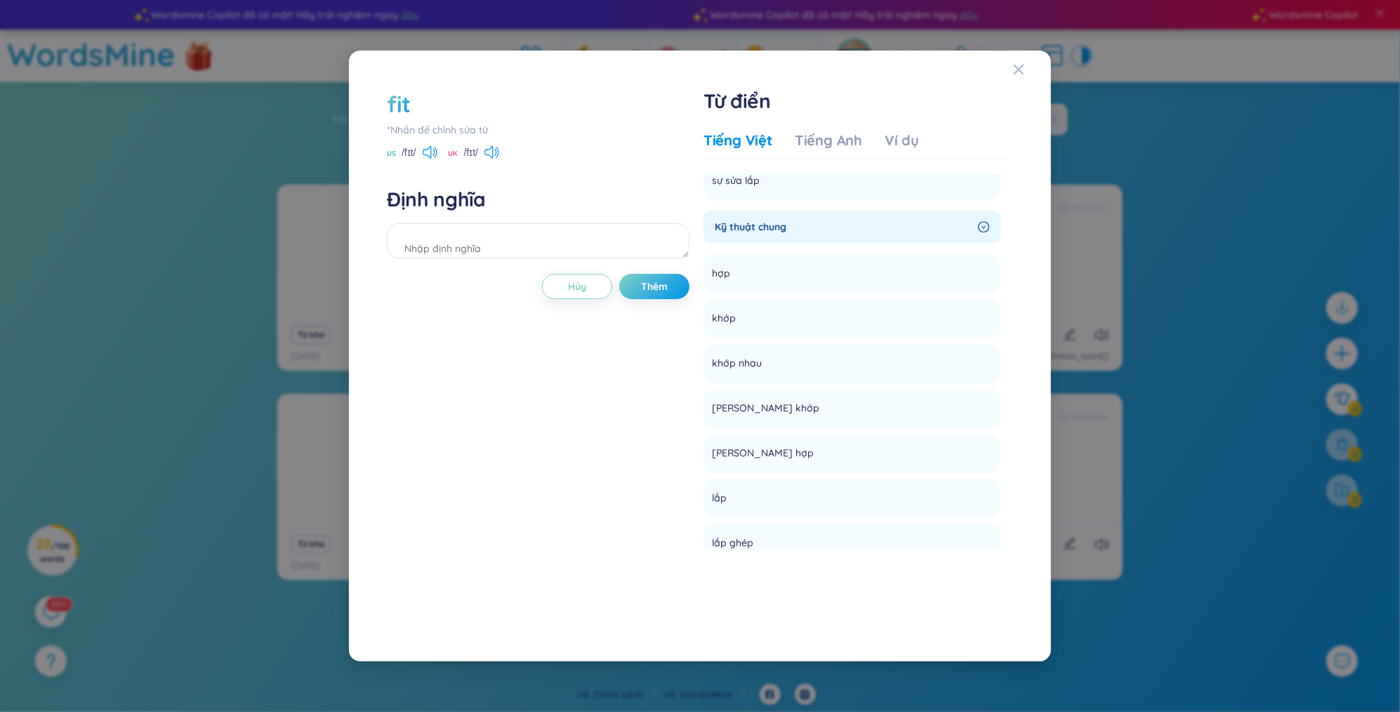
click at [670, 303] on div "fit *[PERSON_NAME] để [PERSON_NAME] sửa từ [GEOGRAPHIC_DATA] /fɪt/ UK /fɪt/ Địn…" at bounding box center [538, 355] width 303 height 535
click at [661, 291] on span "Thêm" at bounding box center [654, 286] width 27 height 14
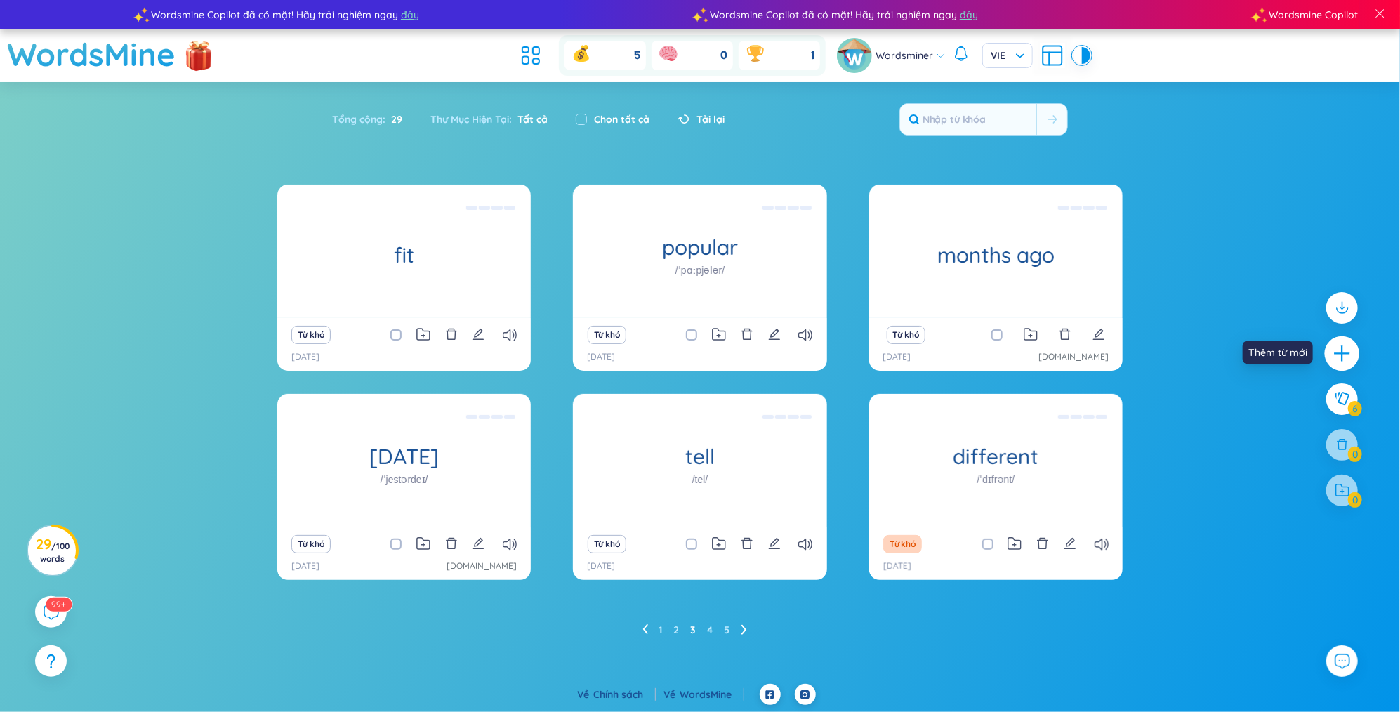
click at [1353, 352] on div at bounding box center [1342, 353] width 35 height 35
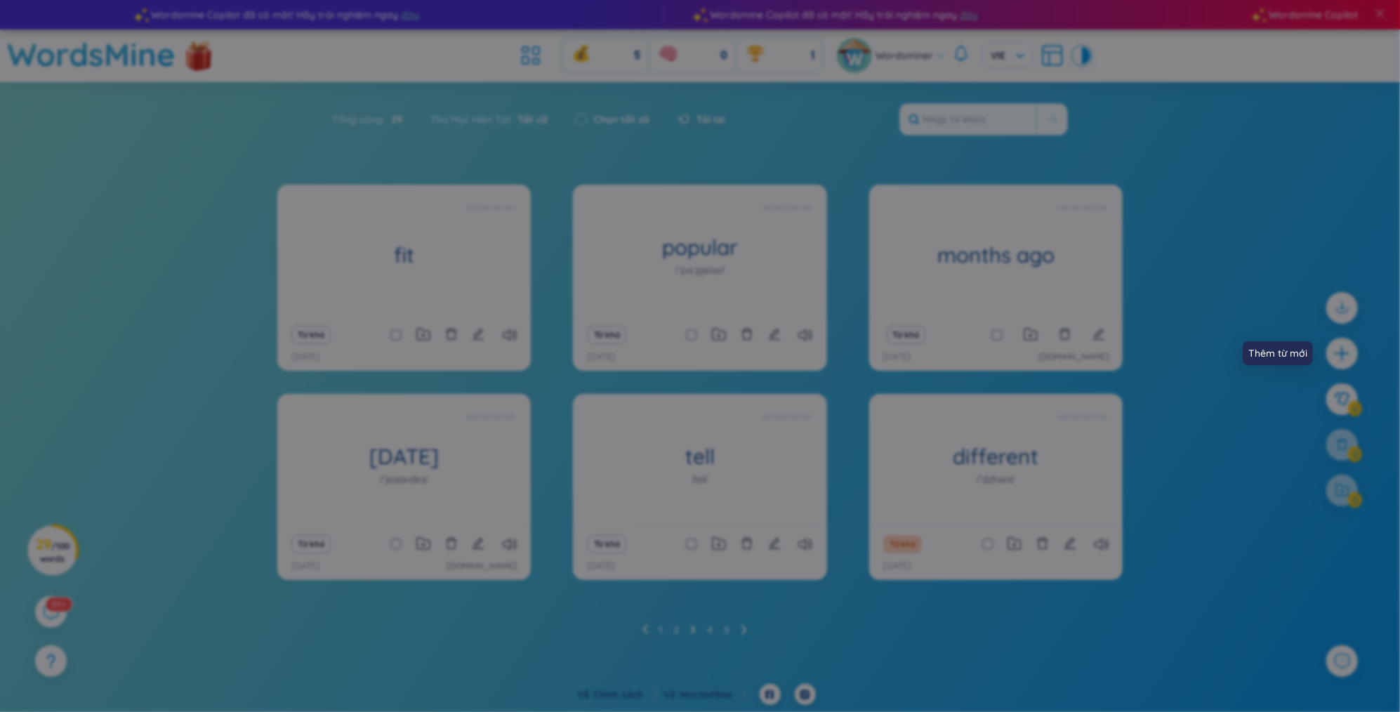
scroll to position [0, 0]
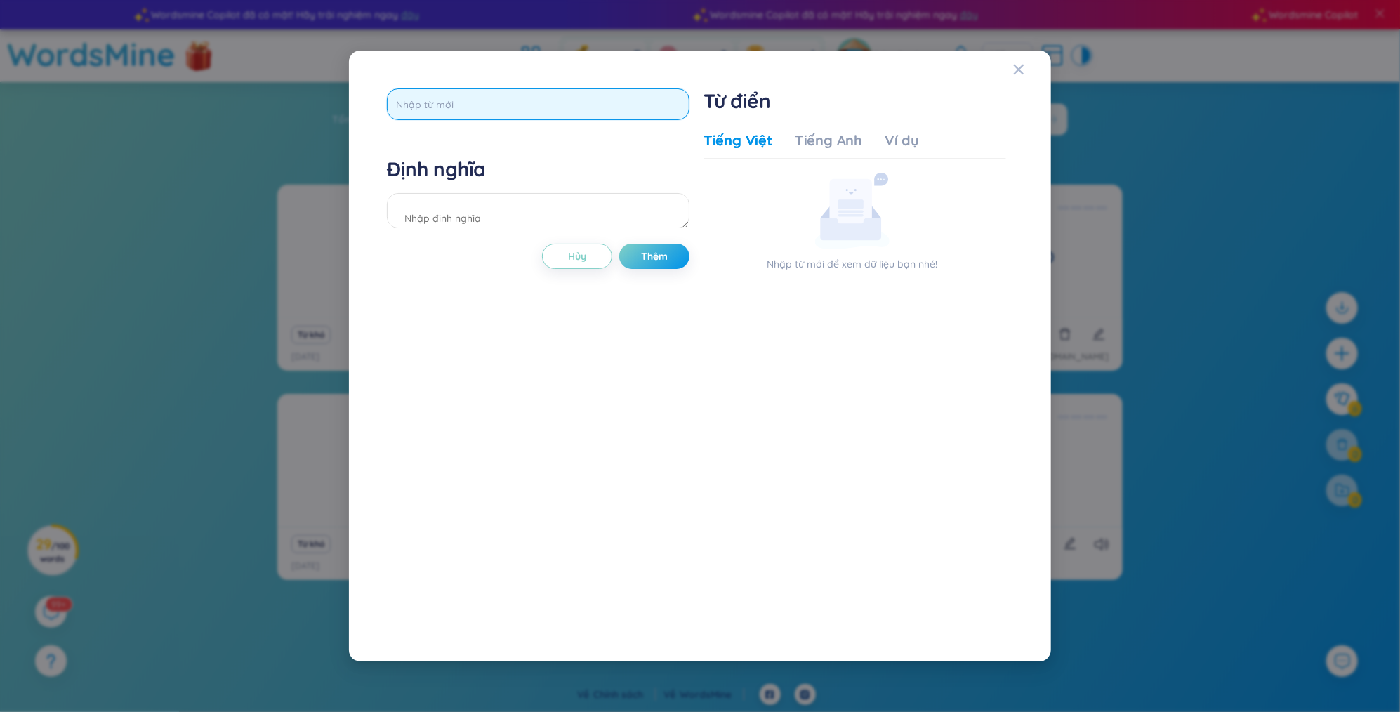
click at [497, 110] on input "text" at bounding box center [538, 104] width 303 height 32
type input "diet"
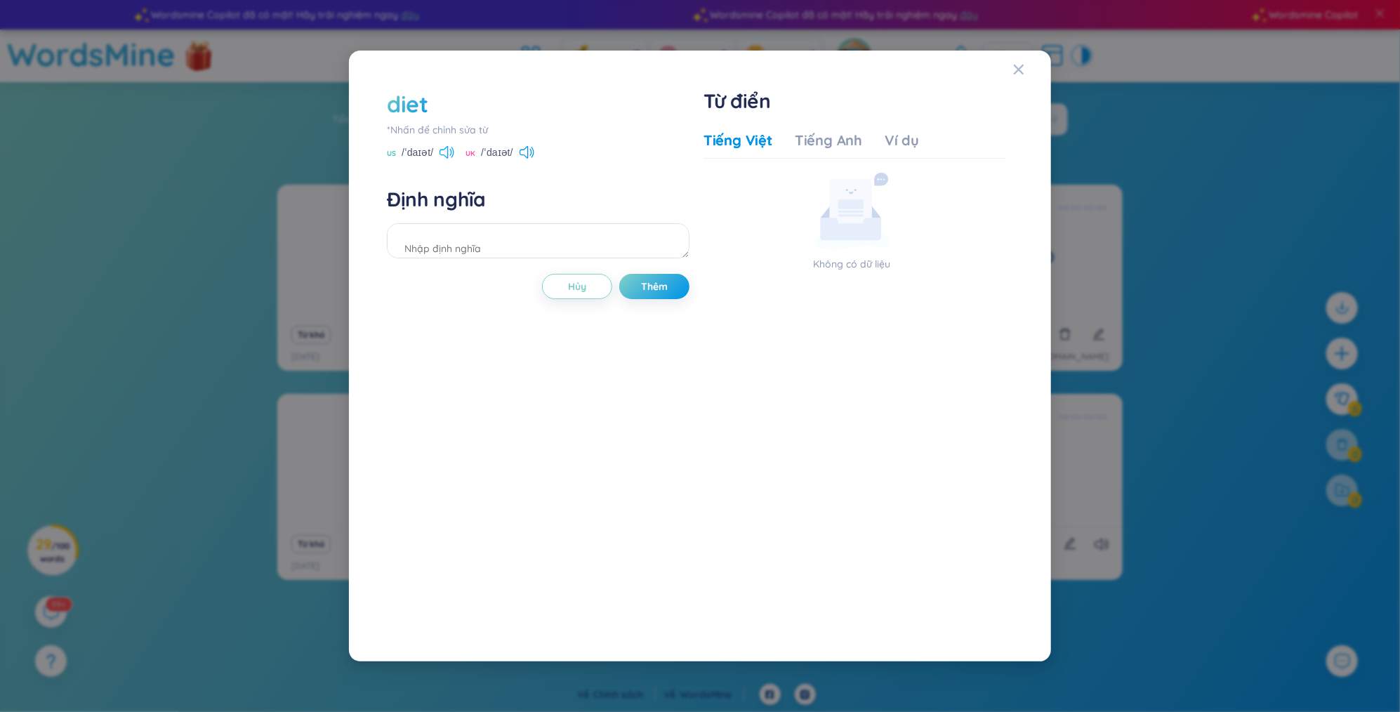
click at [448, 149] on icon at bounding box center [443, 152] width 8 height 13
drag, startPoint x: 430, startPoint y: 107, endPoint x: 393, endPoint y: 110, distance: 37.3
click at [393, 110] on div "diet" at bounding box center [538, 103] width 303 height 31
copy div "diet"
click at [412, 95] on div "diet" at bounding box center [407, 103] width 41 height 31
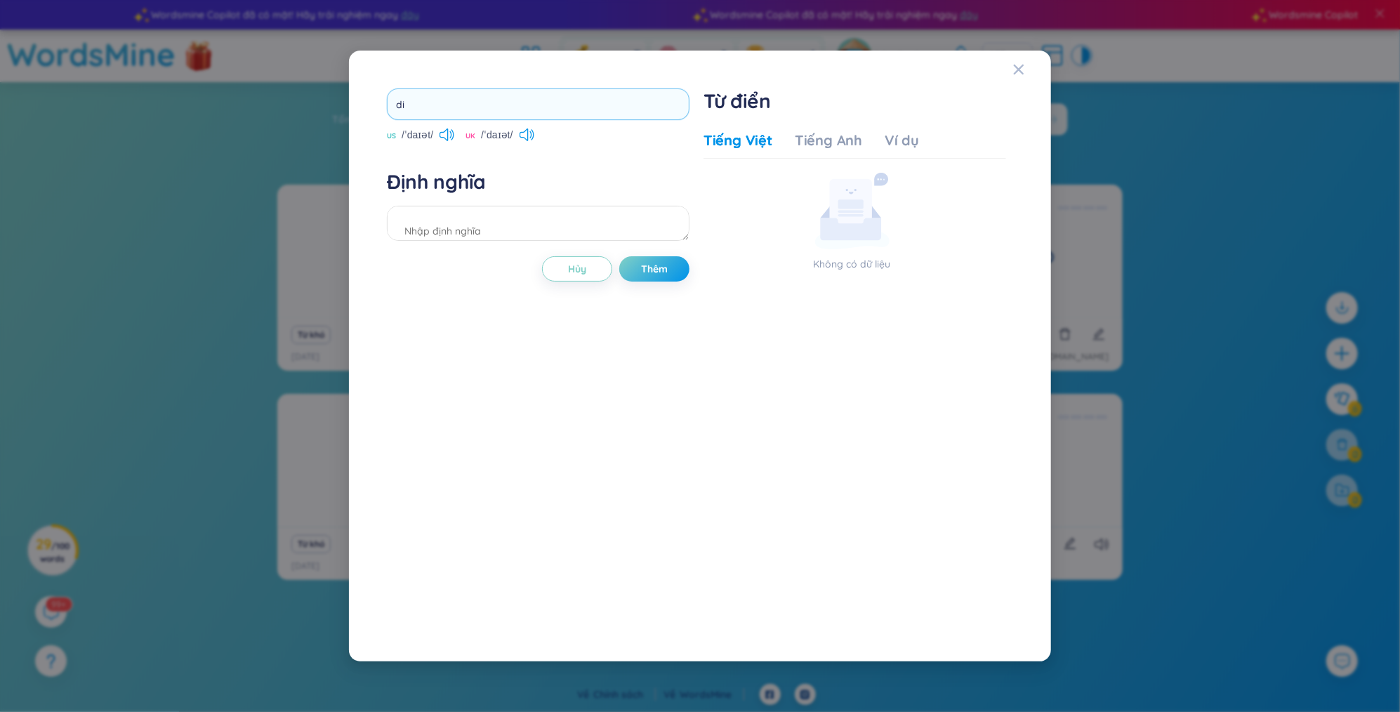
type input "d"
type input "product"
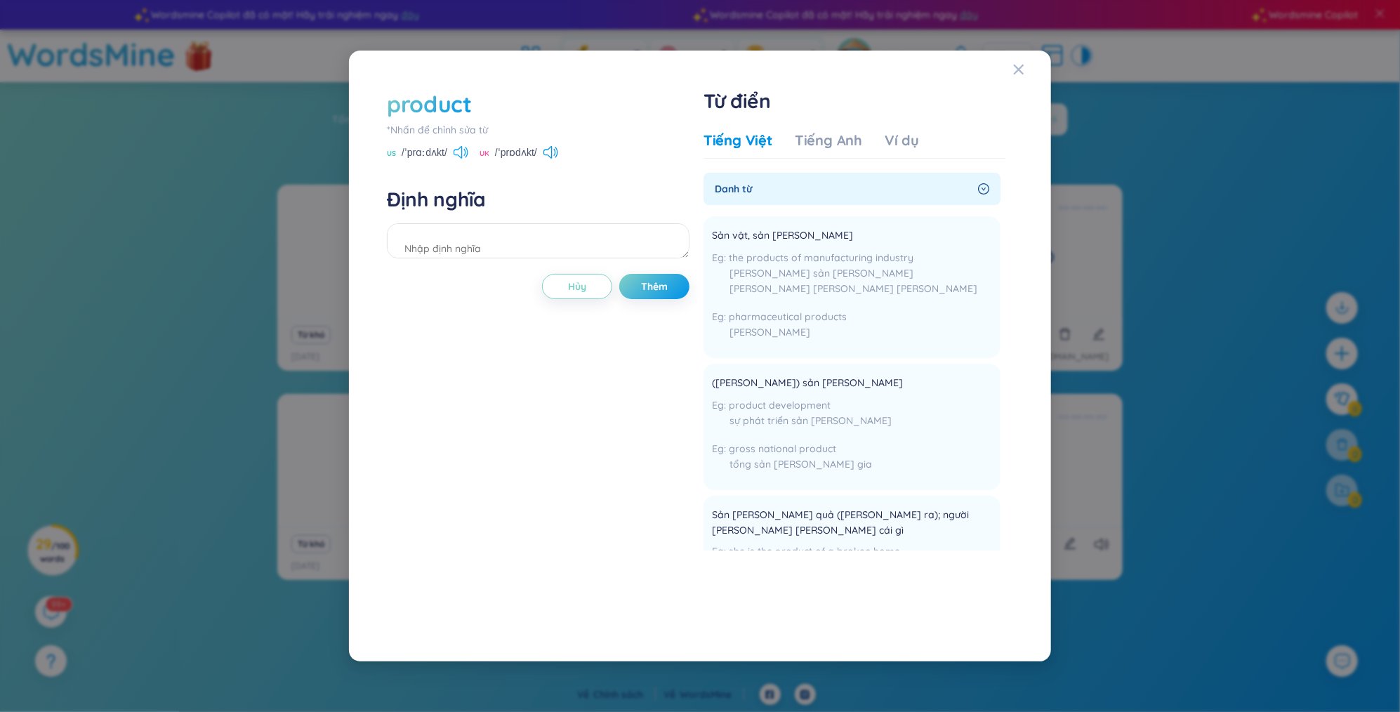
click at [456, 154] on icon at bounding box center [457, 152] width 8 height 13
click at [486, 225] on textarea at bounding box center [538, 240] width 303 height 35
click at [675, 299] on div "product *[PERSON_NAME] để [PERSON_NAME] sửa từ [GEOGRAPHIC_DATA] /ˈprɑːdʌkt/ [G…" at bounding box center [538, 355] width 303 height 535
click at [674, 284] on button "Thêm" at bounding box center [654, 286] width 70 height 25
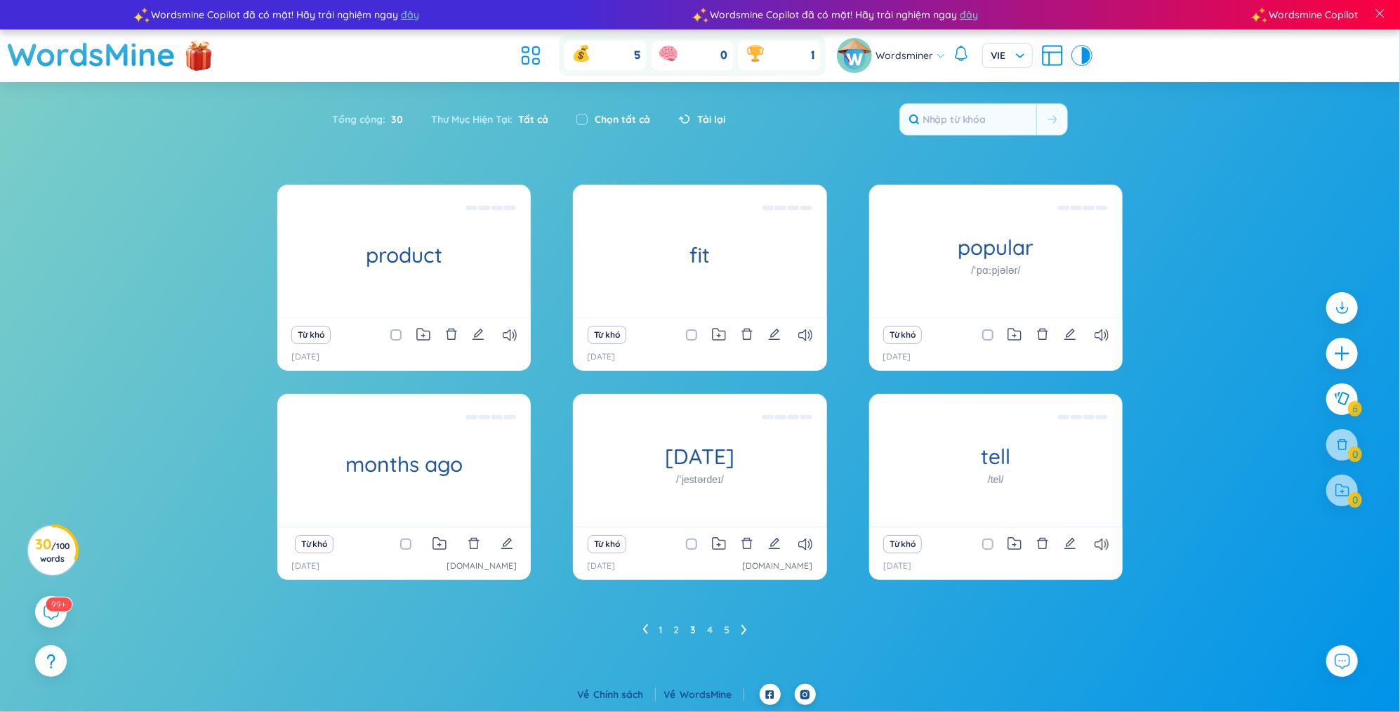
click at [651, 620] on ul "1 2 3 4 5" at bounding box center [700, 629] width 116 height 22
click at [647, 626] on icon at bounding box center [645, 629] width 6 height 11
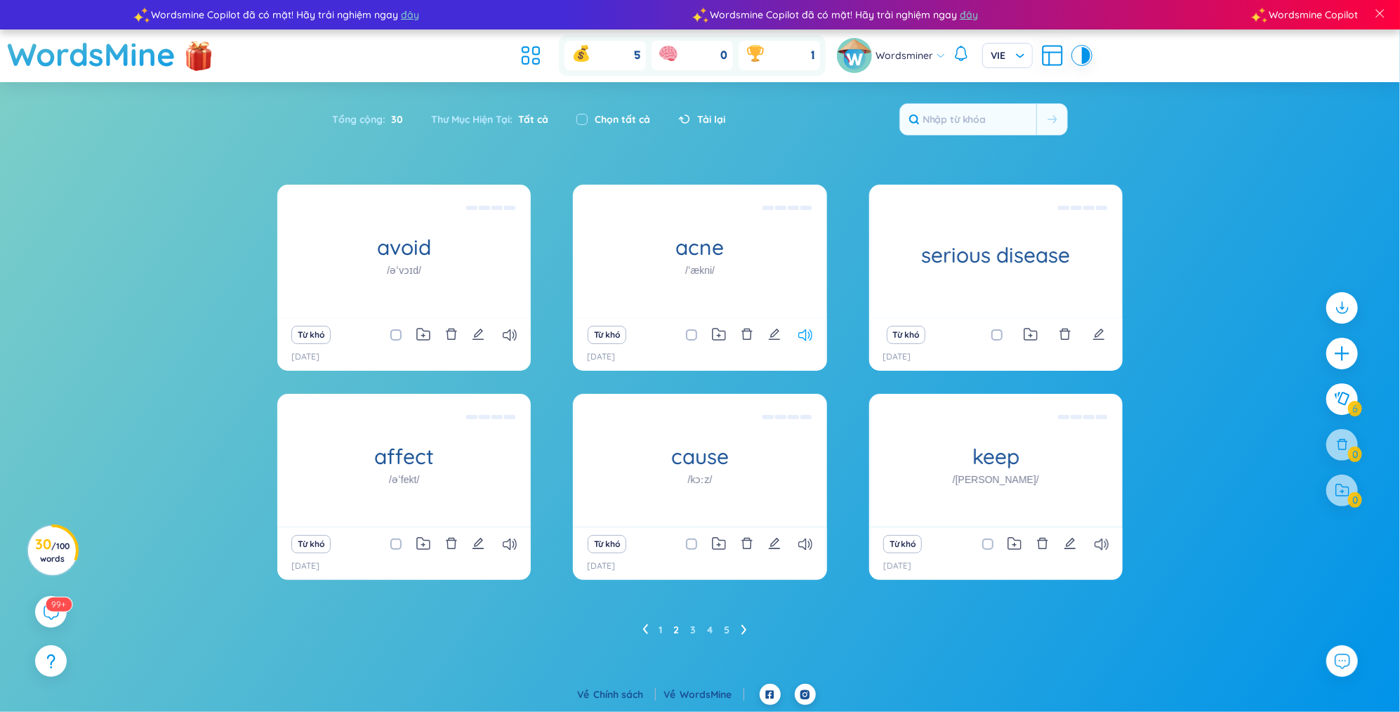
click at [806, 331] on icon at bounding box center [805, 335] width 14 height 12
click at [798, 539] on icon at bounding box center [805, 544] width 14 height 12
click at [508, 544] on icon at bounding box center [510, 544] width 14 height 12
click at [806, 339] on icon at bounding box center [805, 335] width 14 height 12
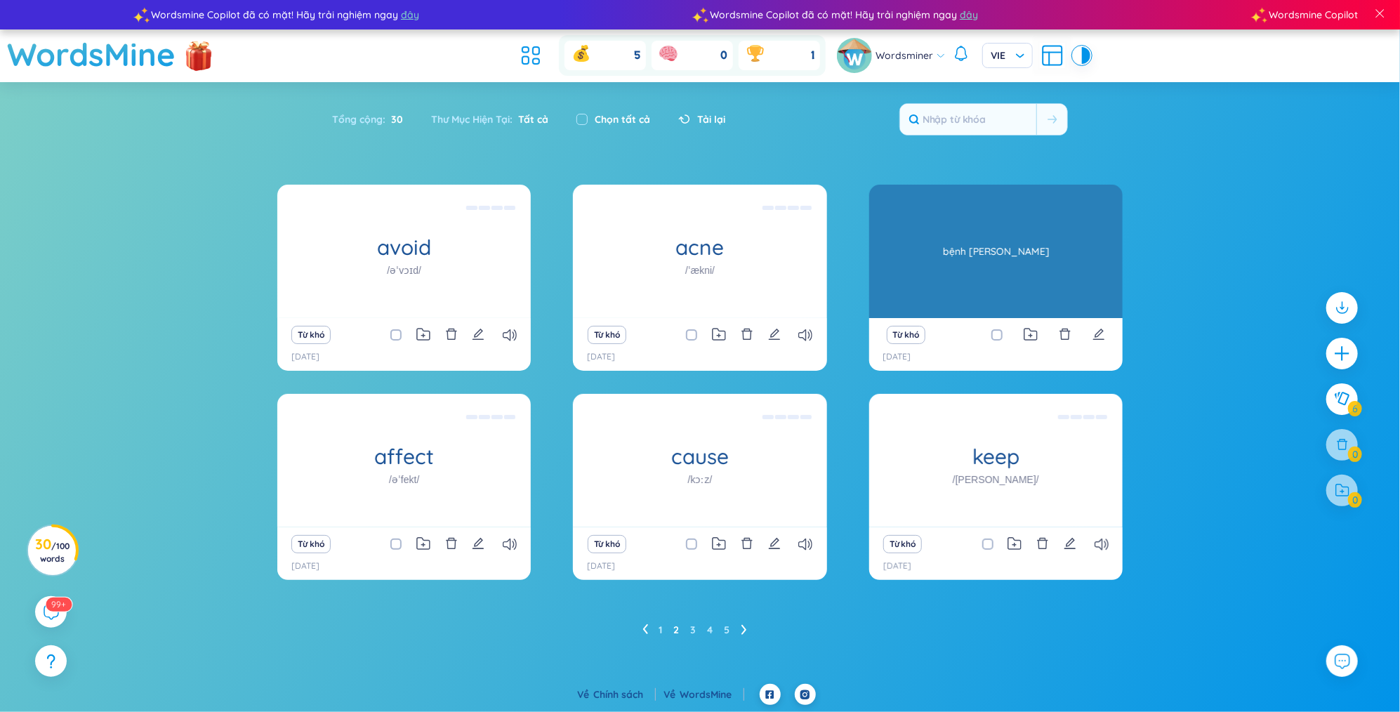
drag, startPoint x: 1025, startPoint y: 270, endPoint x: 1008, endPoint y: 259, distance: 19.9
click at [1008, 259] on div "bệnh [PERSON_NAME]" at bounding box center [995, 251] width 239 height 126
drag, startPoint x: 993, startPoint y: 299, endPoint x: 1001, endPoint y: 314, distance: 17.0
click at [993, 301] on div "bệnh [PERSON_NAME]" at bounding box center [995, 251] width 239 height 126
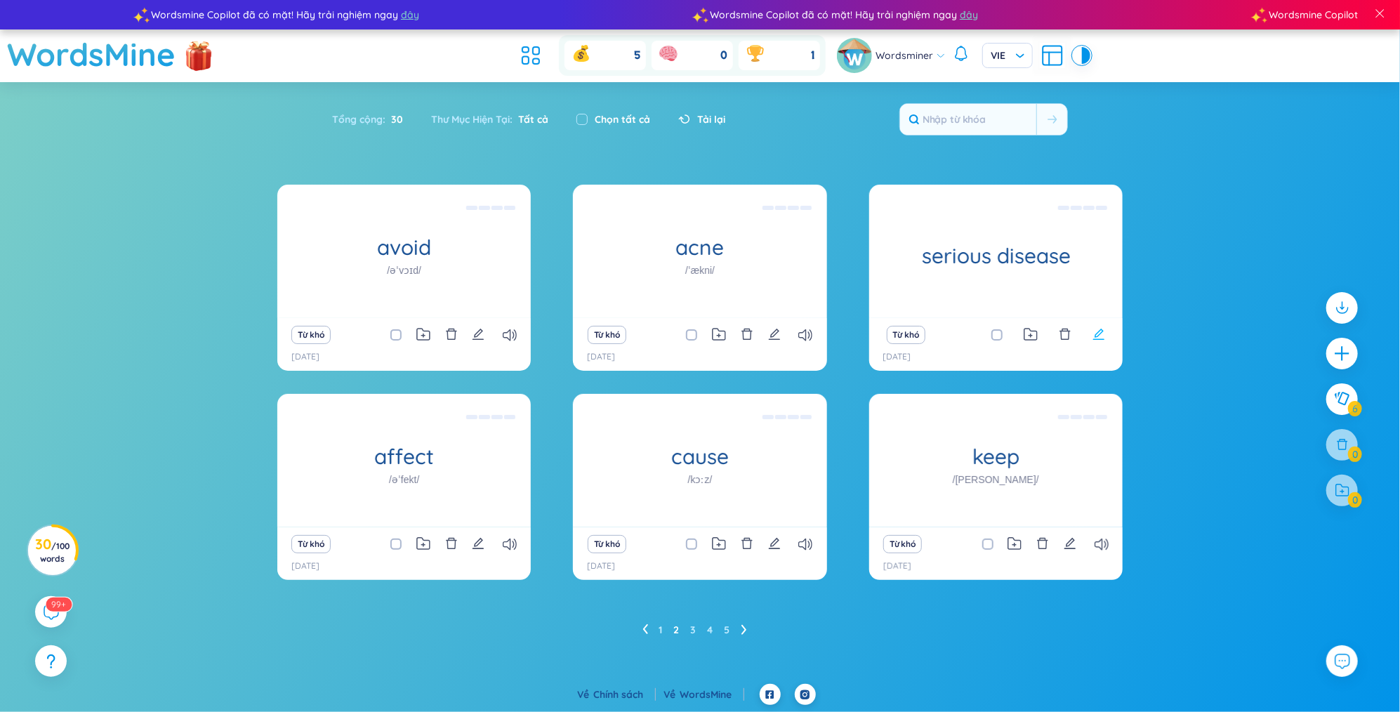
click at [1099, 334] on icon "edit" at bounding box center [1098, 334] width 13 height 13
type textarea "bệnh [PERSON_NAME]"
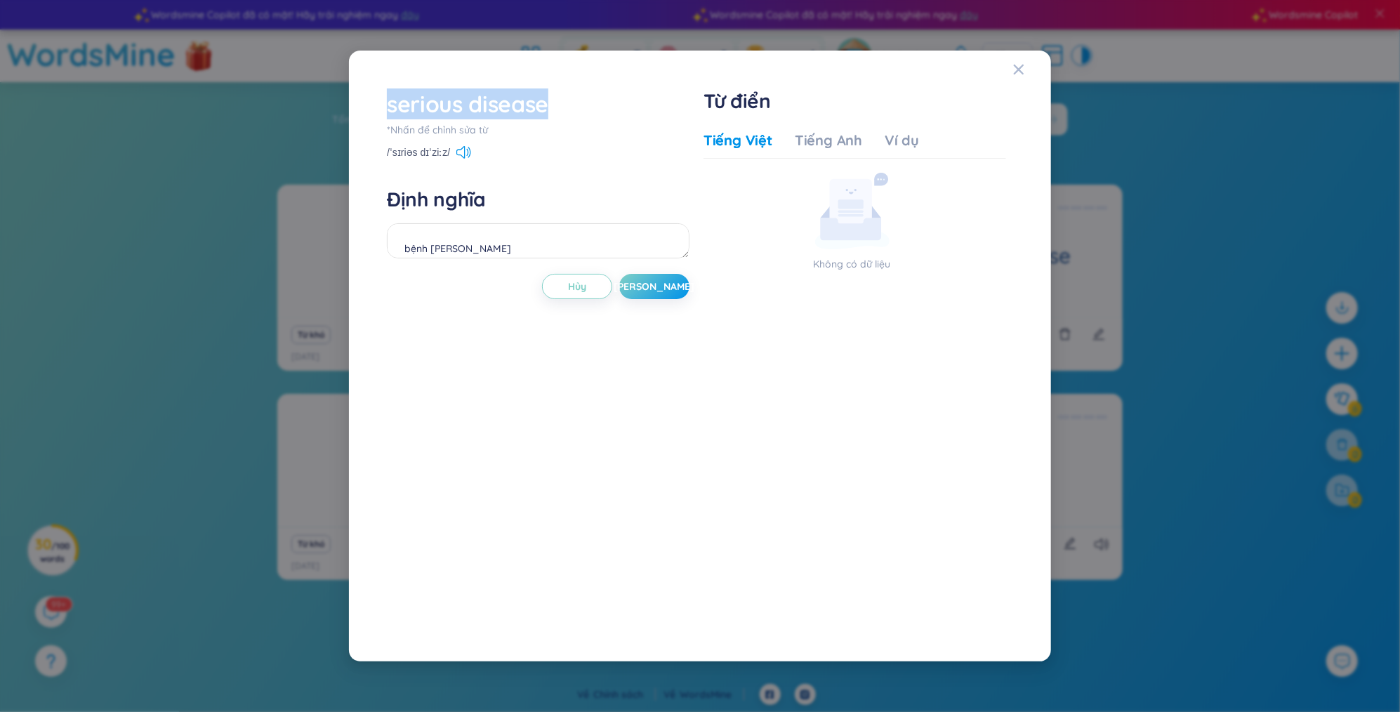
drag, startPoint x: 589, startPoint y: 113, endPoint x: 383, endPoint y: 95, distance: 207.1
click at [383, 95] on div "serious disease *[PERSON_NAME] để [PERSON_NAME] sửa từ /ˈsɪriəs dɪˈziːz/ Định […" at bounding box center [700, 355] width 640 height 549
drag, startPoint x: 383, startPoint y: 95, endPoint x: 370, endPoint y: 121, distance: 28.9
click at [370, 121] on div "serious disease *[PERSON_NAME] để [PERSON_NAME] sửa từ /ˈsɪriəs dɪˈziːz/ Định […" at bounding box center [700, 355] width 668 height 577
click at [450, 151] on div "/ˈsɪriəs dɪˈziːz/" at bounding box center [429, 153] width 84 height 13
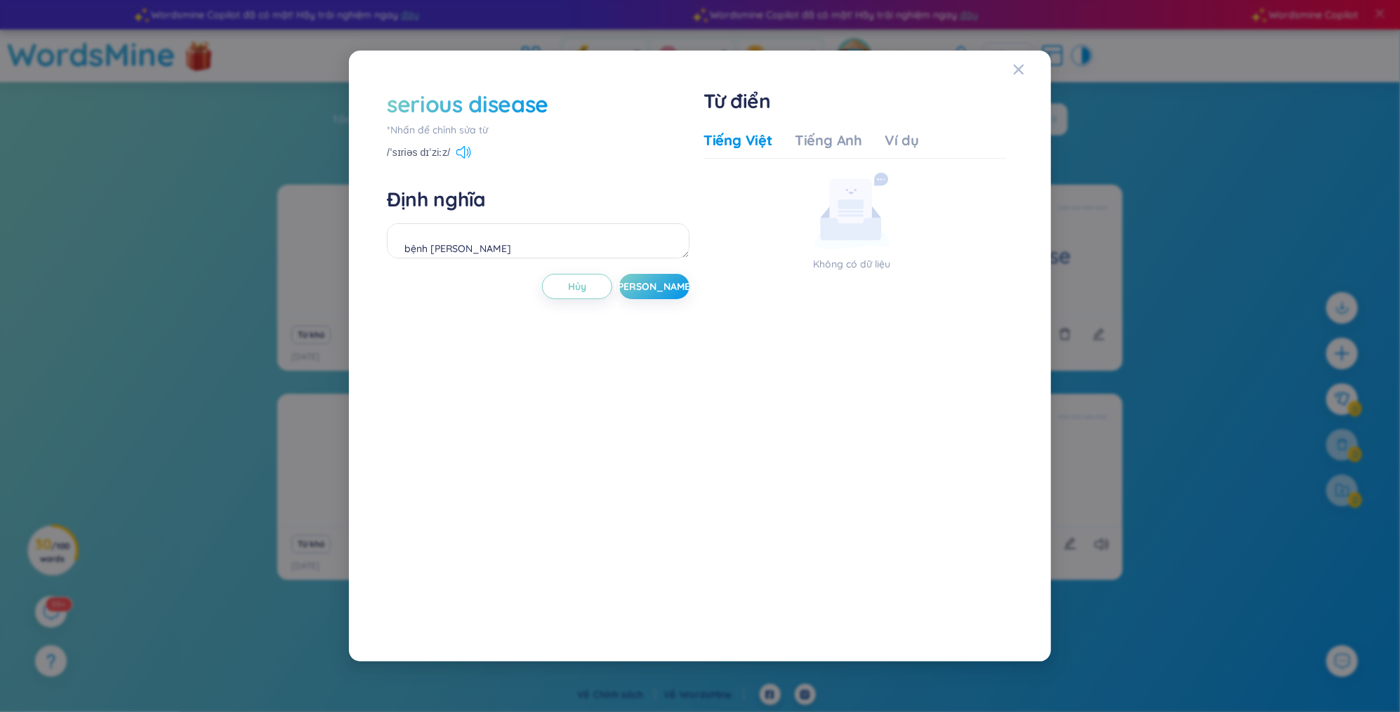
click at [460, 152] on icon at bounding box center [463, 152] width 15 height 13
click at [1008, 62] on div "serious disease *[PERSON_NAME] để [PERSON_NAME] sửa từ /ˈsɪriəs dɪˈziːz/ Định […" at bounding box center [700, 356] width 702 height 611
click at [1018, 65] on icon "Close" at bounding box center [1018, 69] width 11 height 11
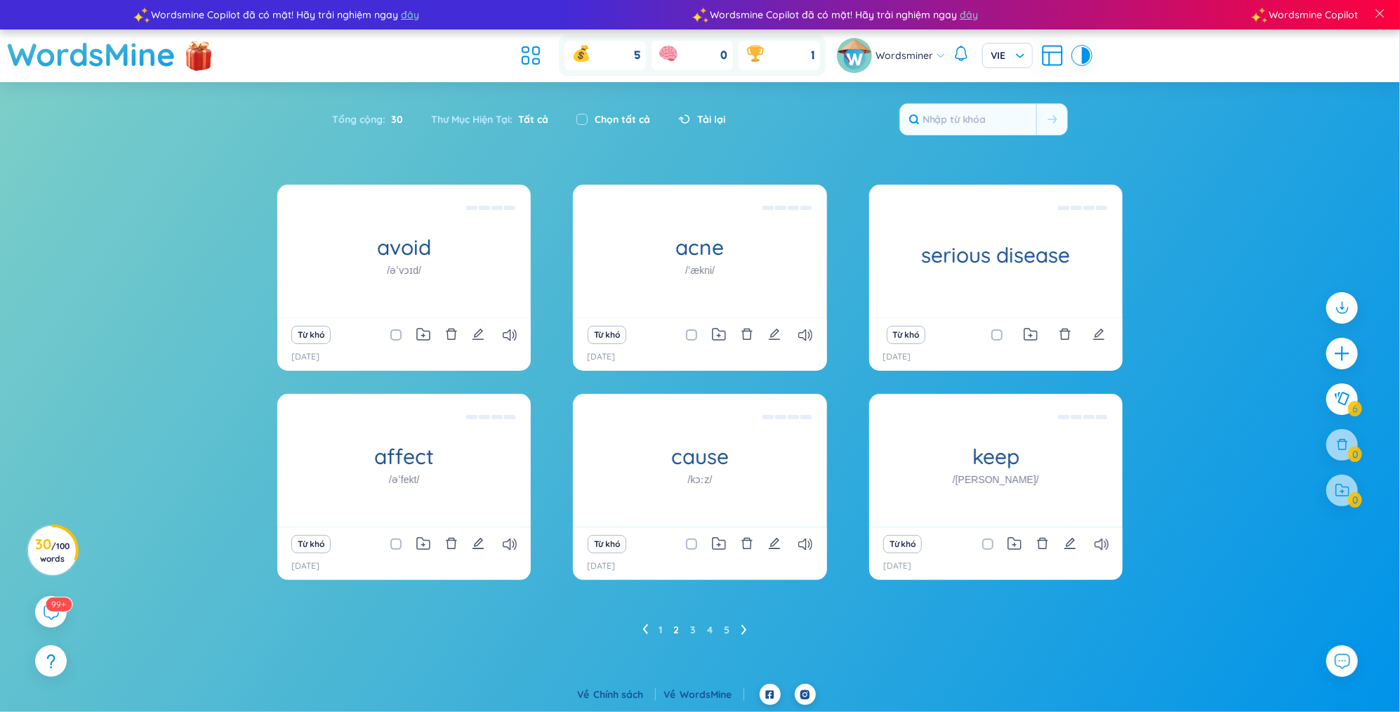
click at [648, 622] on ul "1 2 3 4 5" at bounding box center [700, 629] width 116 height 22
click at [647, 626] on icon at bounding box center [645, 629] width 6 height 11
click at [743, 622] on li at bounding box center [744, 629] width 6 height 22
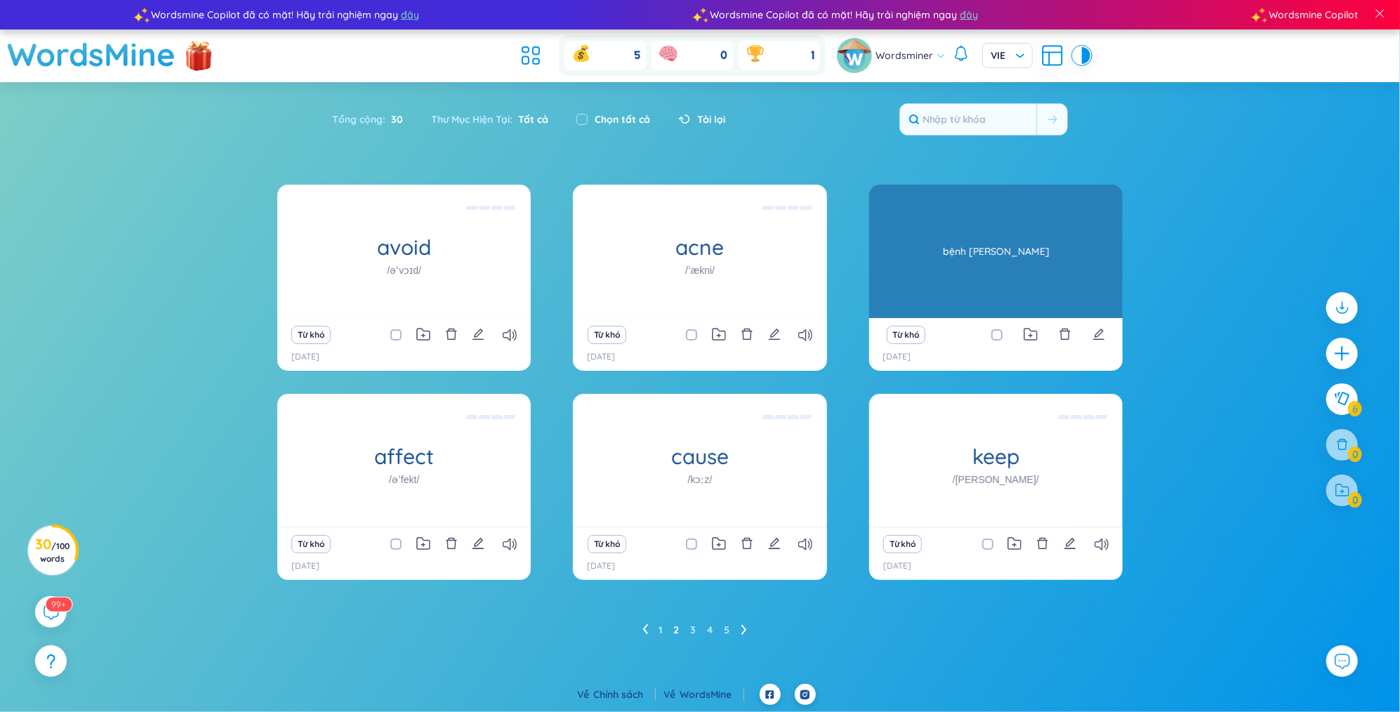
click at [961, 232] on div "serious disease" at bounding box center [995, 251] width 253 height 133
click at [974, 272] on div "serious disease" at bounding box center [995, 251] width 253 height 133
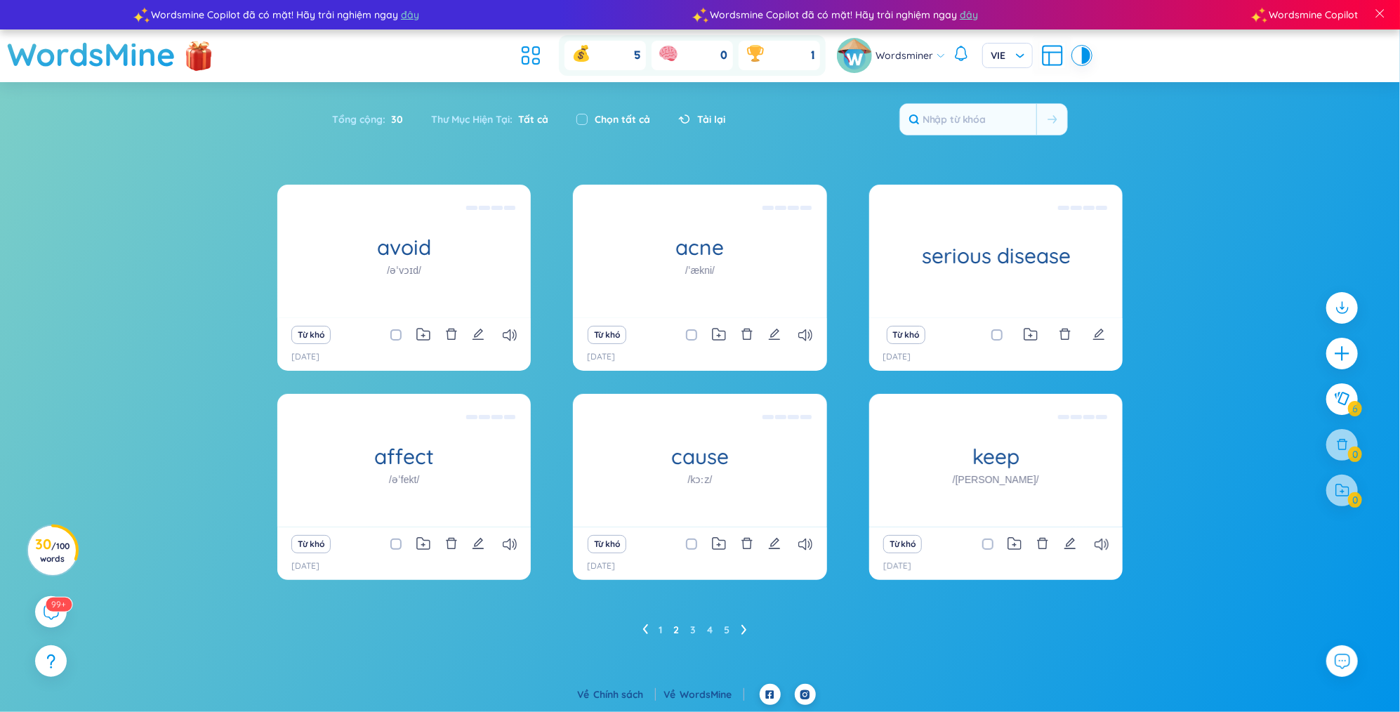
click at [1095, 335] on icon "edit" at bounding box center [1098, 334] width 11 height 11
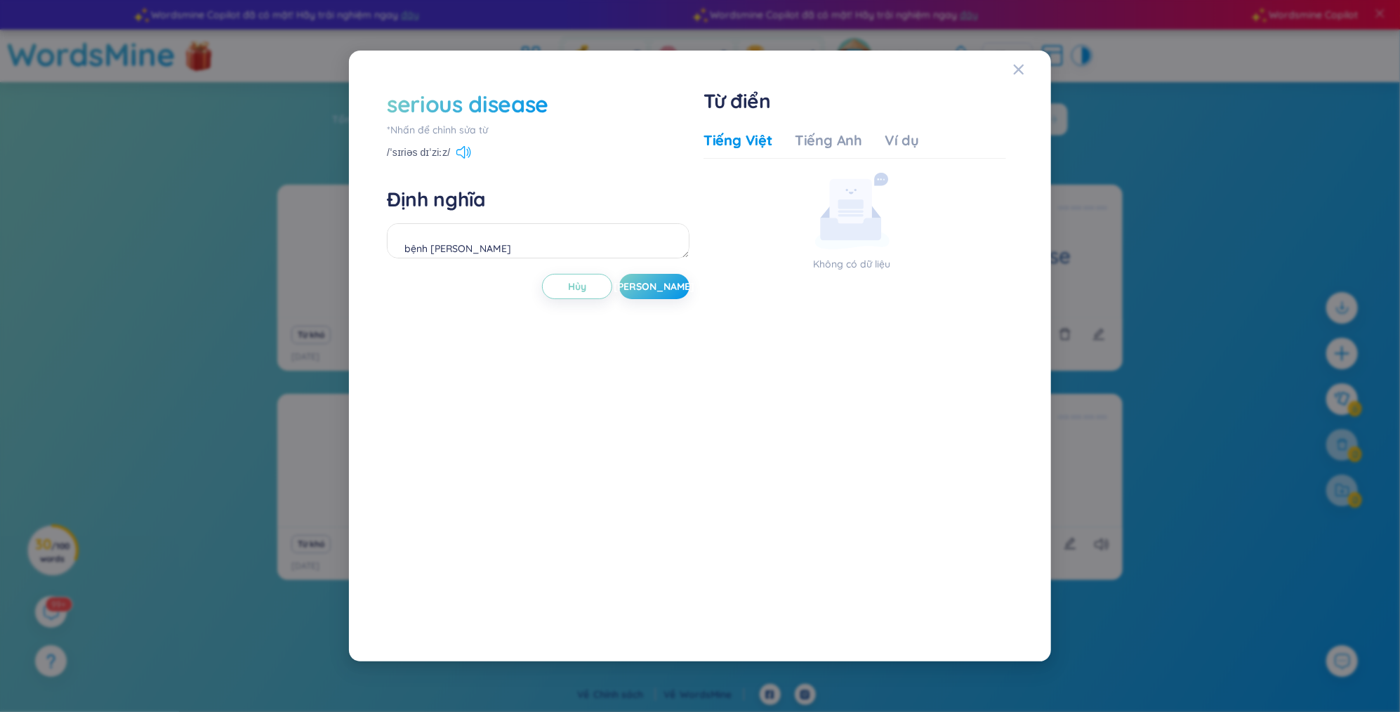
click at [467, 146] on icon at bounding box center [463, 152] width 15 height 13
click at [1021, 69] on icon "Close" at bounding box center [1018, 69] width 11 height 11
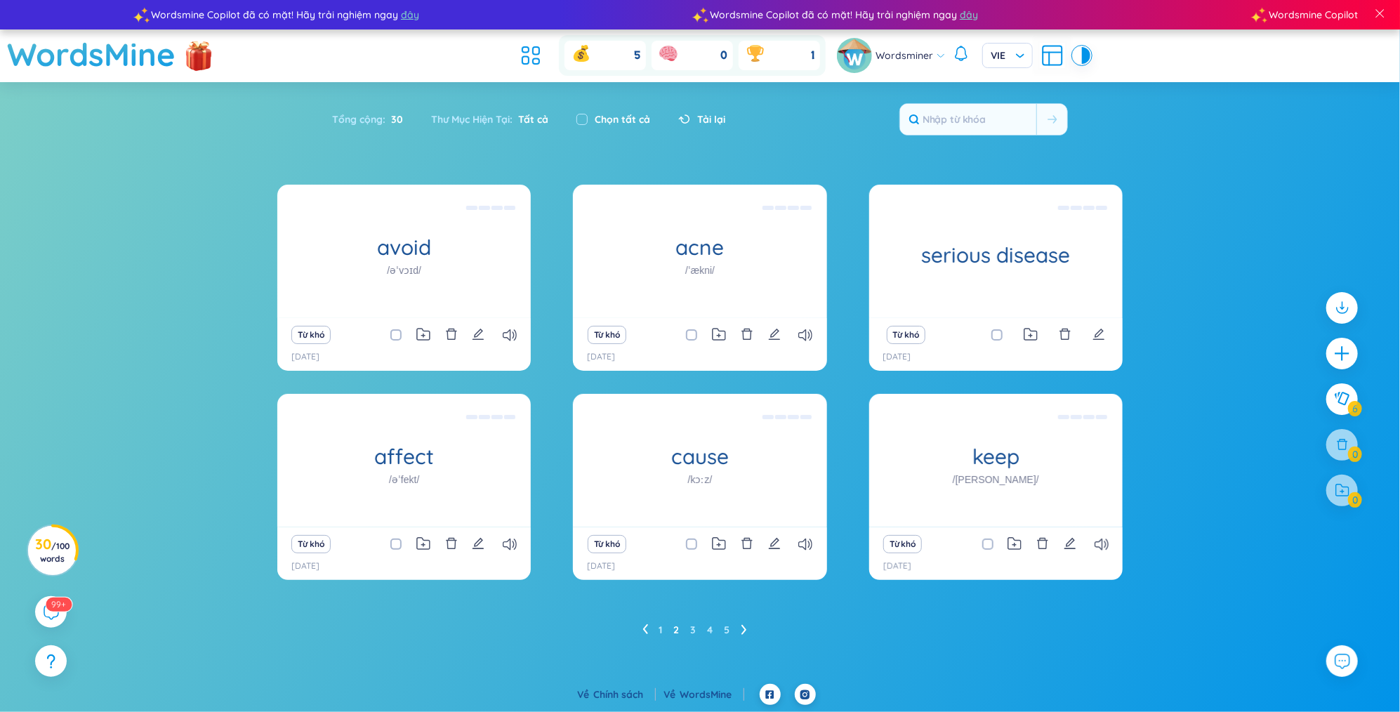
click at [645, 625] on icon at bounding box center [644, 629] width 5 height 10
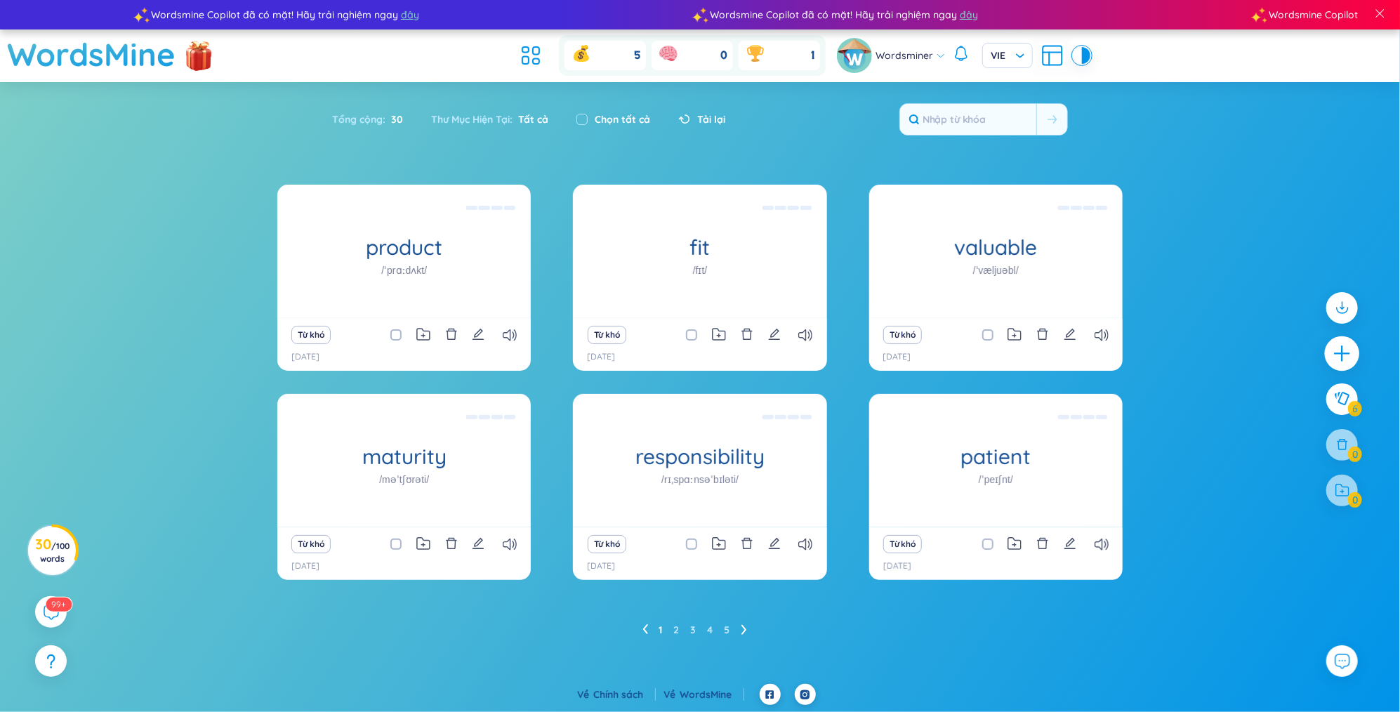
click at [1345, 362] on icon "plus" at bounding box center [1342, 353] width 20 height 20
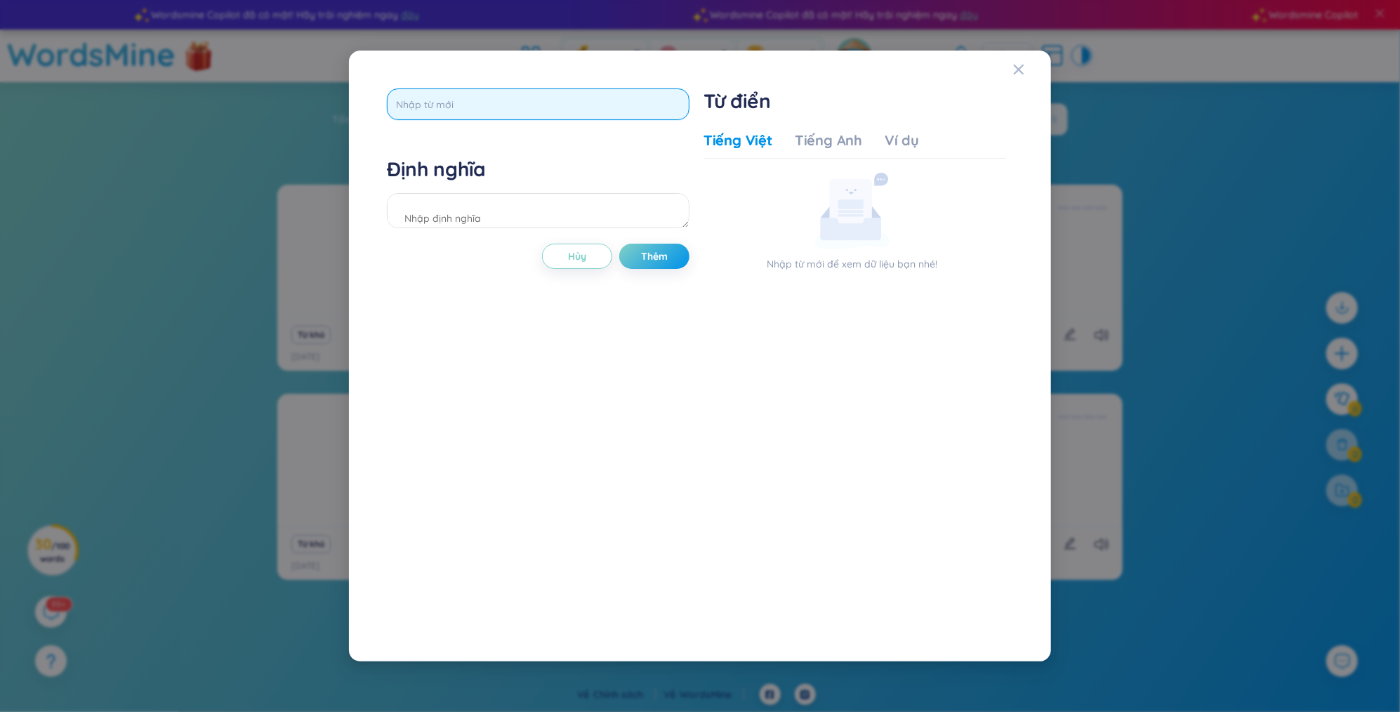
click at [545, 102] on input "text" at bounding box center [538, 104] width 303 height 32
type input "exercise"
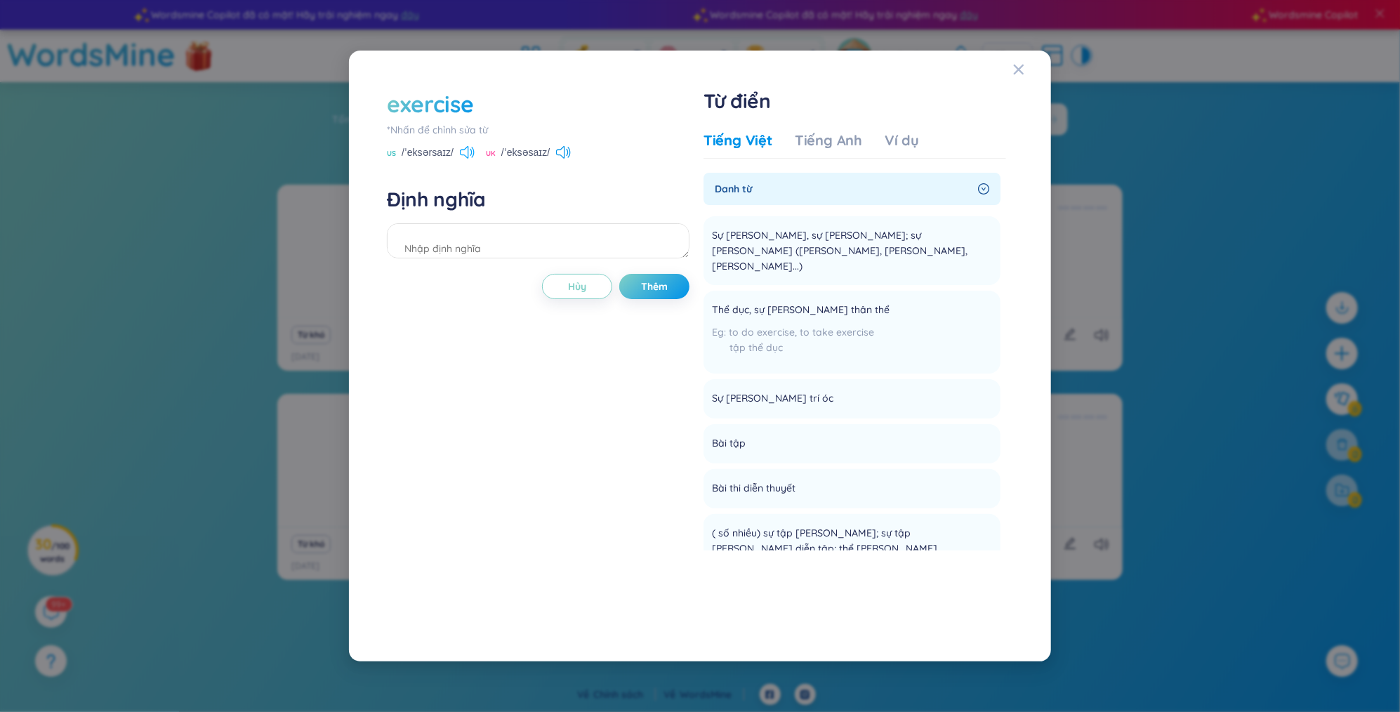
click at [466, 147] on icon at bounding box center [464, 152] width 8 height 13
click at [559, 239] on textarea at bounding box center [538, 240] width 303 height 35
type textarea "bài tập"
click at [648, 284] on span "Thêm" at bounding box center [654, 286] width 27 height 14
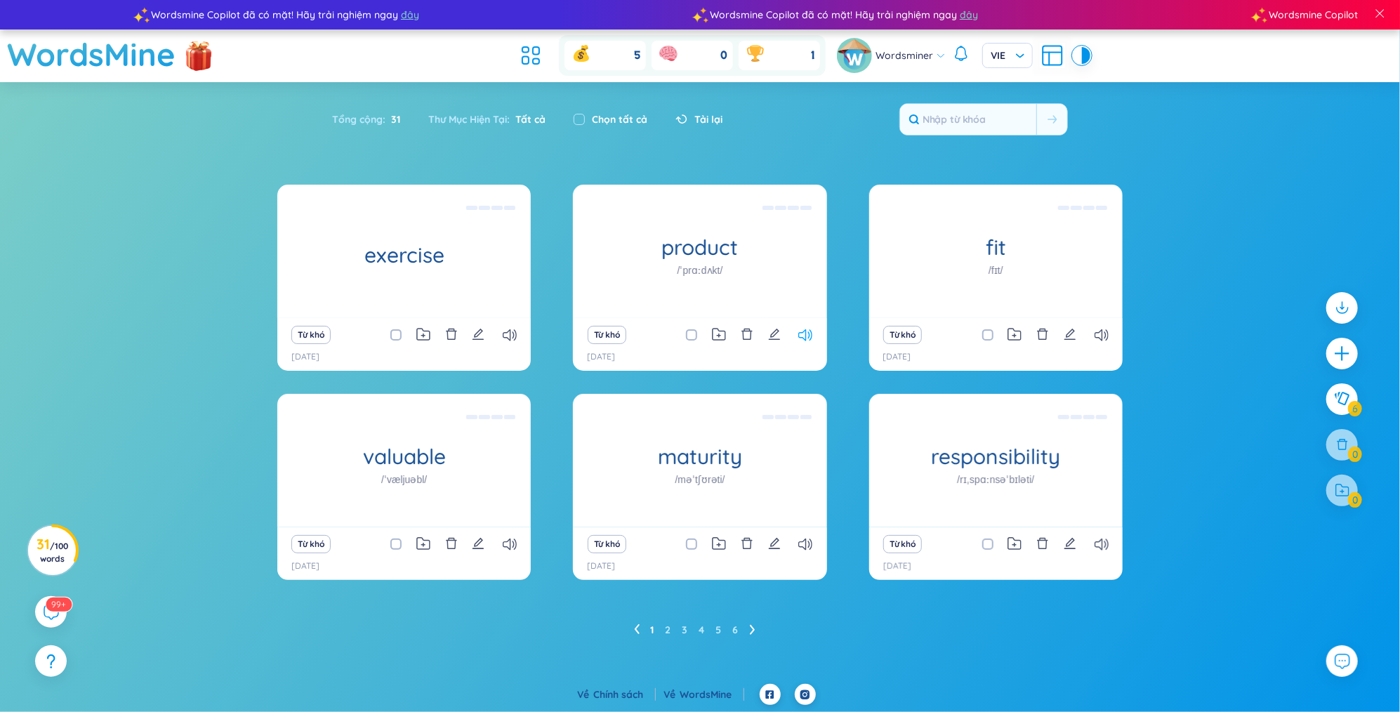
click at [807, 332] on icon at bounding box center [805, 335] width 14 height 12
click at [754, 627] on icon at bounding box center [753, 629] width 6 height 11
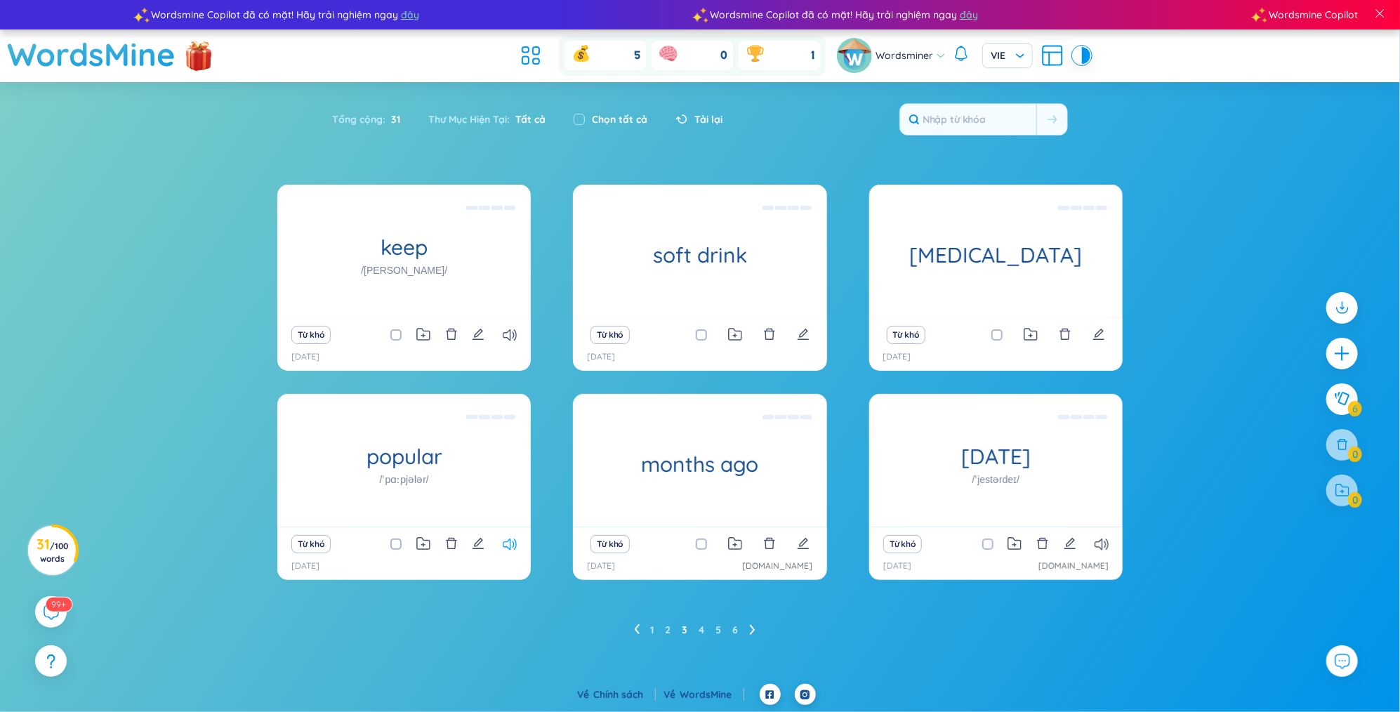
click at [514, 546] on icon at bounding box center [510, 544] width 14 height 12
click at [634, 626] on icon at bounding box center [637, 629] width 6 height 11
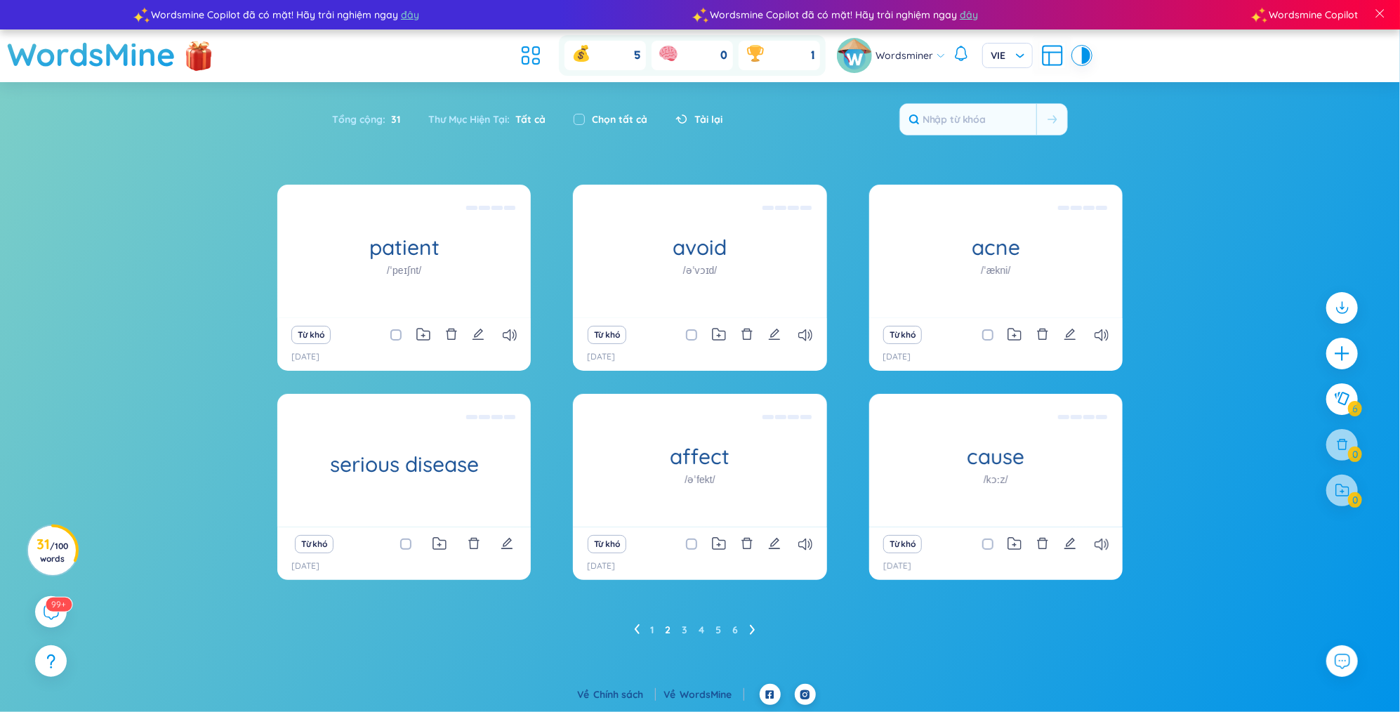
click at [634, 626] on icon at bounding box center [637, 629] width 6 height 11
click at [806, 333] on icon at bounding box center [805, 335] width 14 height 12
click at [745, 632] on ul "1 2 3 4 5 6" at bounding box center [700, 629] width 133 height 22
click at [752, 630] on icon at bounding box center [751, 630] width 5 height 10
click at [612, 547] on button "Từ khó" at bounding box center [607, 544] width 39 height 18
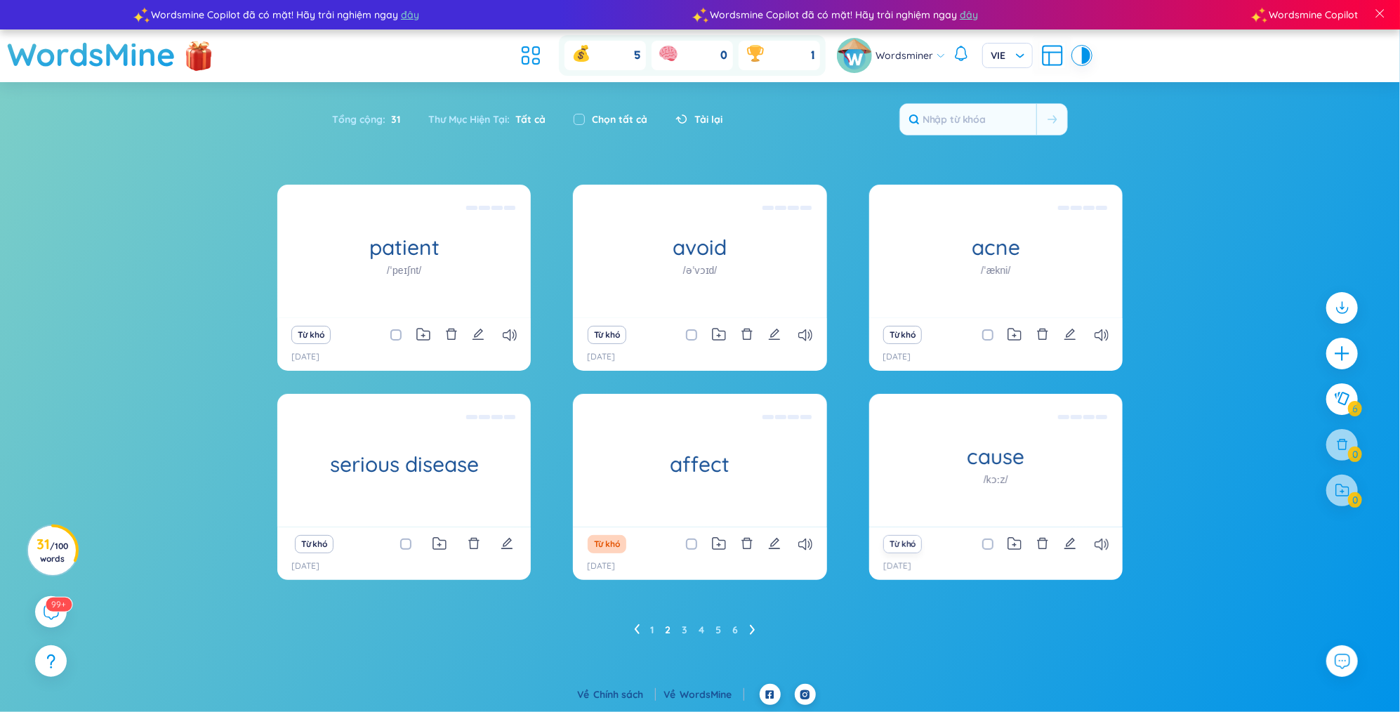
click at [905, 537] on button "Từ khó" at bounding box center [902, 544] width 39 height 18
